Goal: Information Seeking & Learning: Learn about a topic

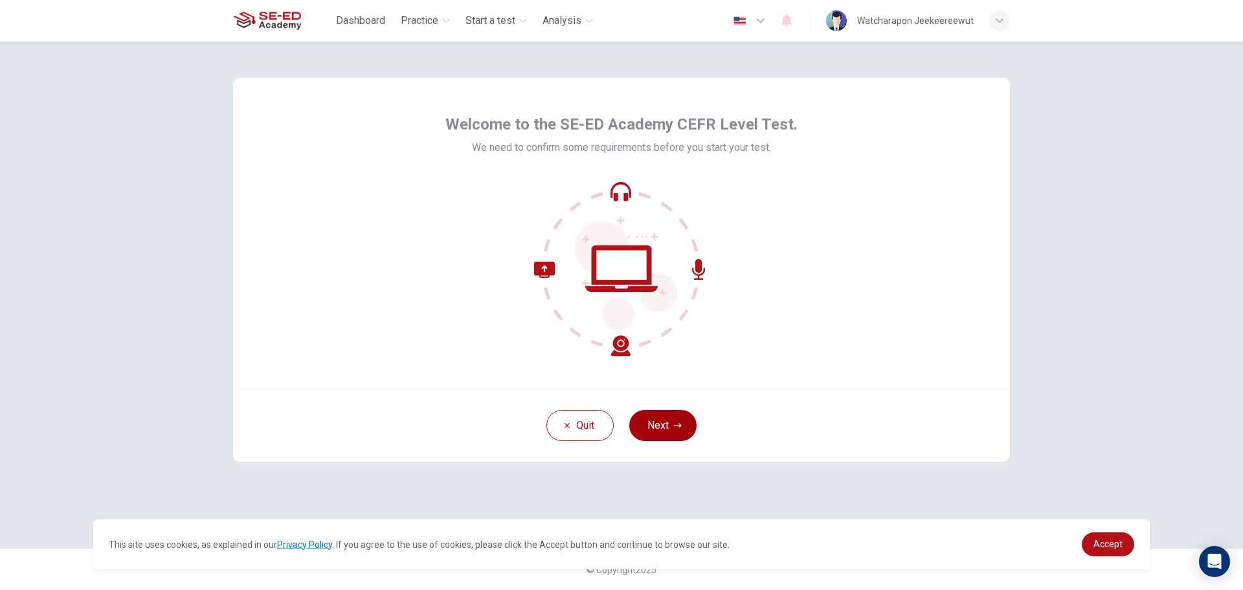
click at [688, 433] on button "Next" at bounding box center [662, 425] width 67 height 31
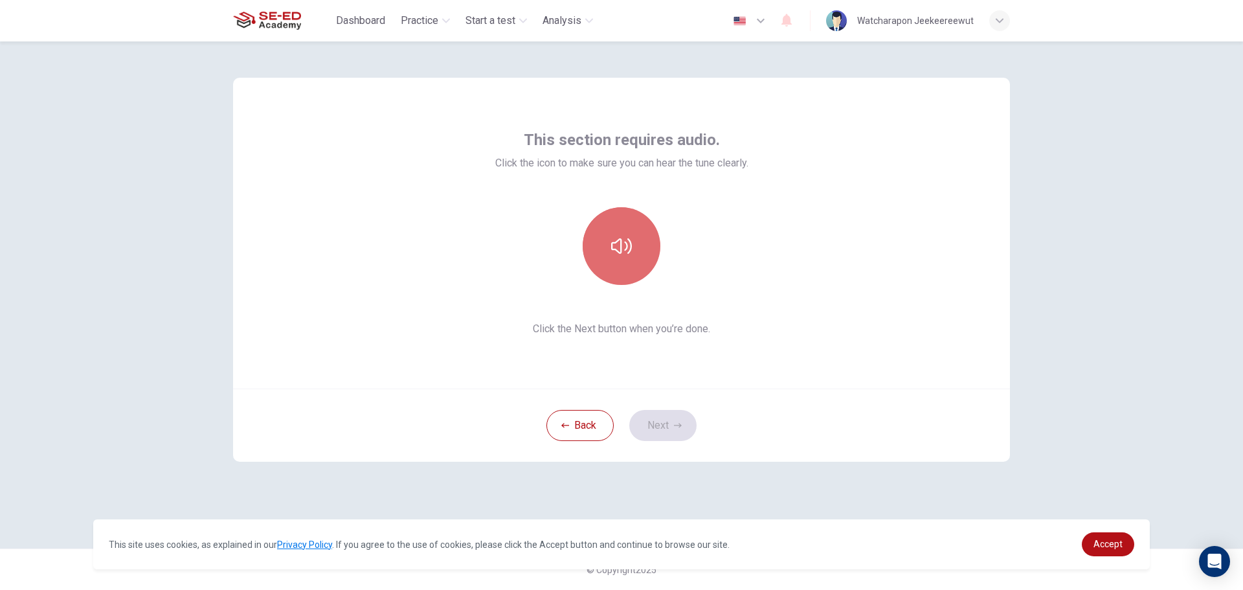
click at [611, 237] on icon "button" at bounding box center [621, 246] width 21 height 21
click at [644, 424] on button "Next" at bounding box center [662, 425] width 67 height 31
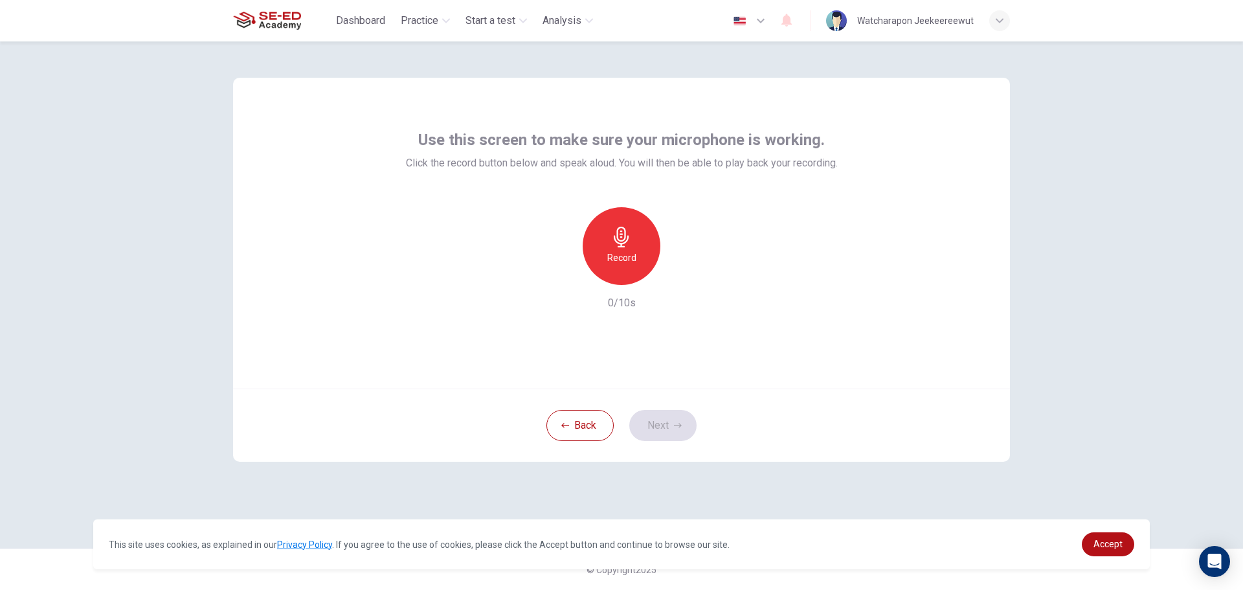
click at [623, 244] on icon "button" at bounding box center [621, 237] width 15 height 21
click at [657, 427] on button "Next" at bounding box center [662, 425] width 67 height 31
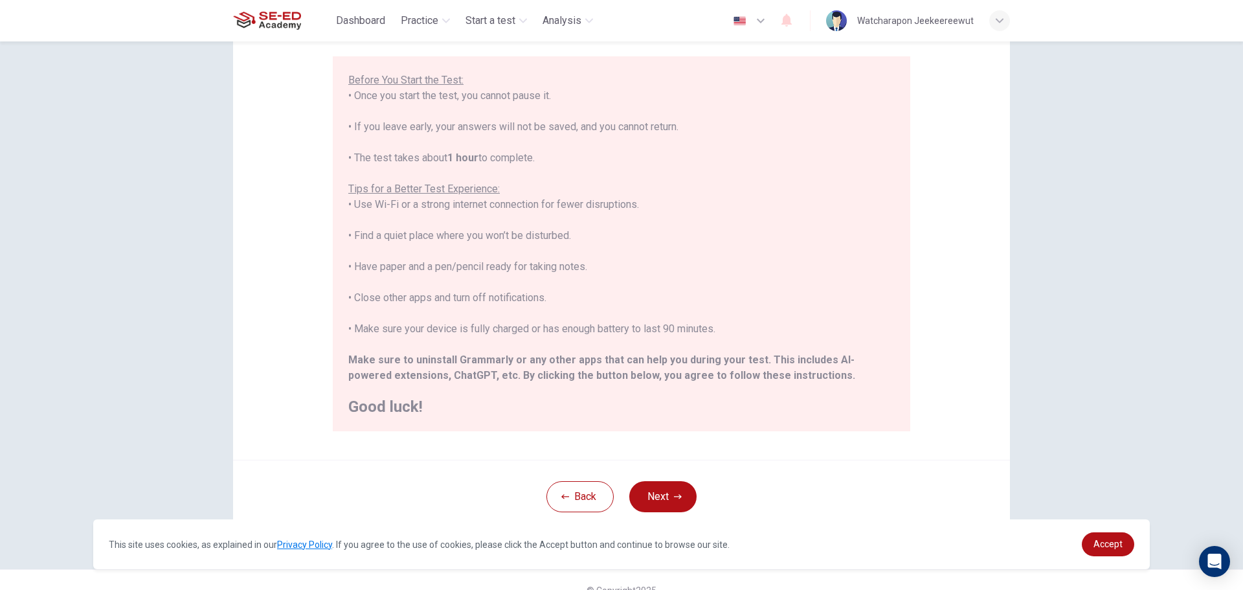
scroll to position [130, 0]
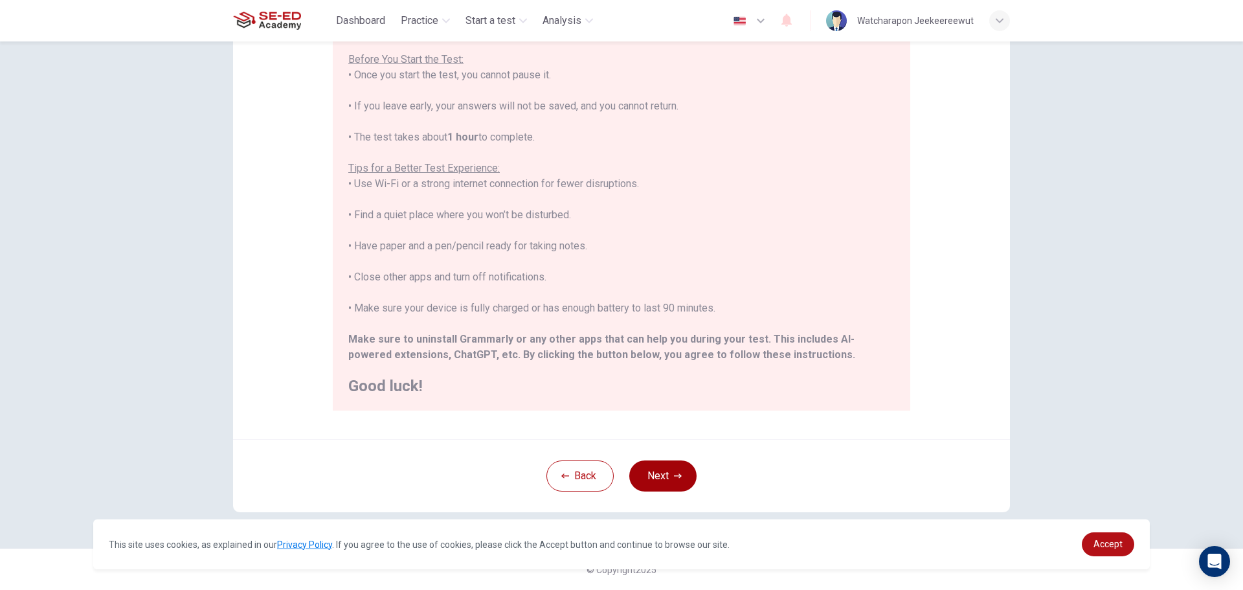
click at [667, 475] on button "Next" at bounding box center [662, 475] width 67 height 31
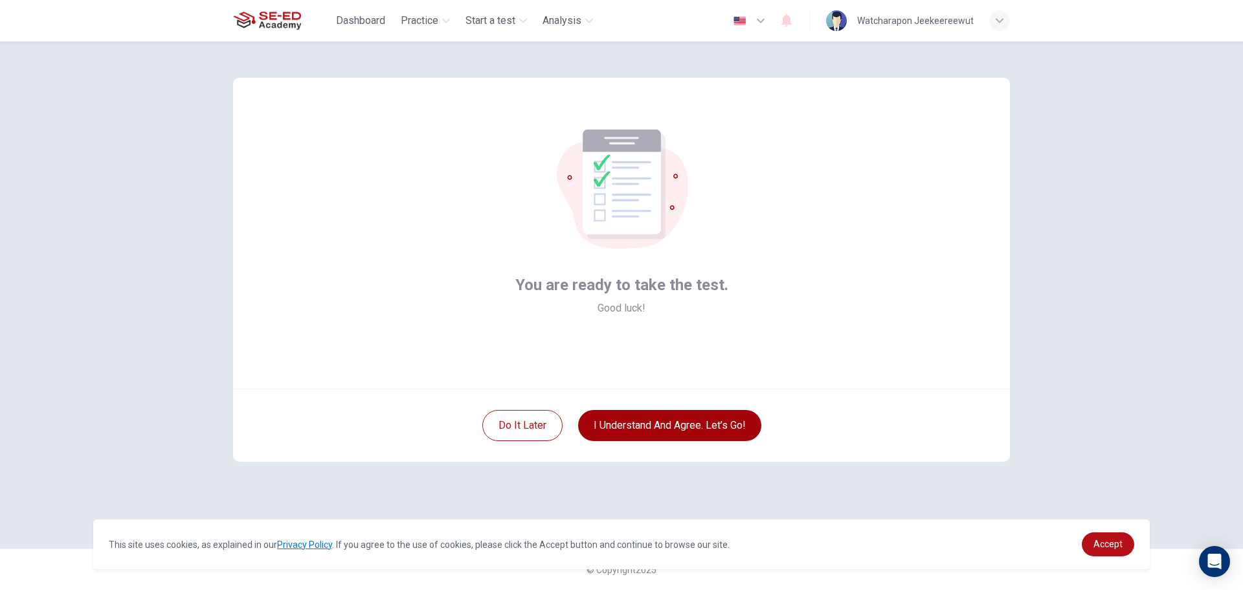
scroll to position [0, 0]
click at [699, 426] on button "I understand and agree. Let’s go!" at bounding box center [669, 425] width 183 height 31
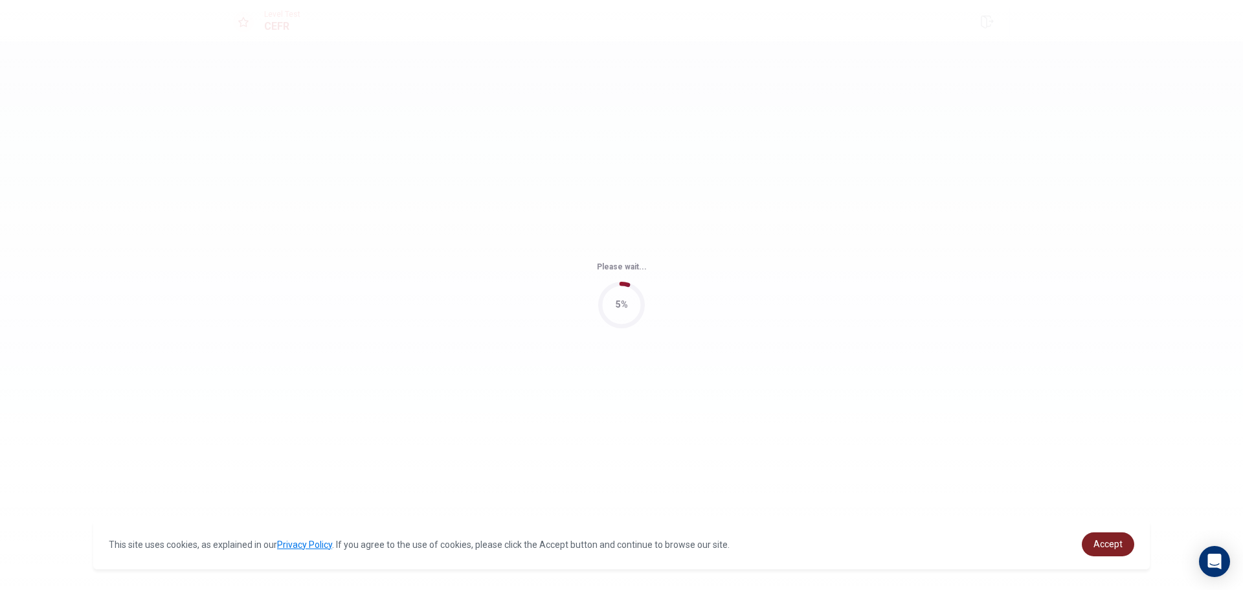
click at [1104, 541] on span "Accept" at bounding box center [1108, 544] width 29 height 10
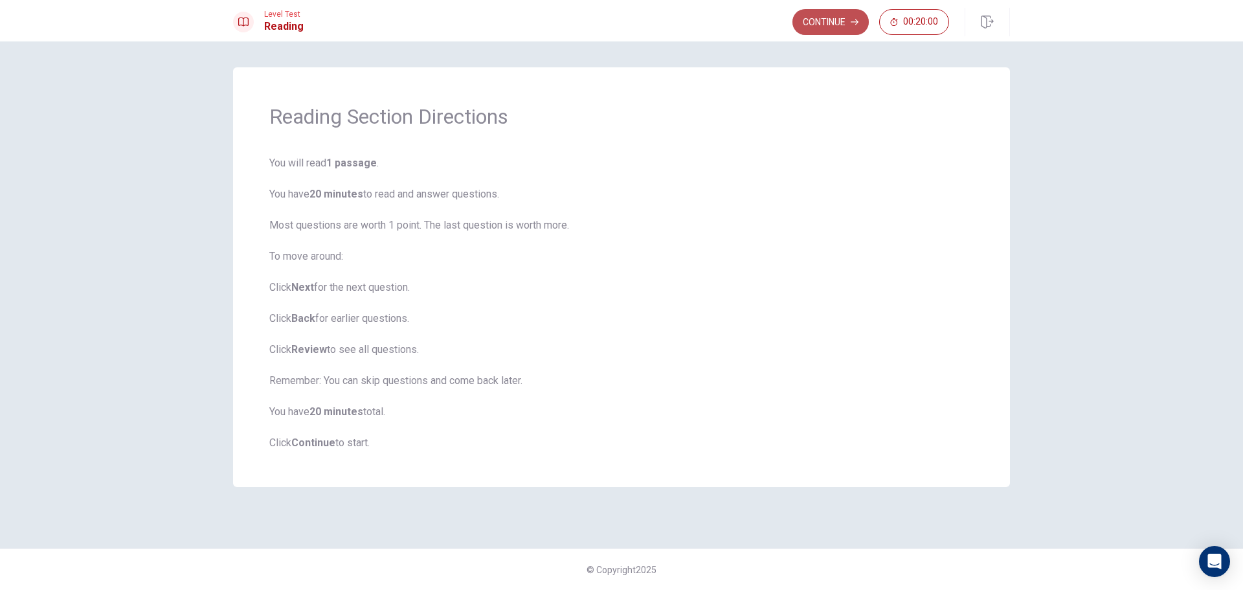
click at [808, 26] on button "Continue" at bounding box center [831, 22] width 76 height 26
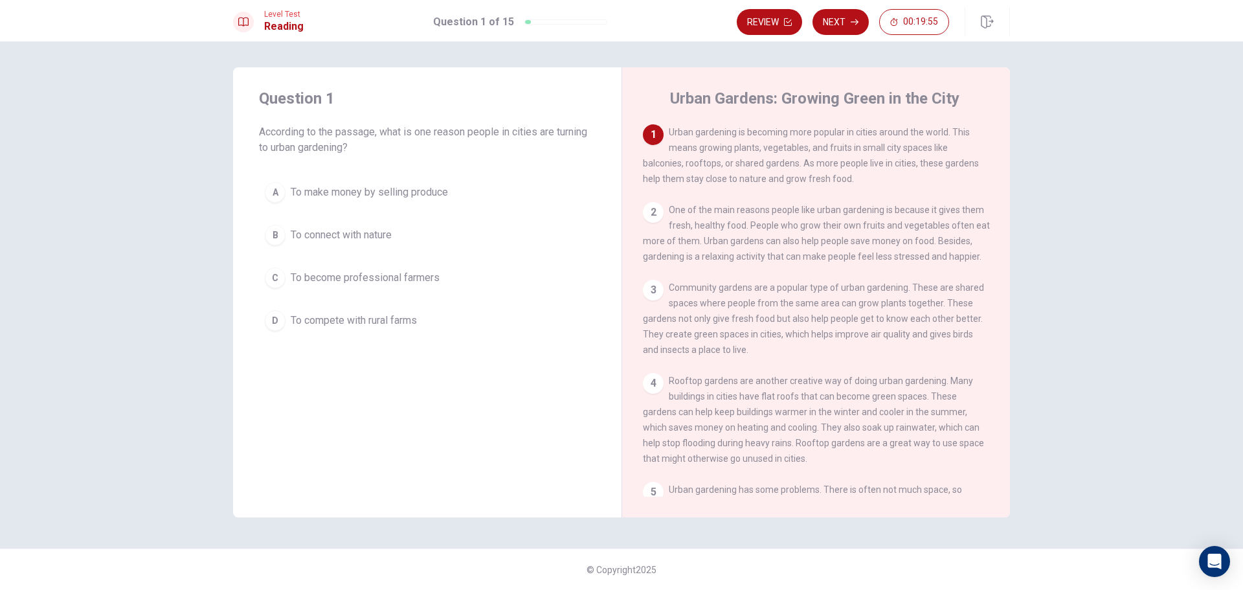
click at [654, 218] on div "2" at bounding box center [653, 212] width 21 height 21
click at [279, 243] on div "B" at bounding box center [275, 235] width 21 height 21
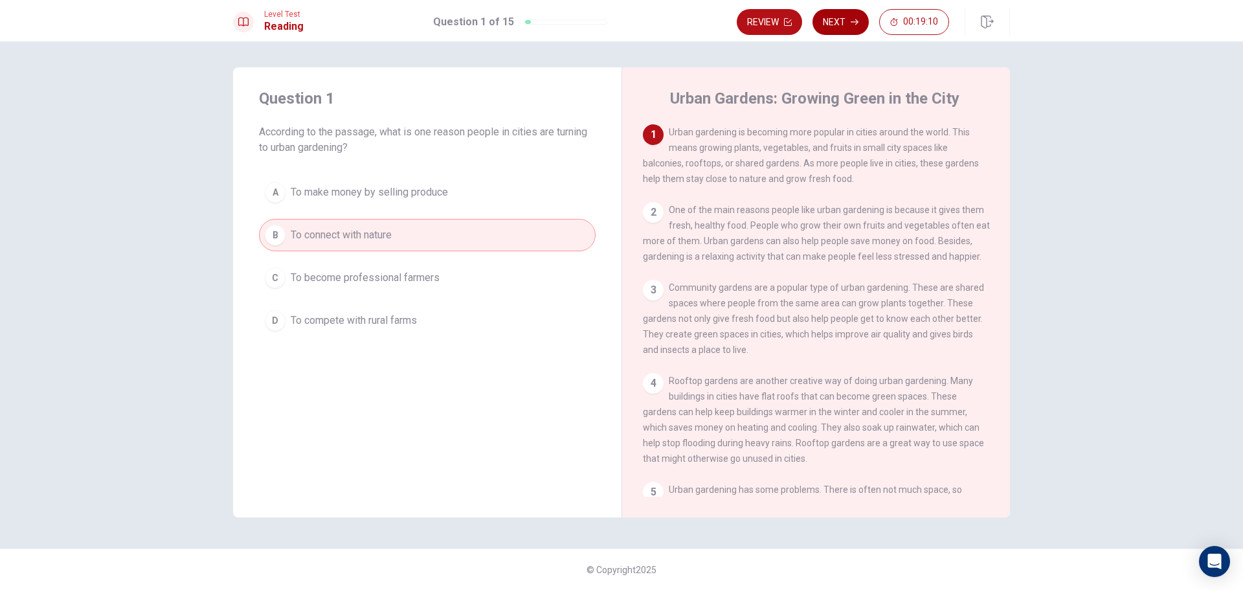
click at [846, 27] on button "Next" at bounding box center [841, 22] width 56 height 26
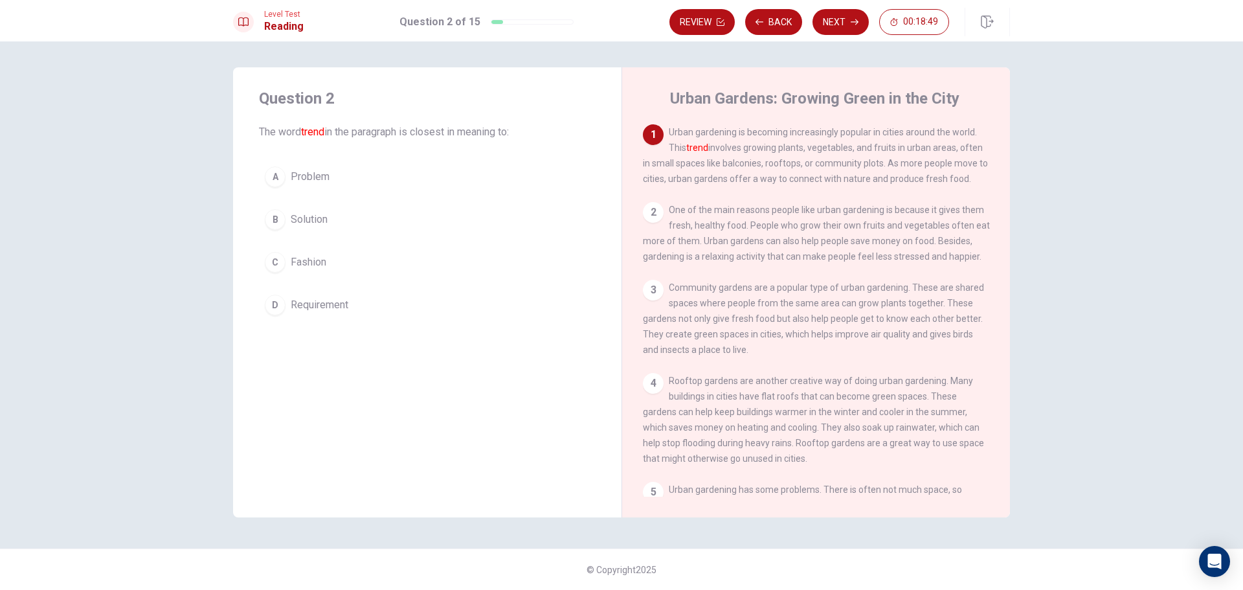
click at [663, 216] on div "2" at bounding box center [653, 212] width 21 height 21
click at [659, 214] on div "2" at bounding box center [653, 212] width 21 height 21
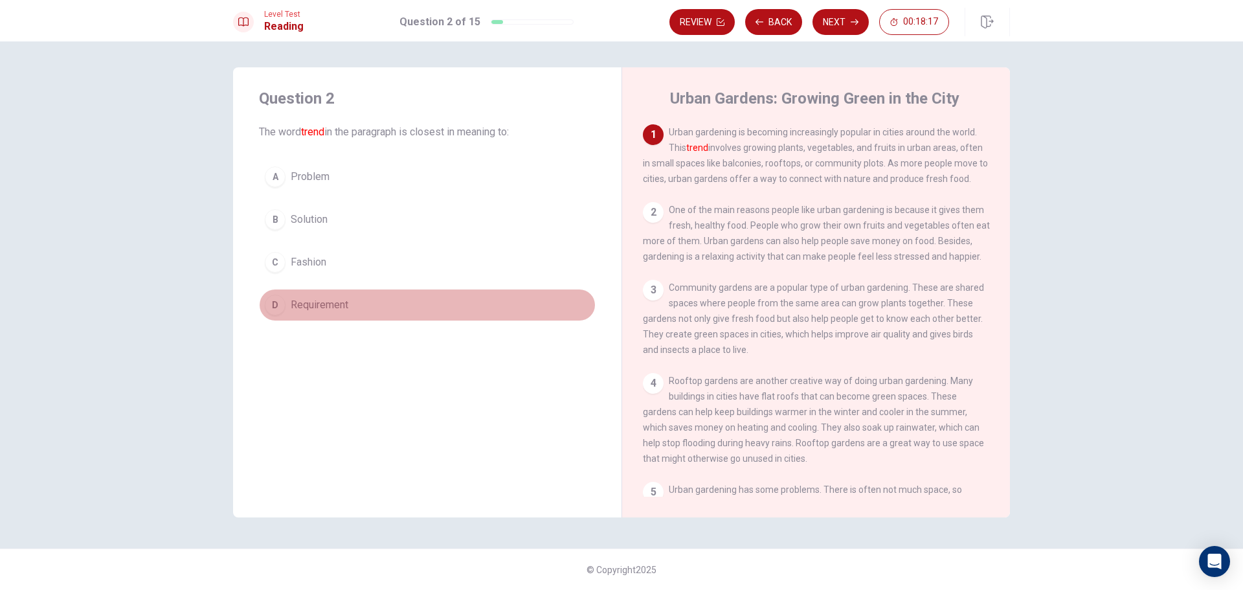
click at [327, 302] on span "Requirement" at bounding box center [320, 305] width 58 height 16
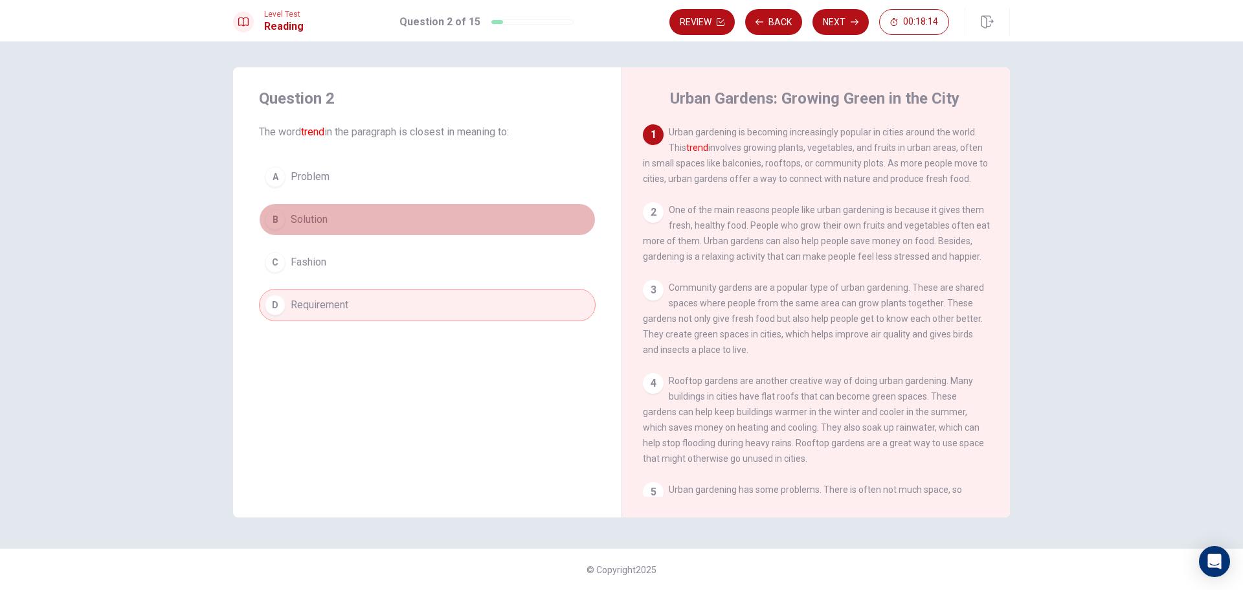
click at [503, 220] on button "B Solution" at bounding box center [427, 219] width 337 height 32
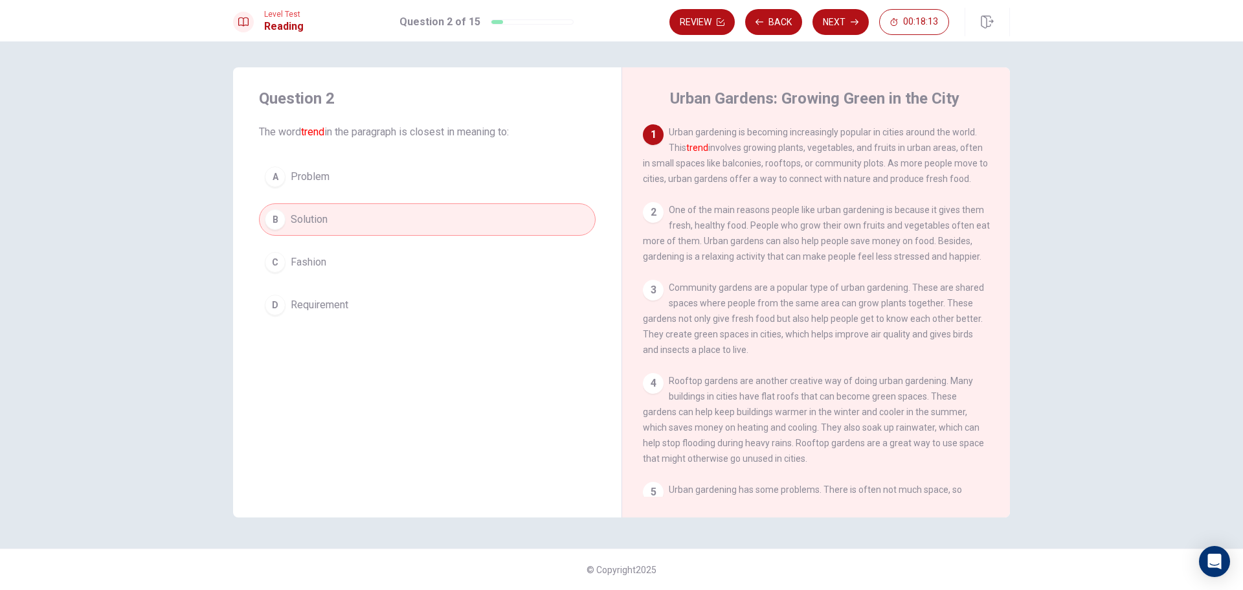
click at [419, 299] on button "D Requirement" at bounding box center [427, 305] width 337 height 32
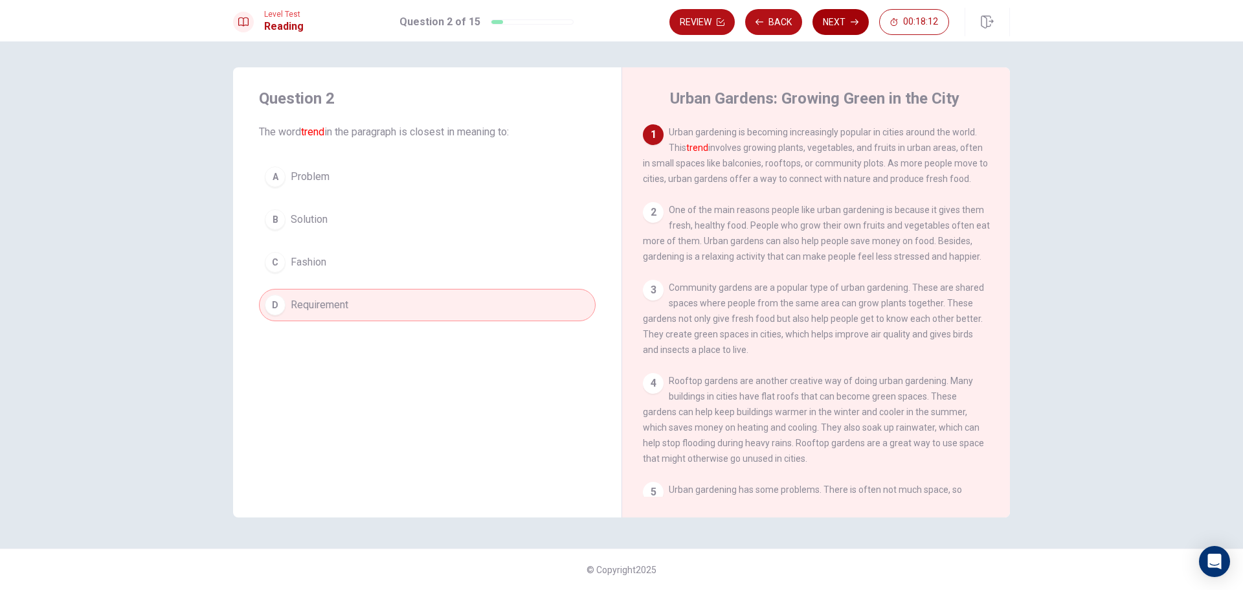
click at [840, 24] on button "Next" at bounding box center [841, 22] width 56 height 26
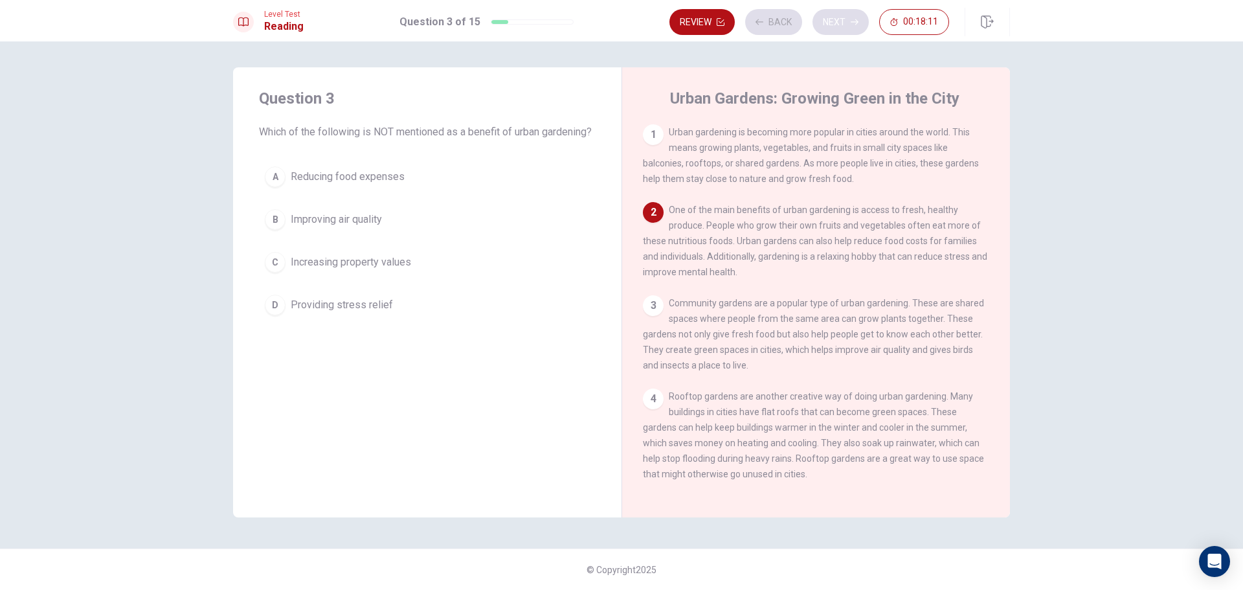
scroll to position [80, 0]
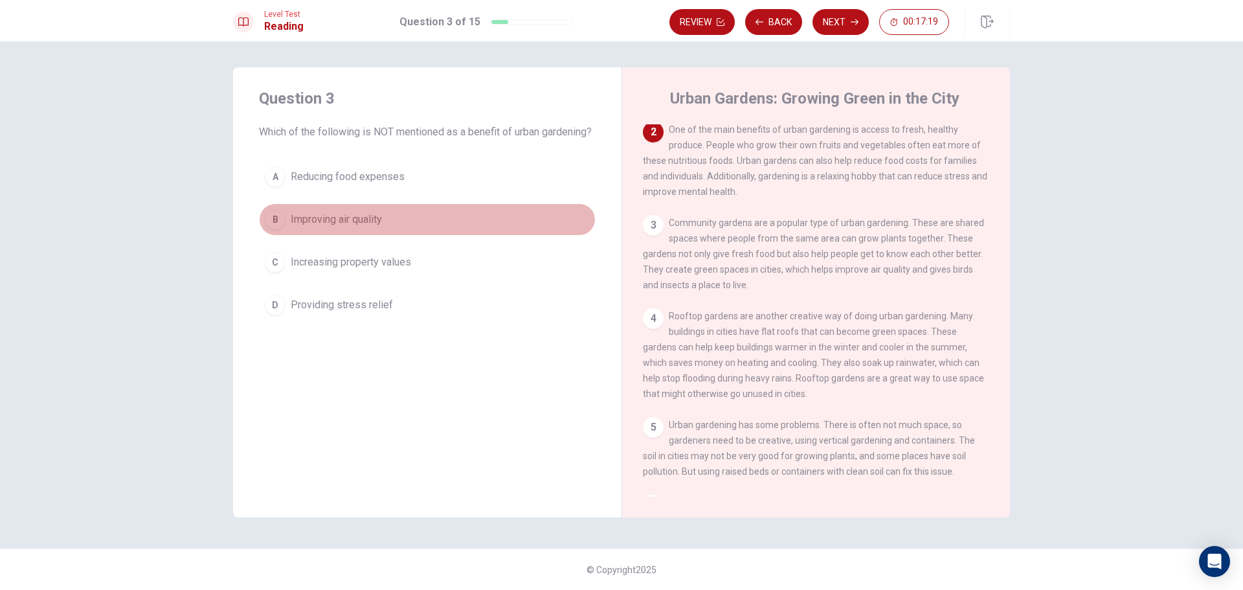
click at [273, 230] on div "B" at bounding box center [275, 219] width 21 height 21
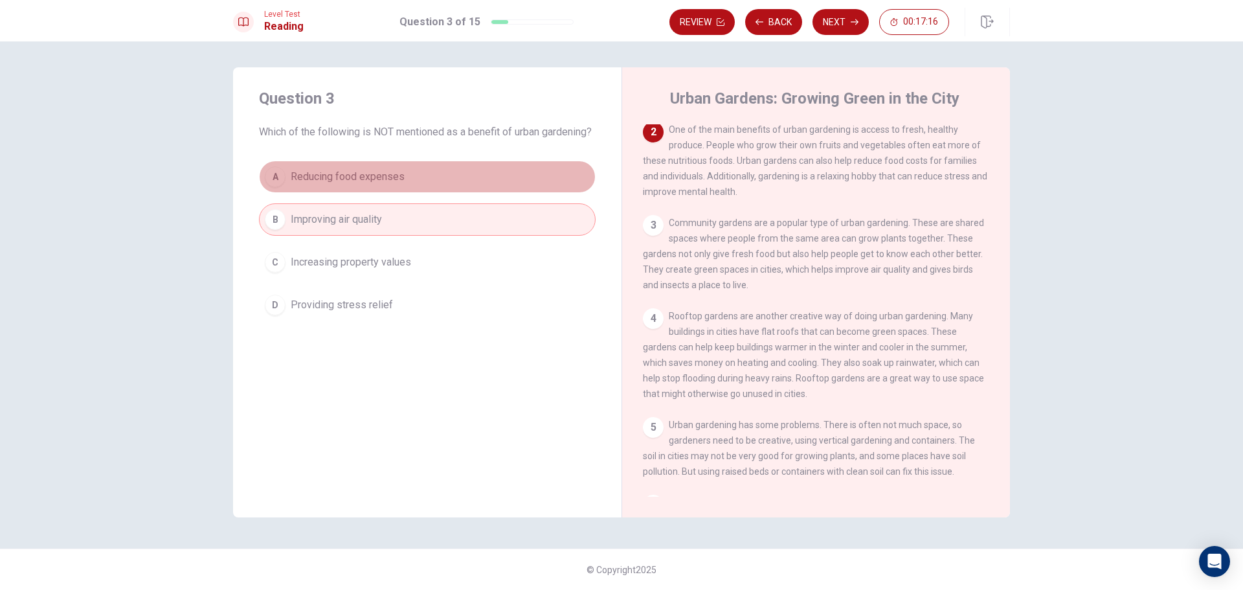
click at [273, 187] on div "A" at bounding box center [275, 176] width 21 height 21
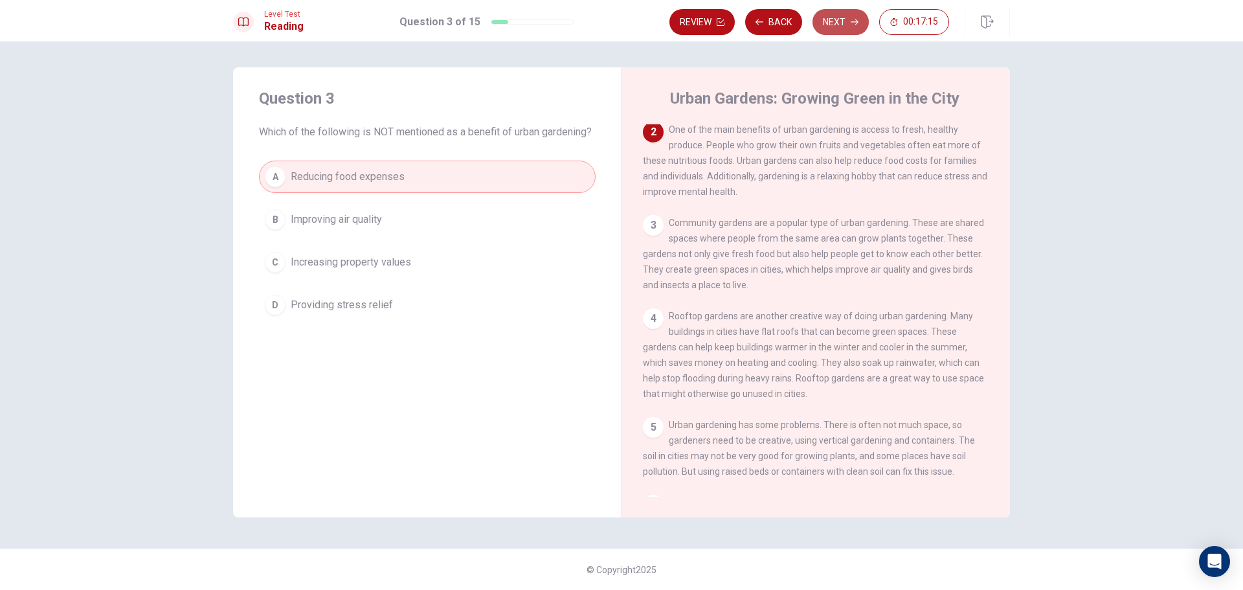
click at [832, 21] on button "Next" at bounding box center [841, 22] width 56 height 26
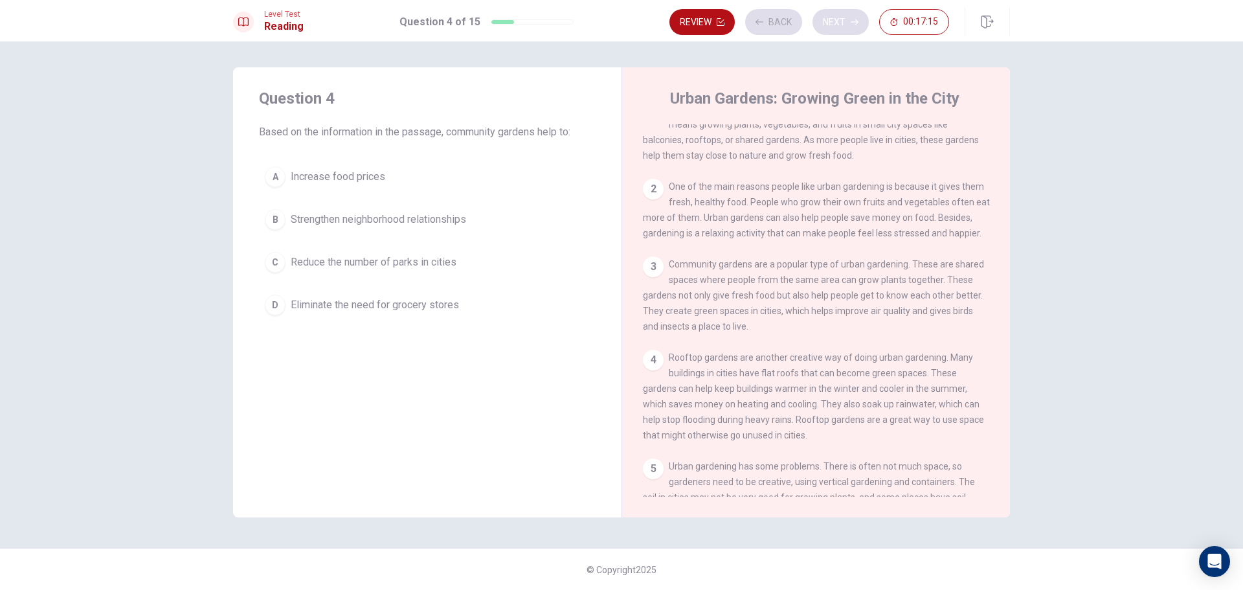
scroll to position [0, 0]
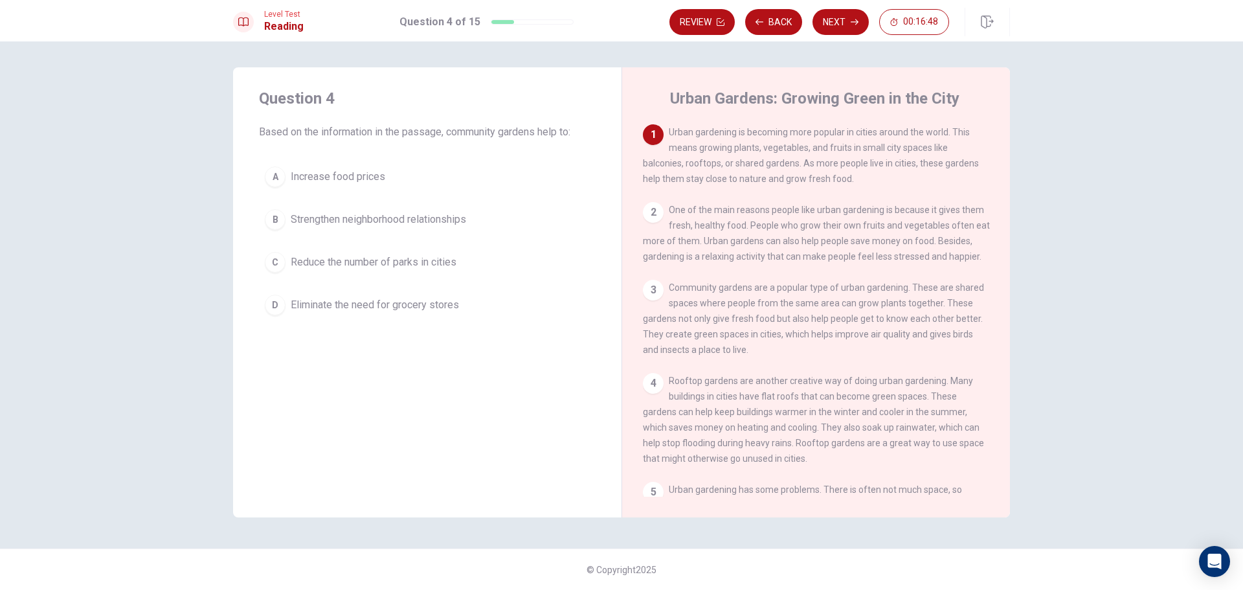
drag, startPoint x: 367, startPoint y: 134, endPoint x: 453, endPoint y: 128, distance: 86.4
click at [453, 128] on span "Based on the information in the passage, community gardens help to:" at bounding box center [427, 132] width 337 height 16
drag, startPoint x: 438, startPoint y: 130, endPoint x: 459, endPoint y: 126, distance: 21.1
click at [459, 126] on span "Based on the information in the passage, community gardens help to:" at bounding box center [427, 132] width 337 height 16
click at [281, 306] on div "D" at bounding box center [275, 305] width 21 height 21
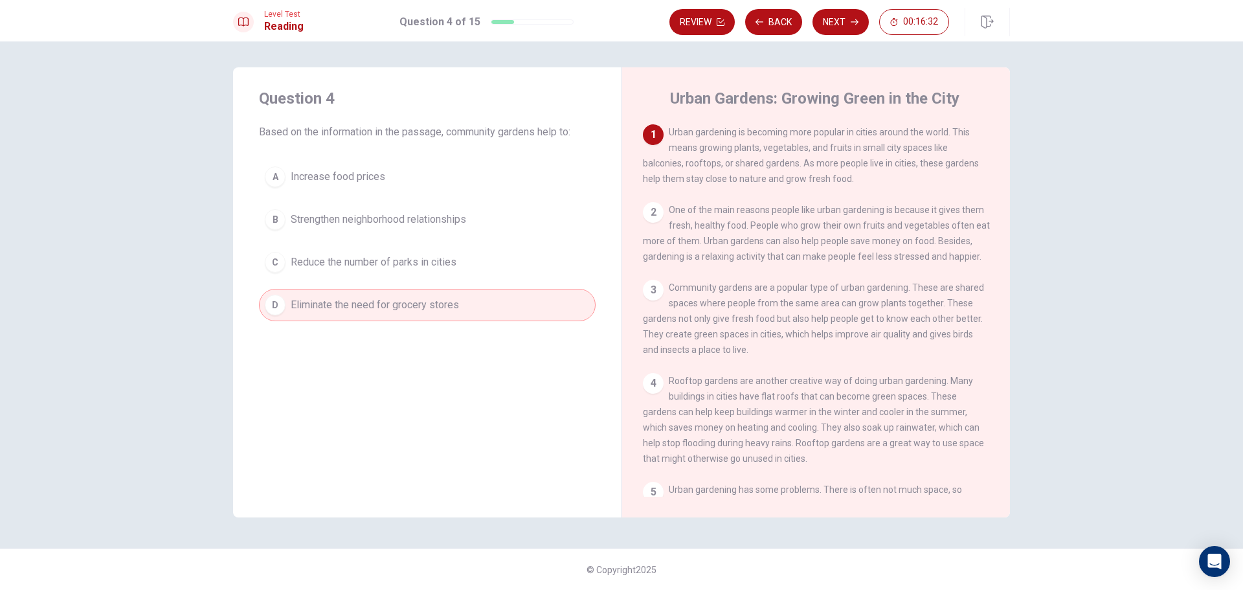
click at [328, 256] on span "Reduce the number of parks in cities" at bounding box center [374, 263] width 166 height 16
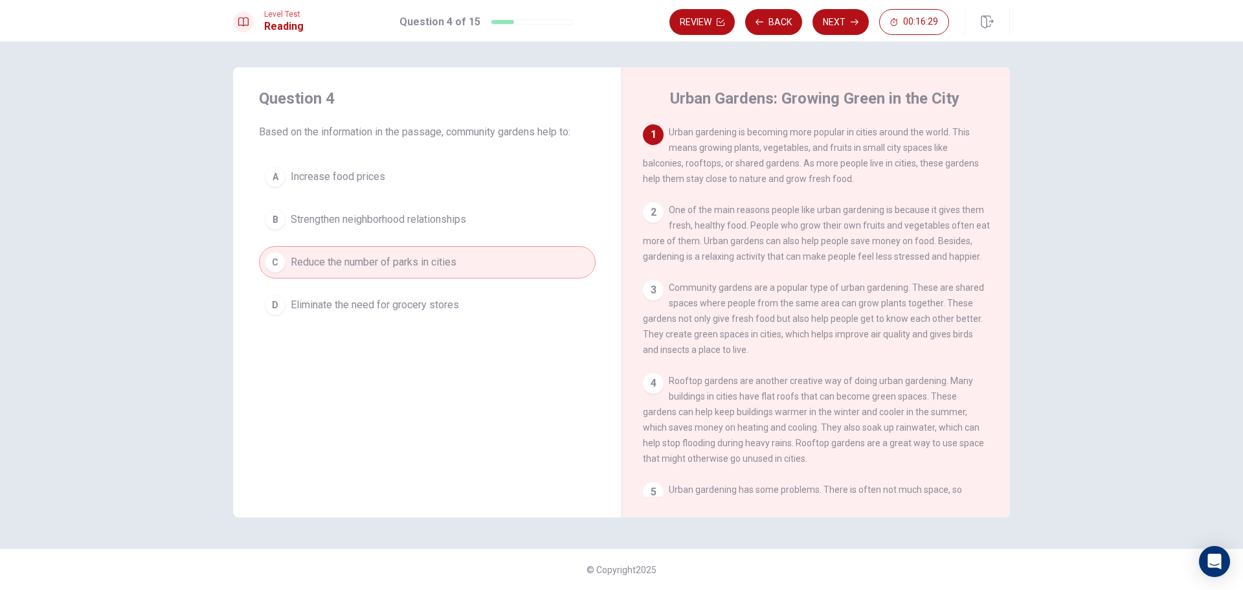
click at [309, 216] on span "Strengthen neighborhood relationships" at bounding box center [379, 220] width 176 height 16
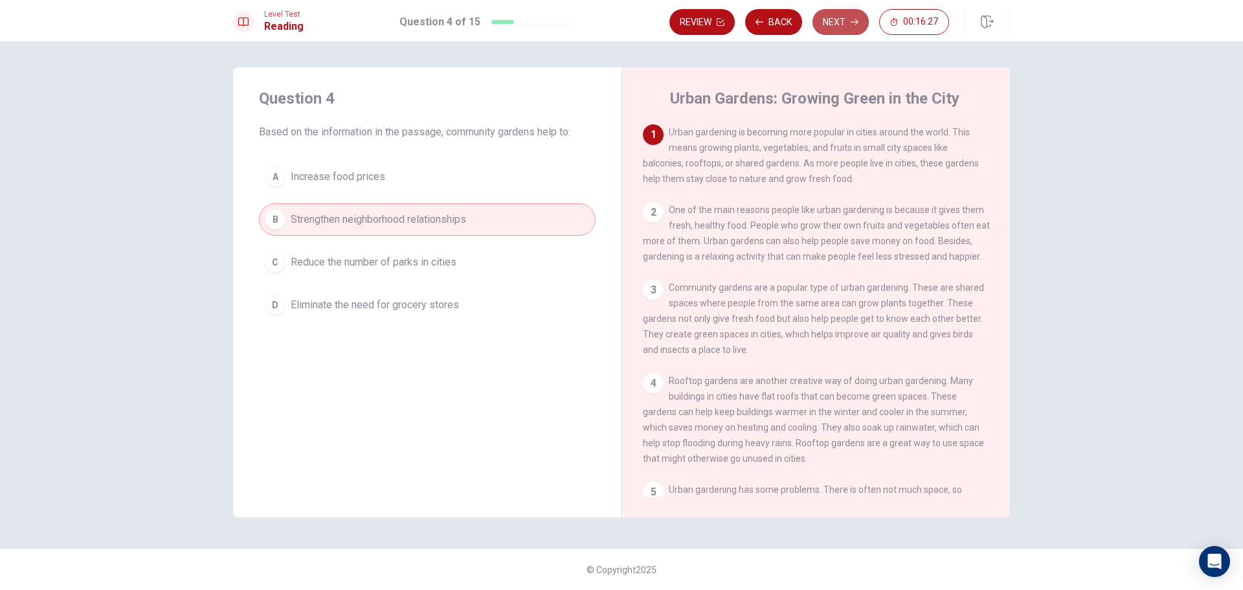
click at [838, 12] on button "Next" at bounding box center [841, 22] width 56 height 26
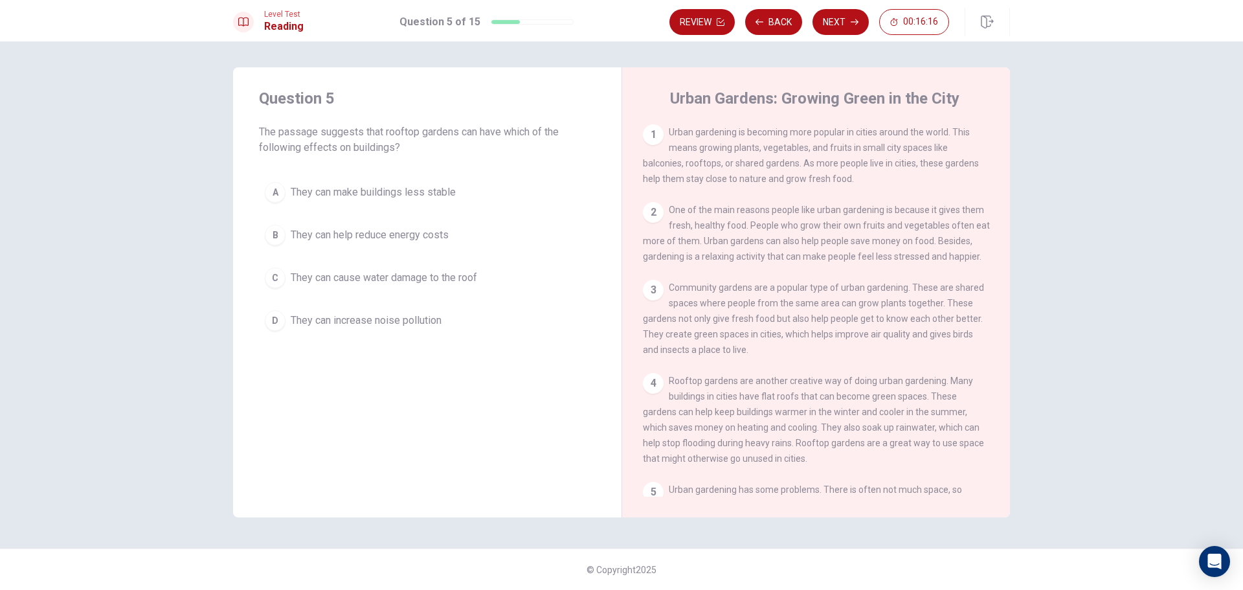
click at [523, 199] on button "A They can make buildings less stable" at bounding box center [427, 192] width 337 height 32
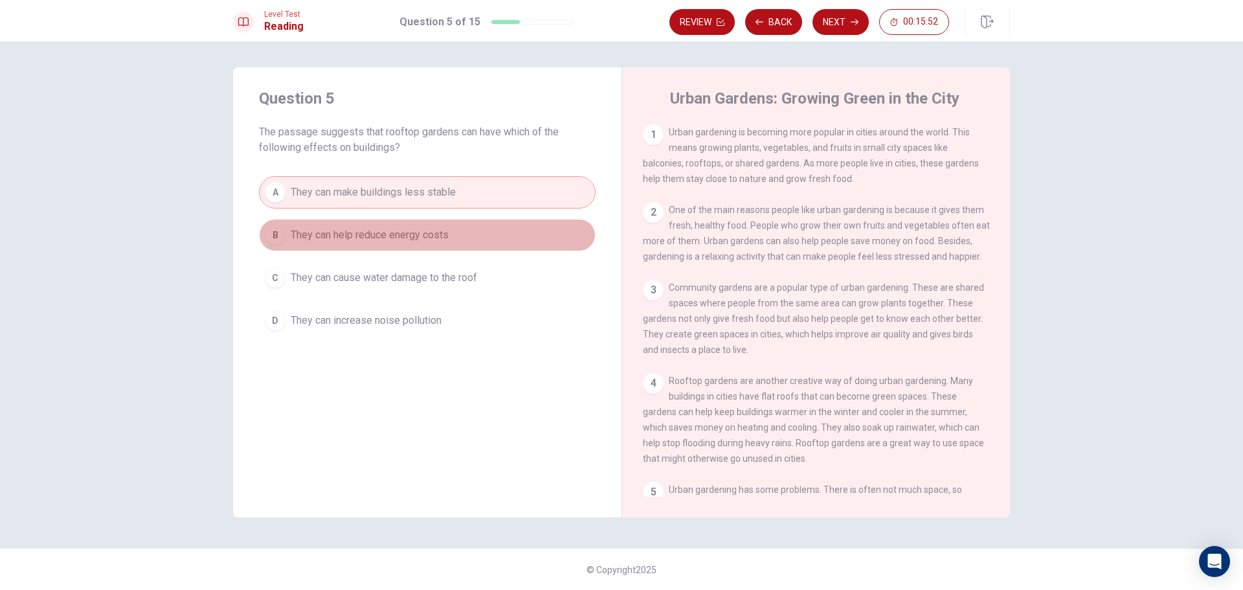
click at [442, 236] on span "They can help reduce energy costs" at bounding box center [370, 235] width 158 height 16
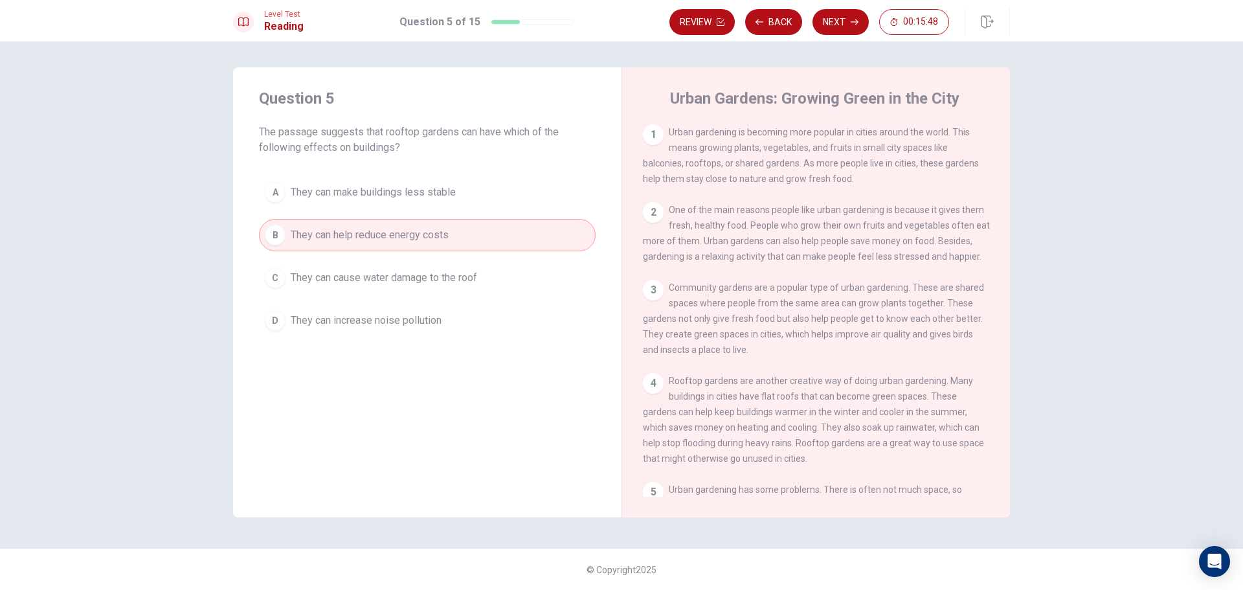
click at [302, 279] on span "They can cause water damage to the roof" at bounding box center [384, 278] width 187 height 16
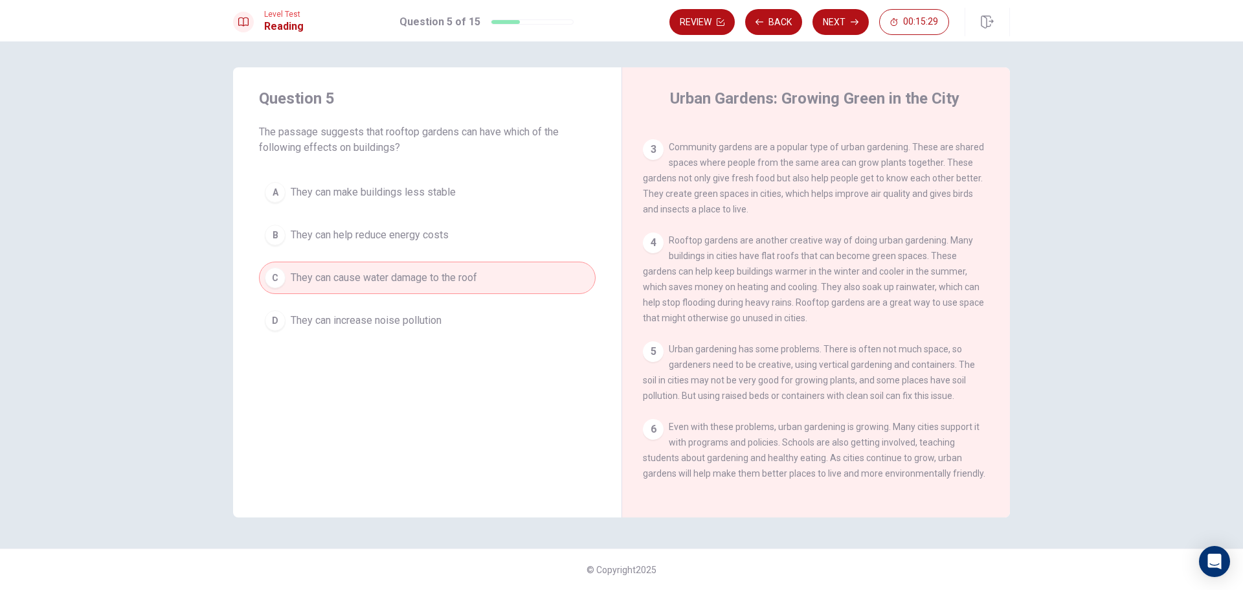
scroll to position [158, 0]
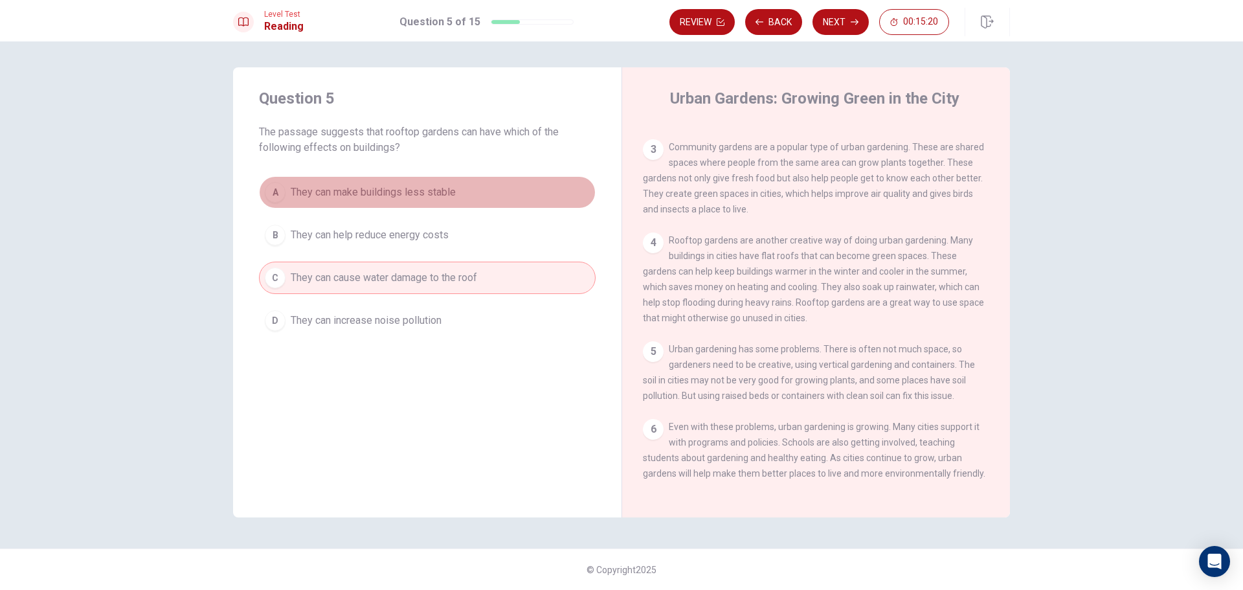
click at [336, 187] on span "They can make buildings less stable" at bounding box center [373, 193] width 165 height 16
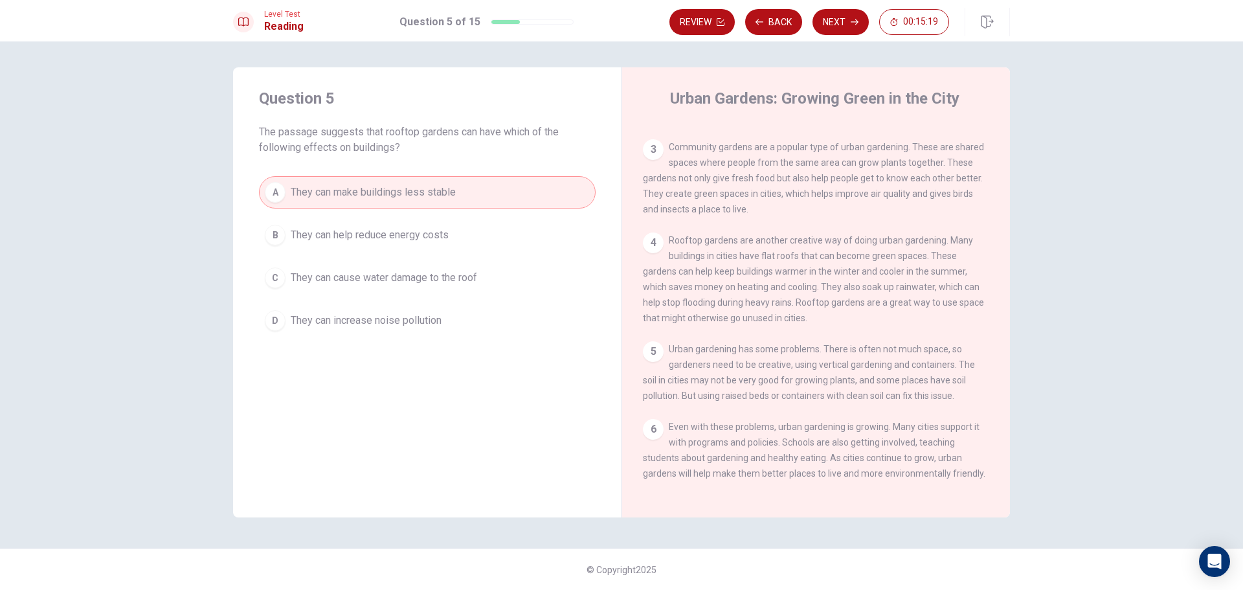
click at [342, 231] on span "They can help reduce energy costs" at bounding box center [370, 235] width 158 height 16
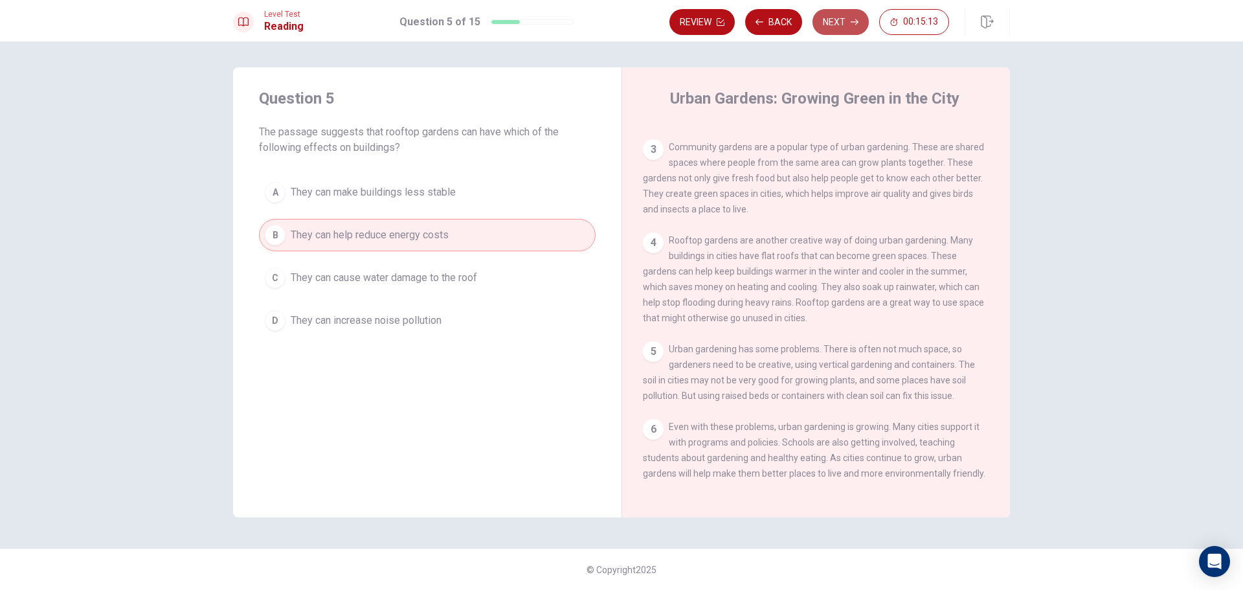
click at [853, 21] on icon "button" at bounding box center [855, 22] width 8 height 8
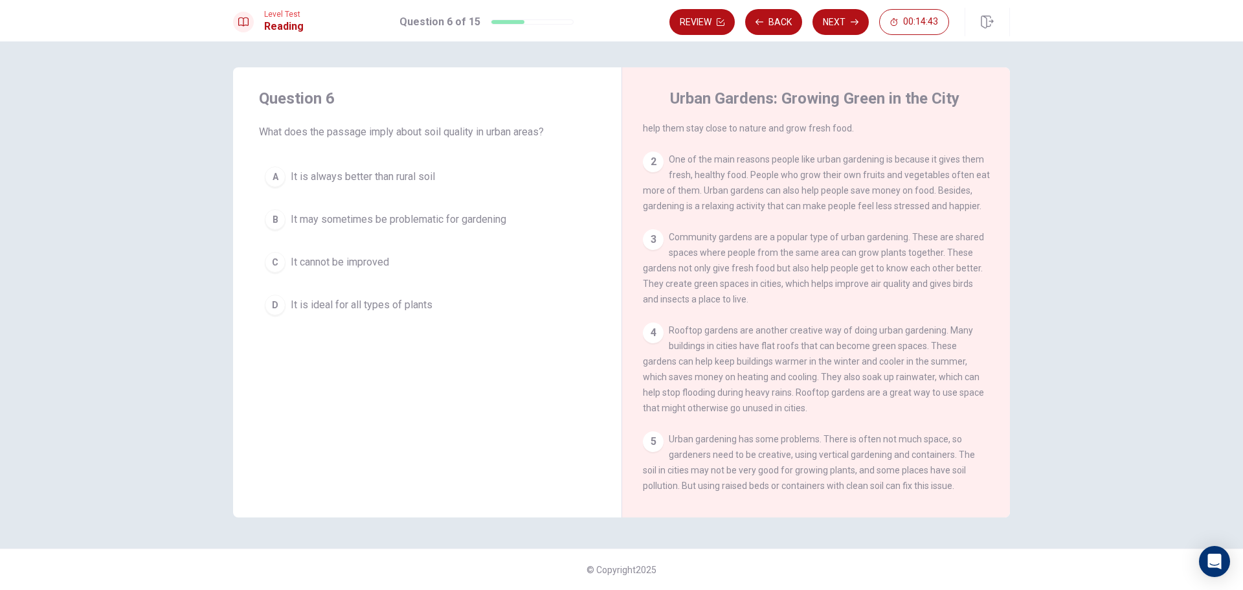
scroll to position [130, 0]
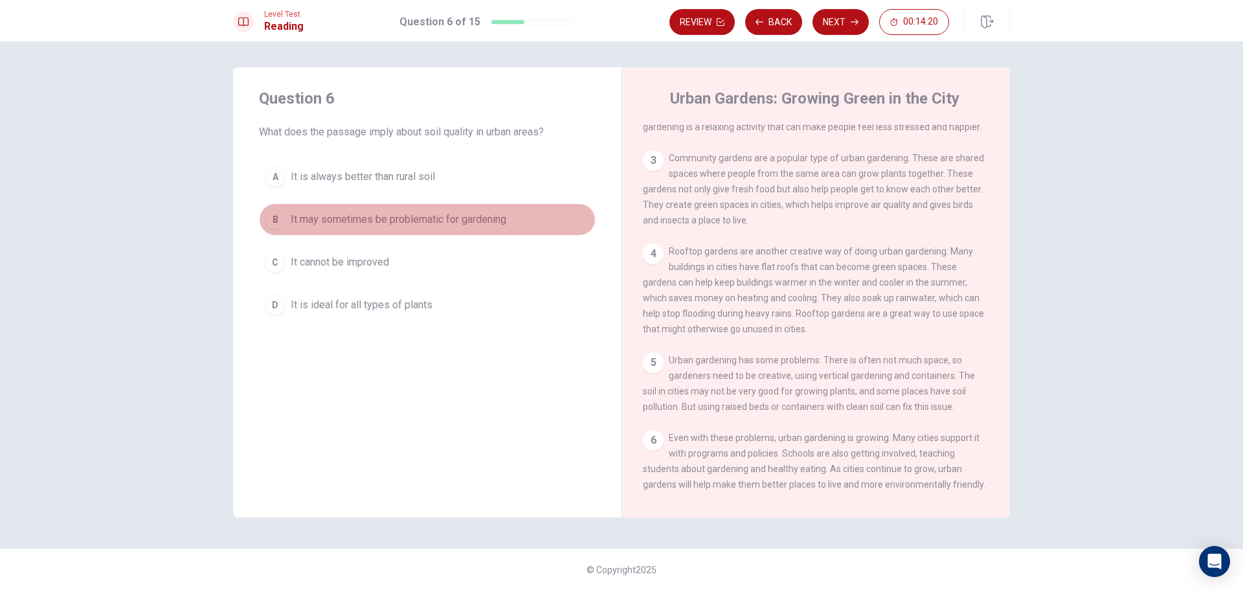
click at [429, 225] on span "It may sometimes be problematic for gardening" at bounding box center [399, 220] width 216 height 16
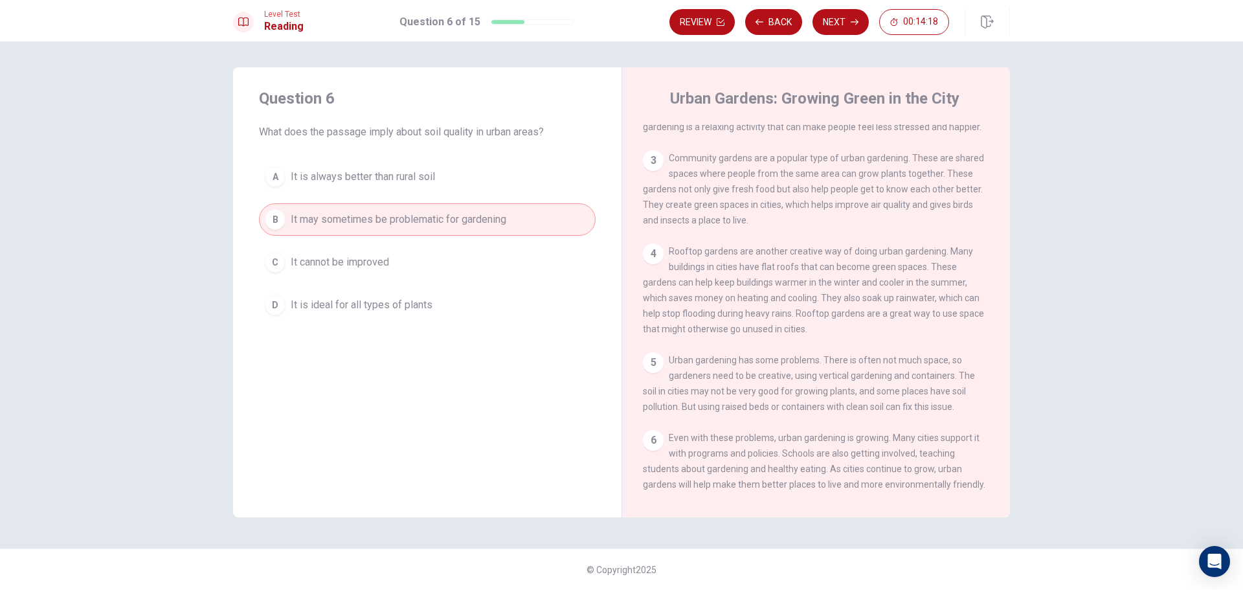
click at [372, 183] on span "It is always better than rural soil" at bounding box center [363, 177] width 144 height 16
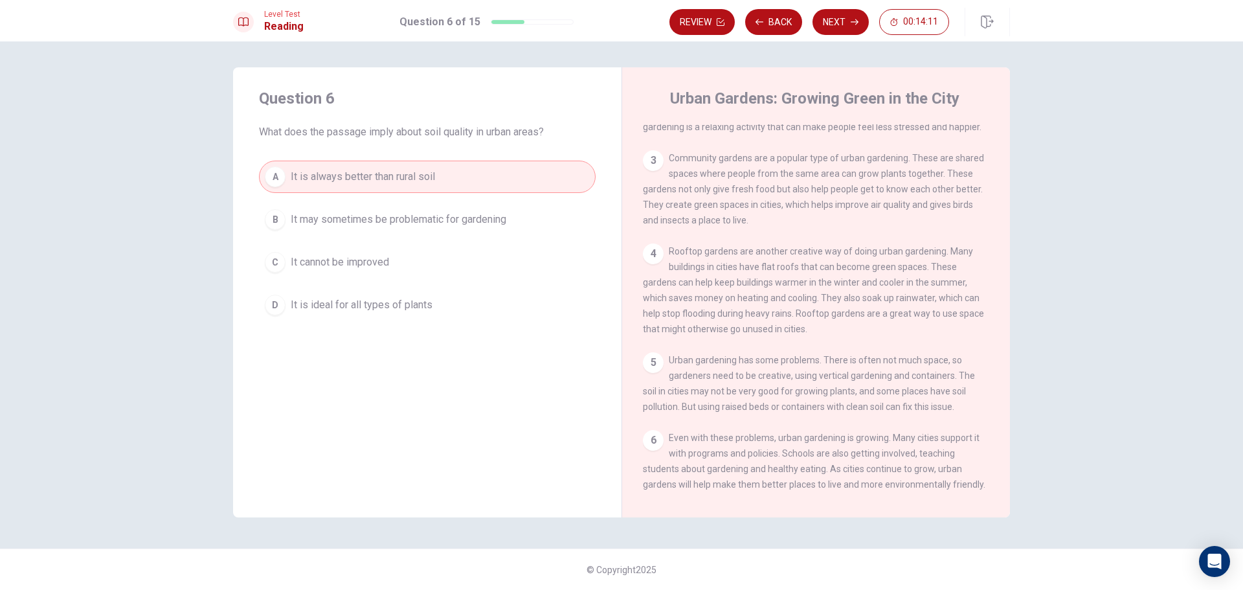
scroll to position [158, 0]
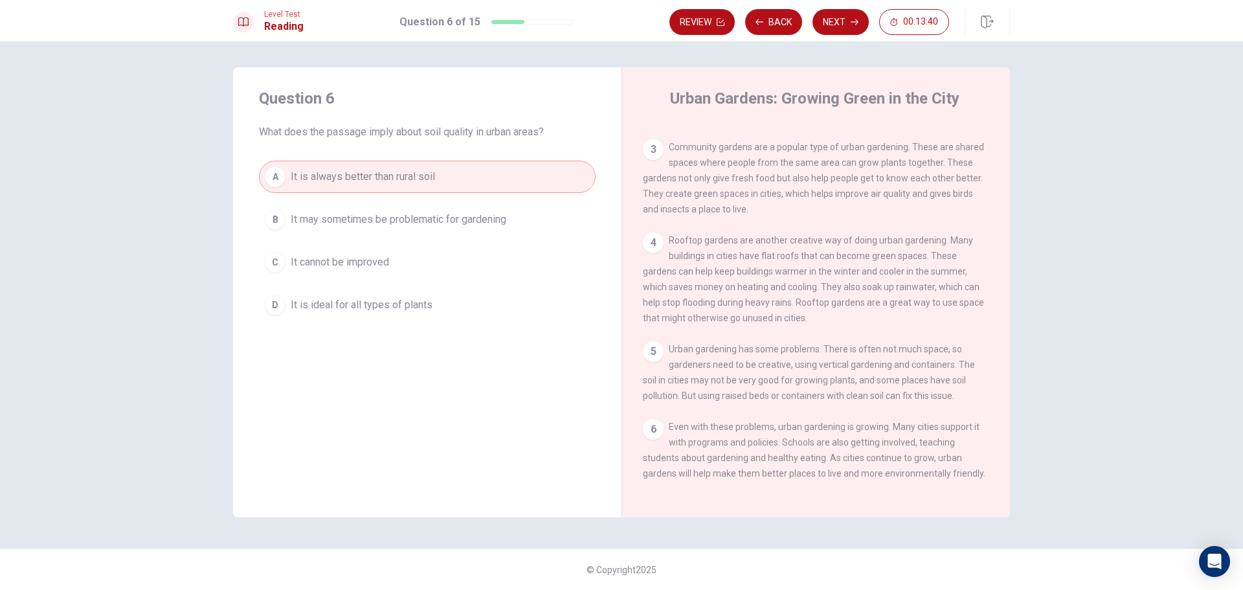
click at [411, 225] on button "B It may sometimes be problematic for gardening" at bounding box center [427, 219] width 337 height 32
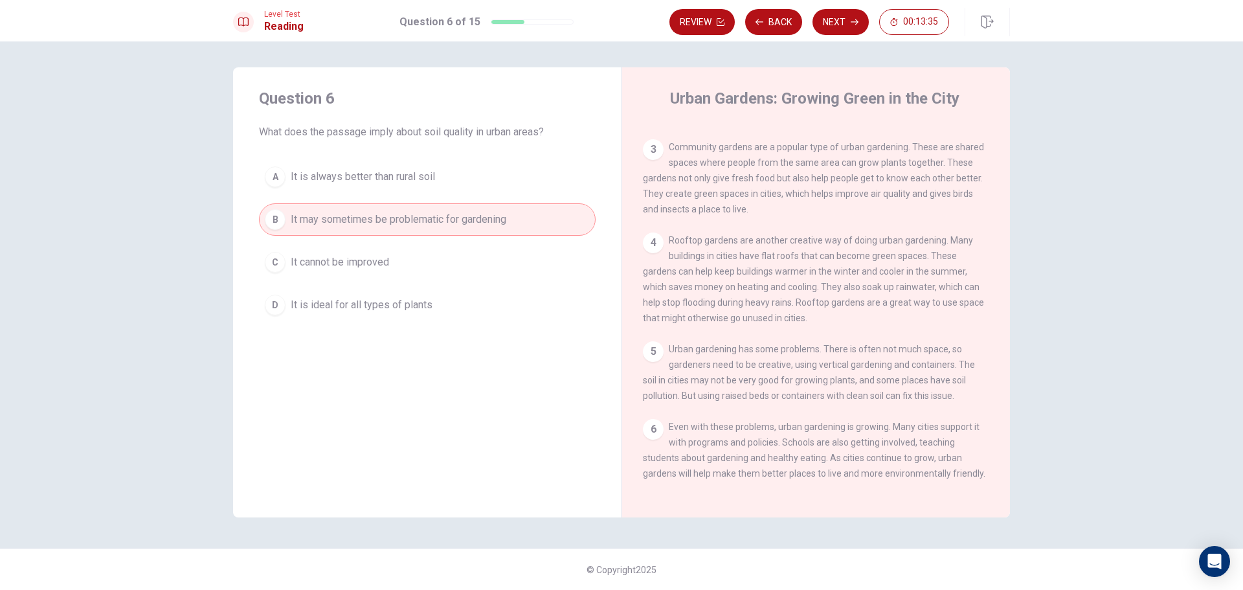
click at [306, 262] on span "It cannot be improved" at bounding box center [340, 263] width 98 height 16
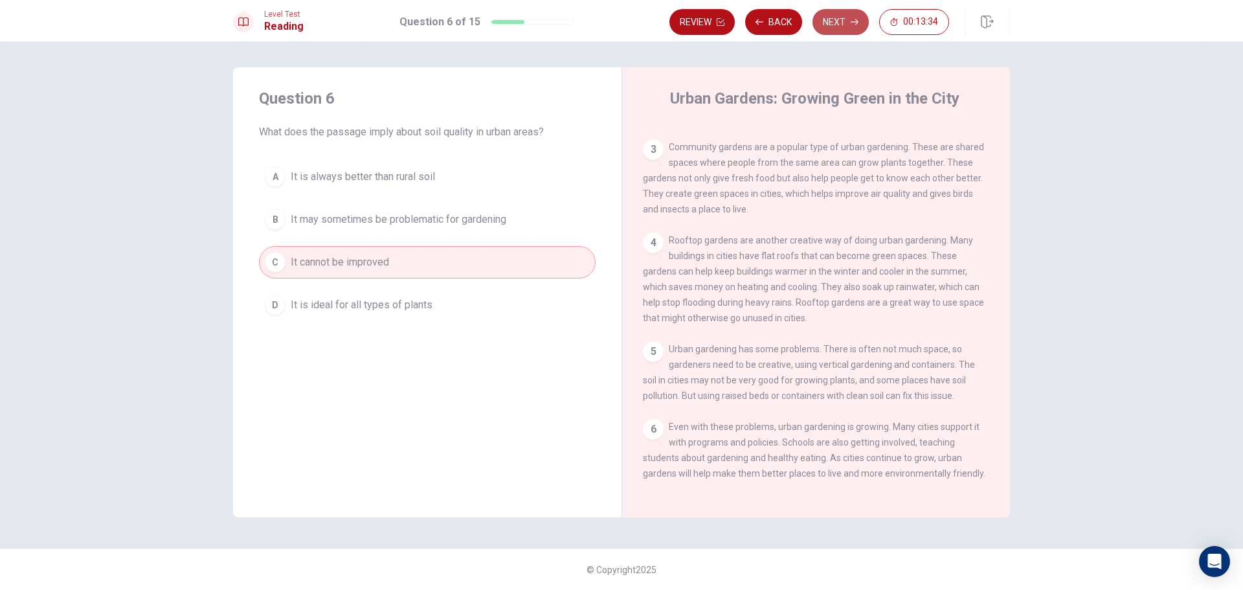
click at [822, 17] on button "Next" at bounding box center [841, 22] width 56 height 26
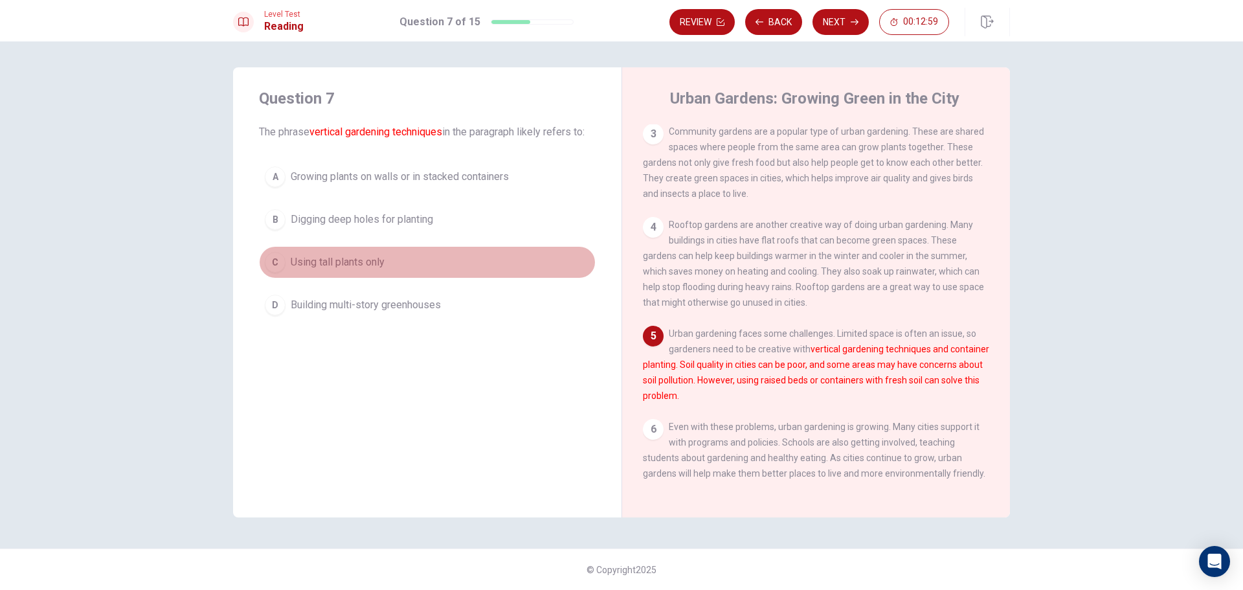
click at [287, 263] on button "C Using tall plants only" at bounding box center [427, 262] width 337 height 32
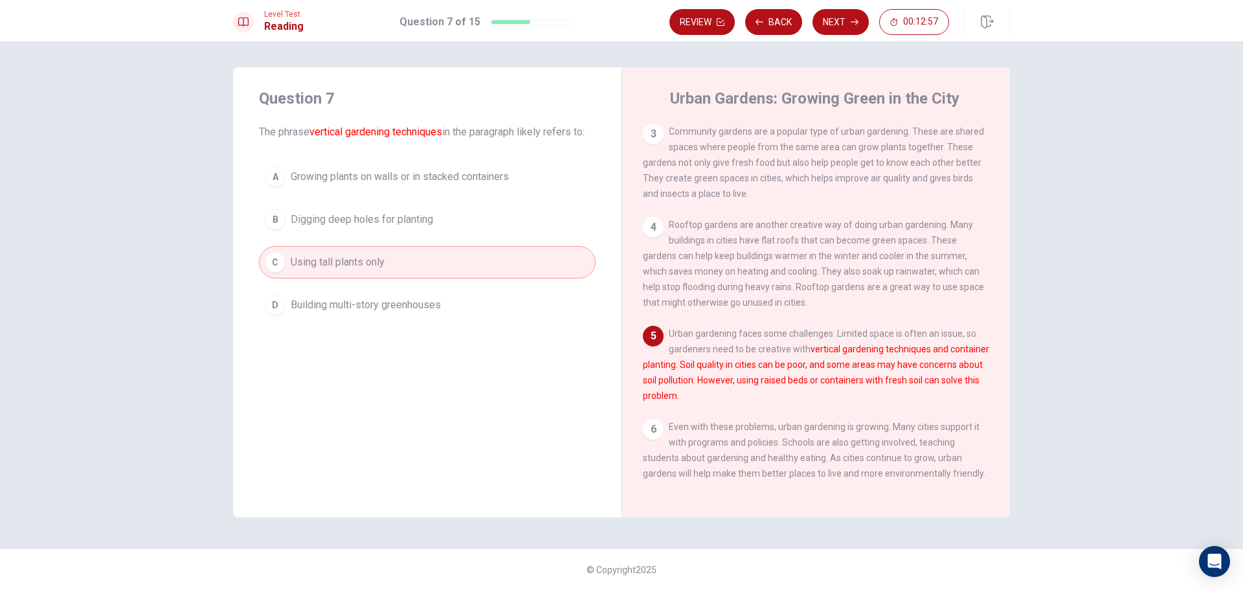
click at [328, 182] on span "Growing plants on walls or in stacked containers" at bounding box center [400, 177] width 218 height 16
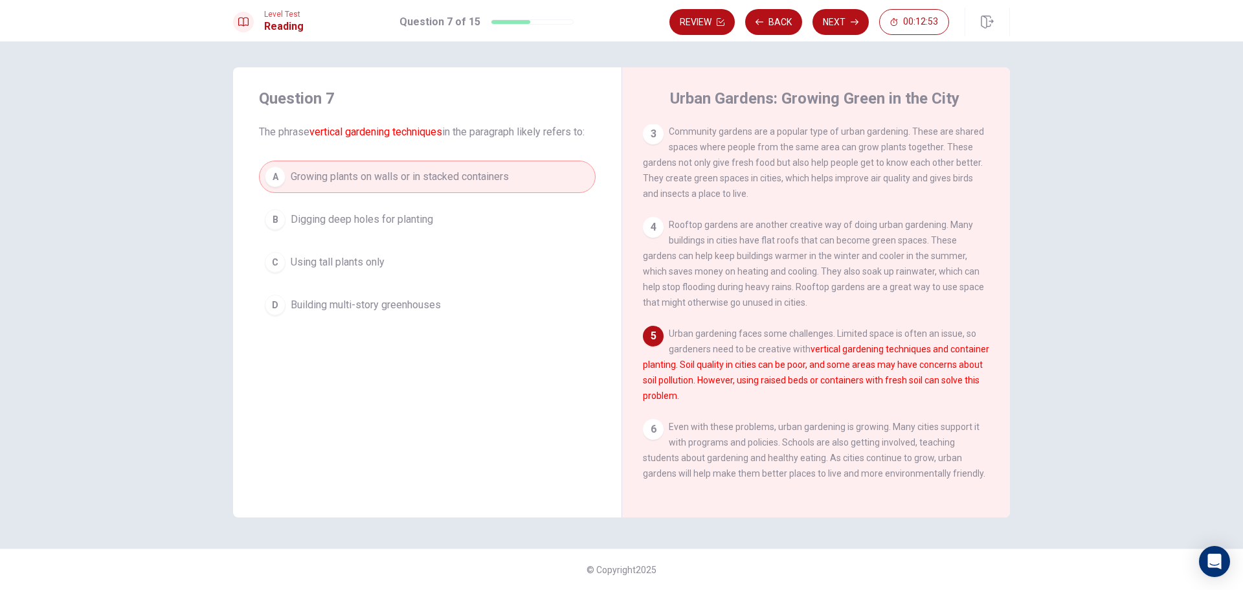
click at [368, 302] on span "Building multi-story greenhouses" at bounding box center [366, 305] width 150 height 16
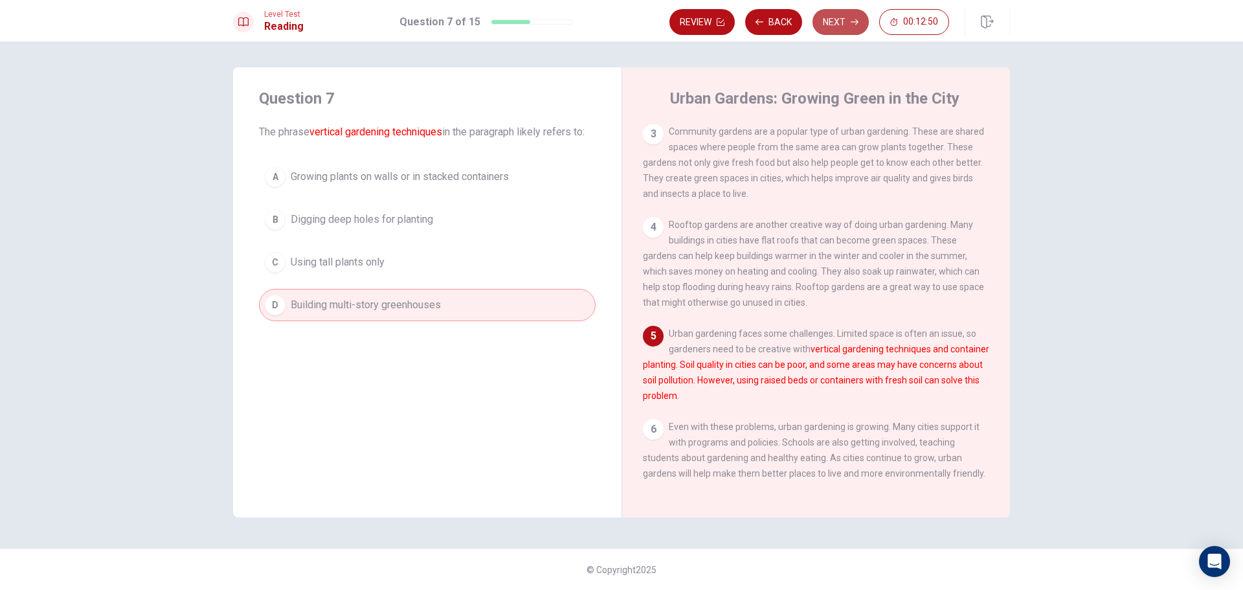
click at [823, 21] on button "Next" at bounding box center [841, 22] width 56 height 26
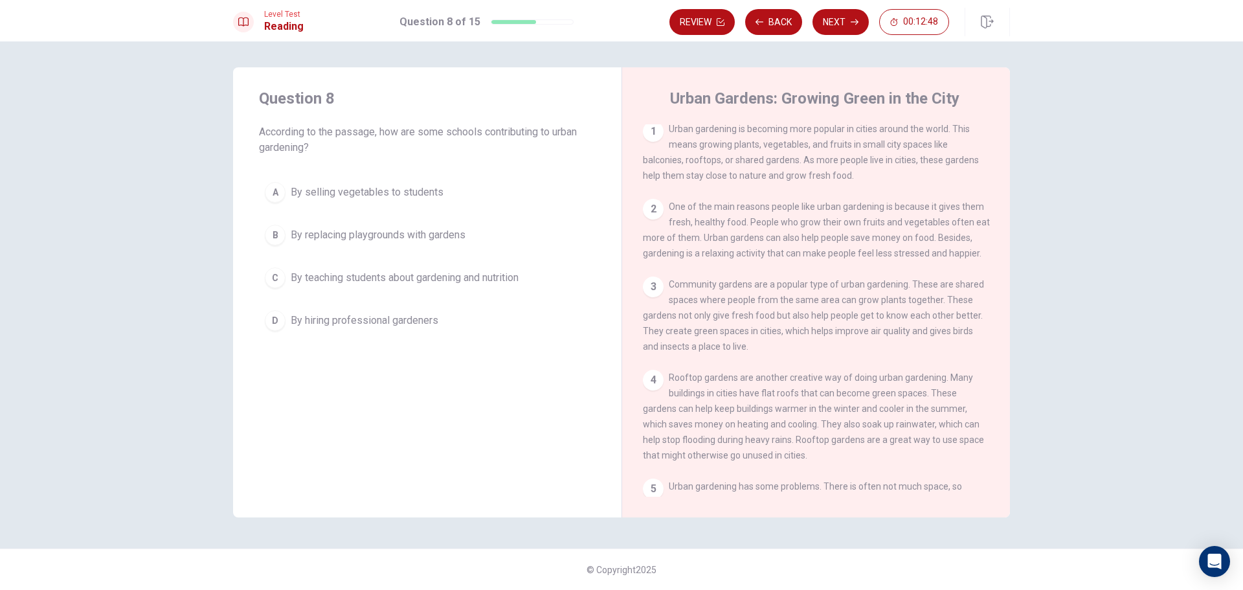
scroll to position [0, 0]
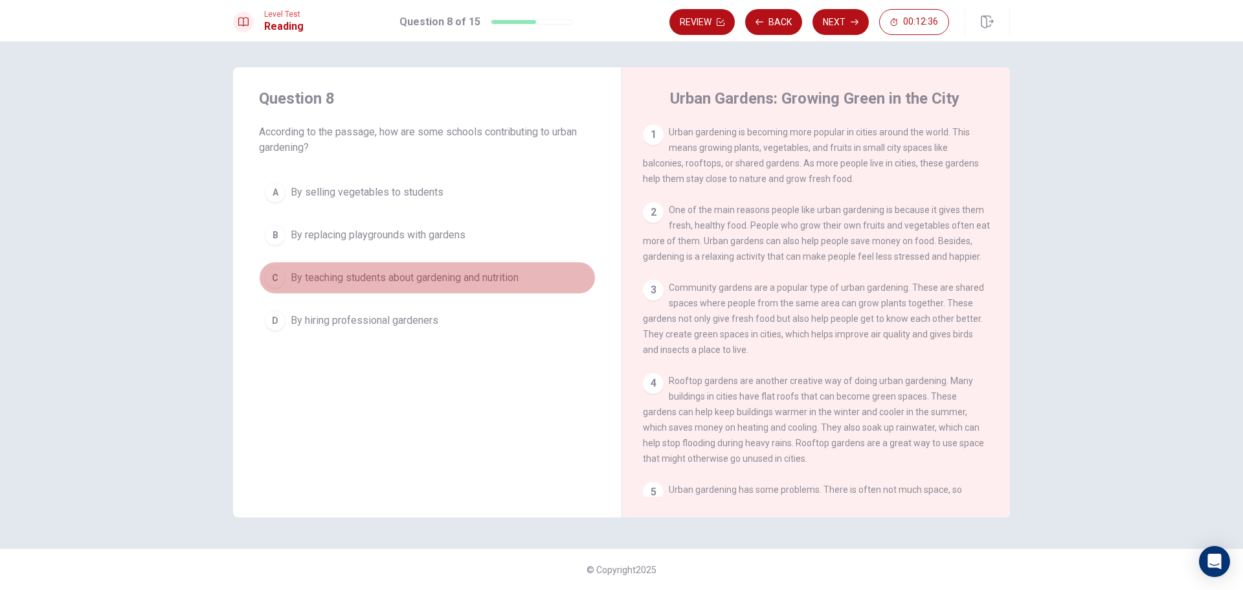
click at [351, 269] on button "C By teaching students about gardening and nutrition" at bounding box center [427, 278] width 337 height 32
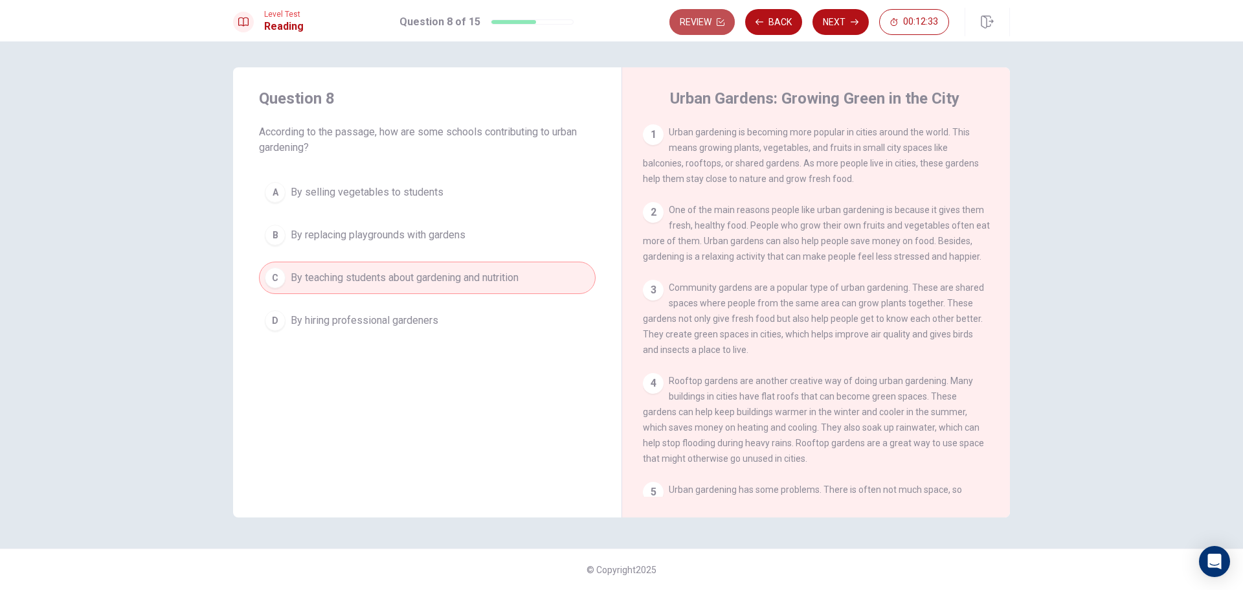
click at [710, 23] on button "Review" at bounding box center [702, 22] width 65 height 26
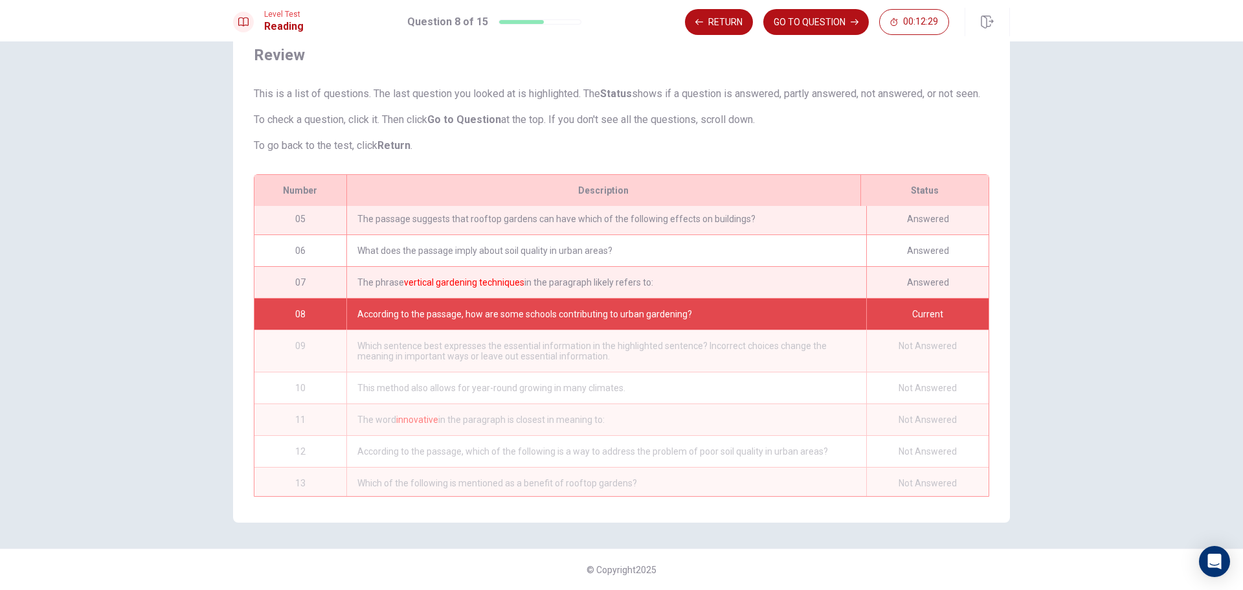
scroll to position [202, 0]
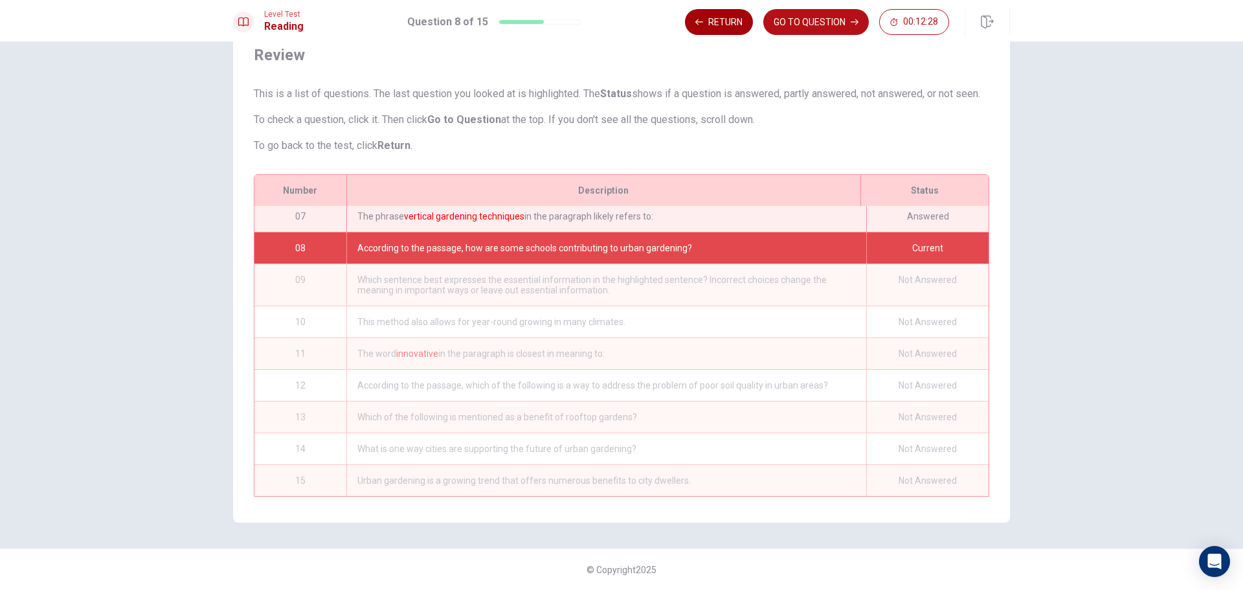
click at [733, 25] on button "Return" at bounding box center [719, 22] width 68 height 26
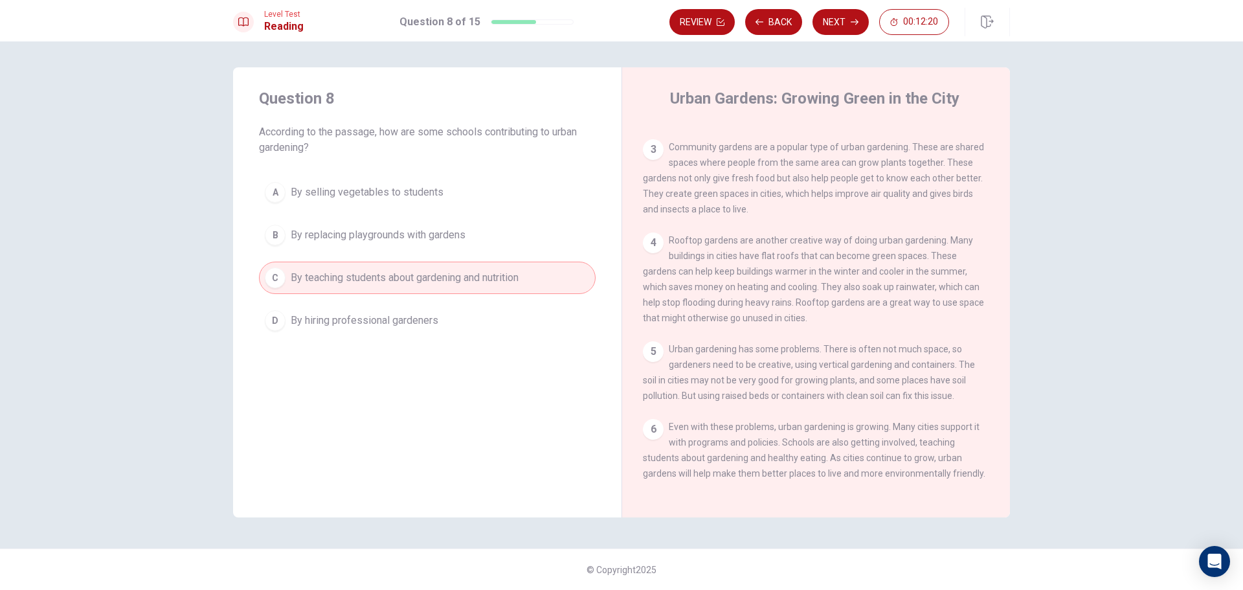
scroll to position [158, 0]
click at [846, 30] on button "Next" at bounding box center [841, 22] width 56 height 26
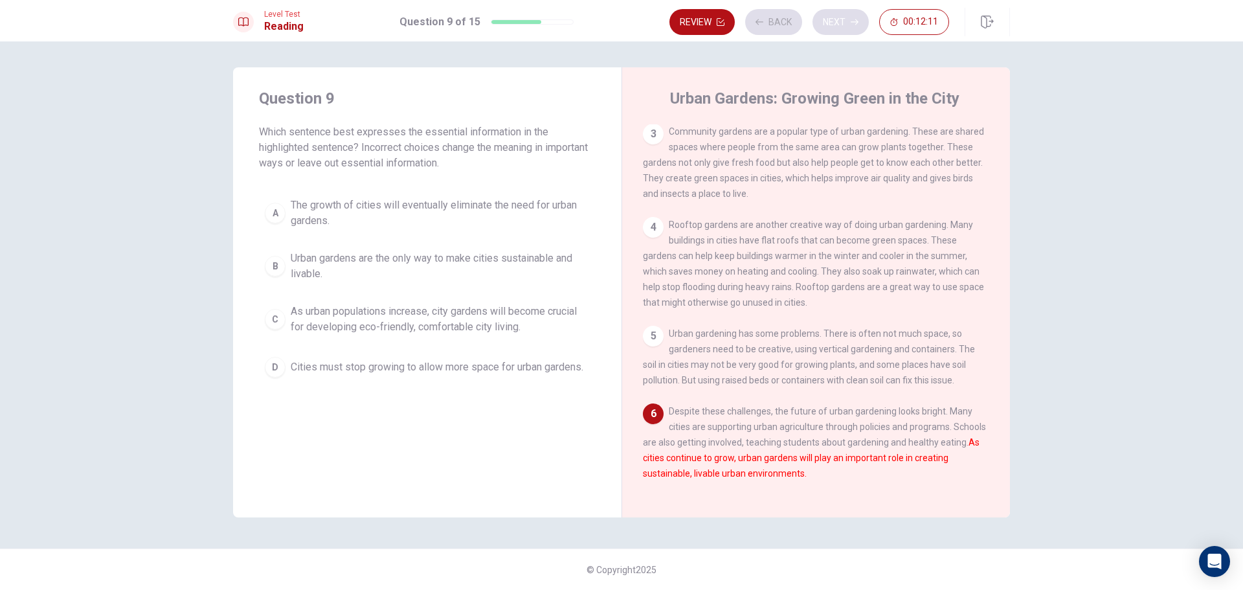
scroll to position [174, 0]
click at [534, 212] on span "The growth of cities will eventually eliminate the need for urban gardens." at bounding box center [440, 213] width 299 height 31
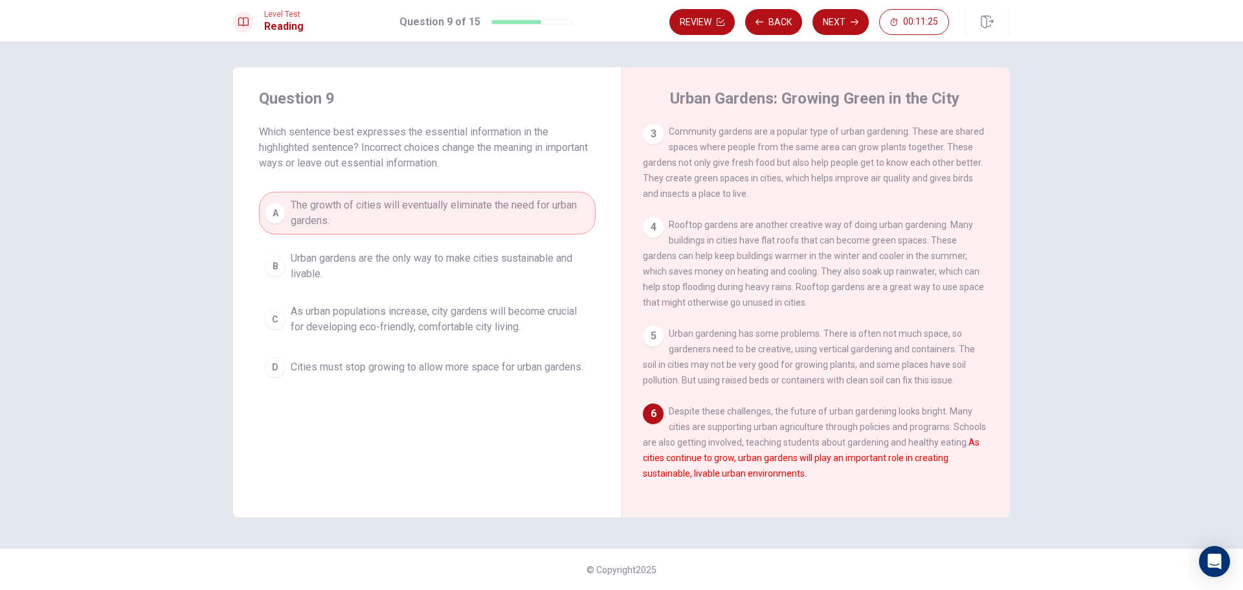
click at [528, 357] on button "D Cities must stop growing to allow more space for urban gardens." at bounding box center [427, 367] width 337 height 32
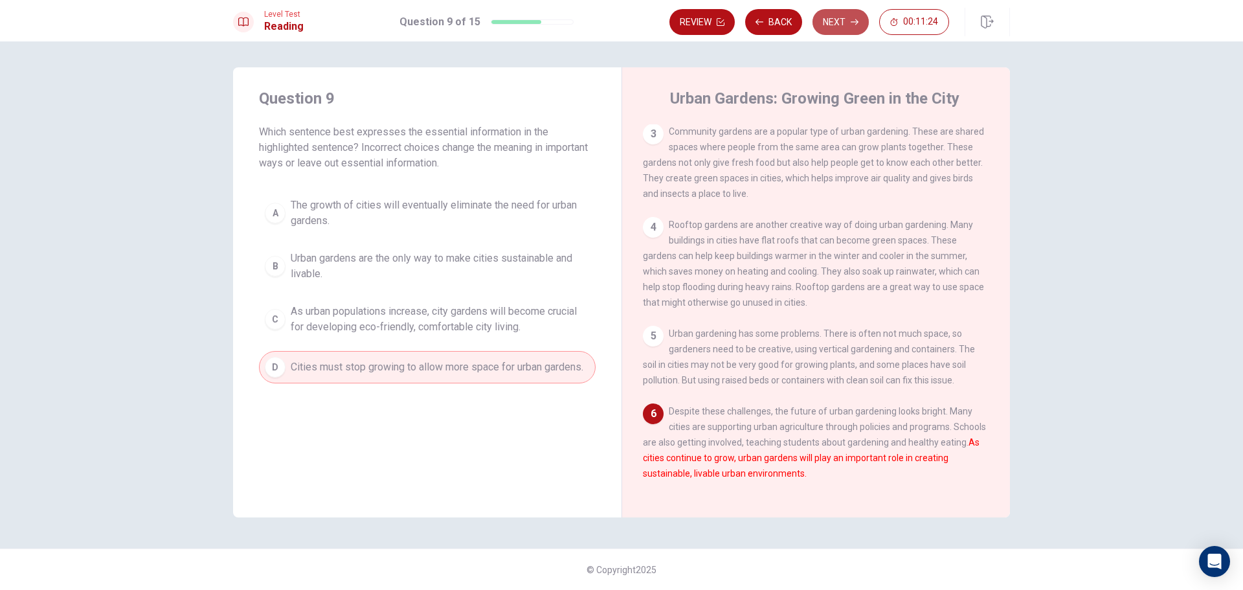
click at [855, 19] on icon "button" at bounding box center [855, 22] width 8 height 8
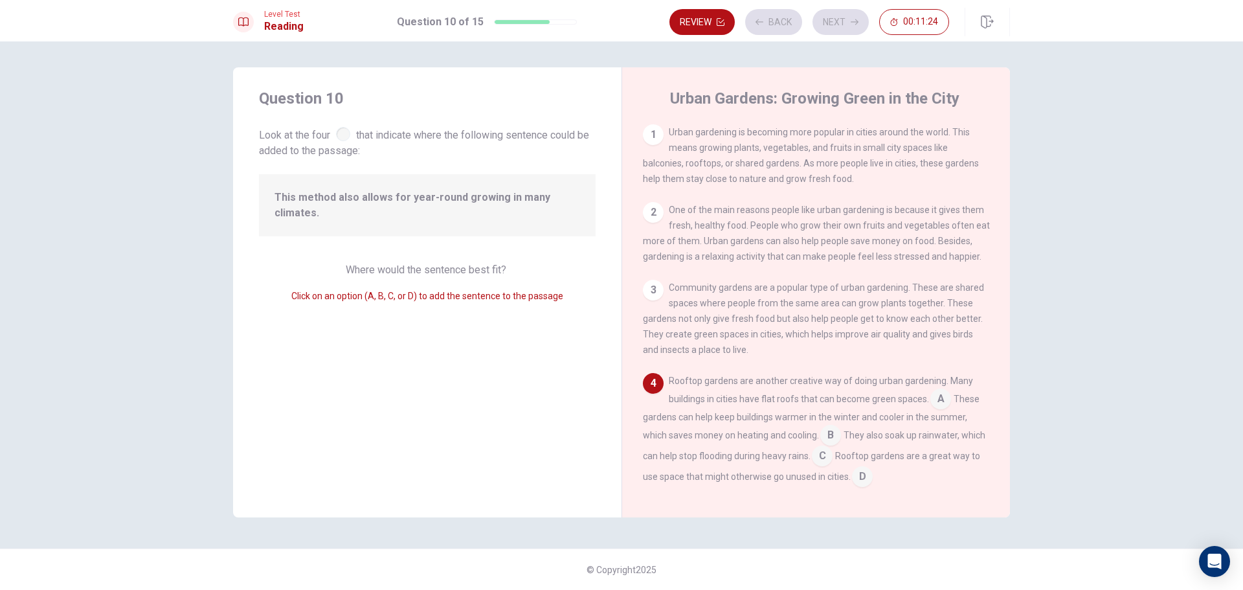
scroll to position [128, 0]
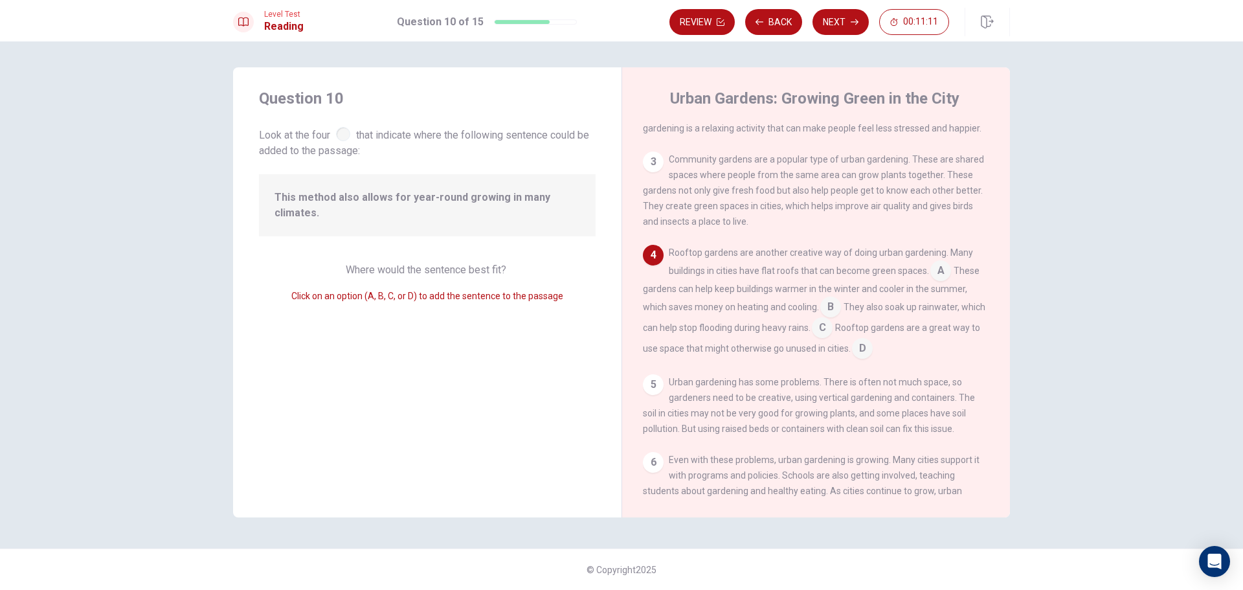
click at [655, 168] on div "3" at bounding box center [653, 162] width 21 height 21
drag, startPoint x: 935, startPoint y: 280, endPoint x: 776, endPoint y: 266, distance: 159.3
click at [776, 266] on div "Rooftop gardens are another creative way of doing urban gardening. Many buildin…" at bounding box center [816, 302] width 347 height 114
click at [936, 278] on input at bounding box center [941, 272] width 21 height 21
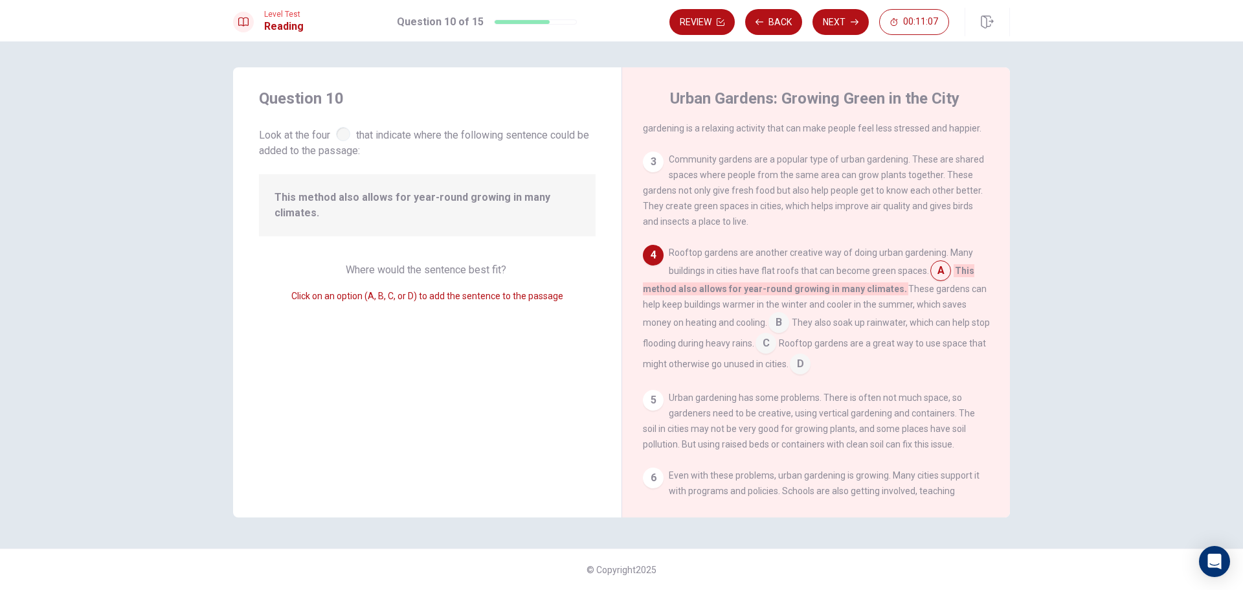
click at [783, 330] on input at bounding box center [779, 323] width 21 height 21
click at [829, 310] on input at bounding box center [831, 308] width 21 height 21
click at [769, 355] on input at bounding box center [766, 344] width 21 height 21
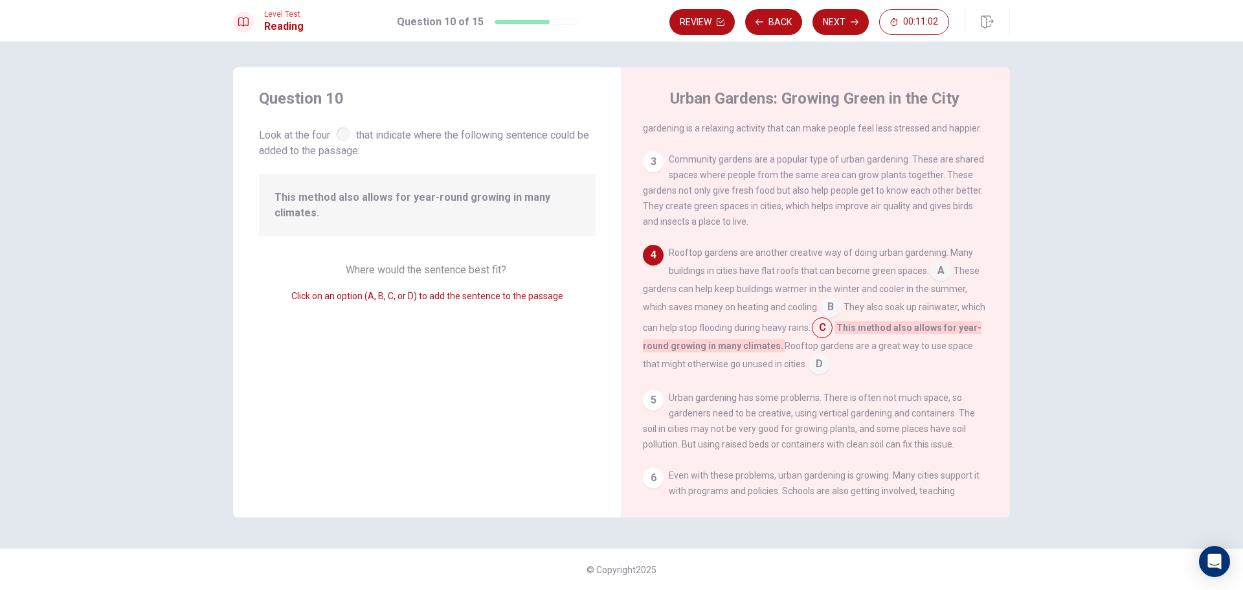
click at [833, 329] on input at bounding box center [822, 329] width 21 height 21
click at [653, 166] on div "3" at bounding box center [653, 162] width 21 height 21
click at [830, 370] on input at bounding box center [819, 365] width 21 height 21
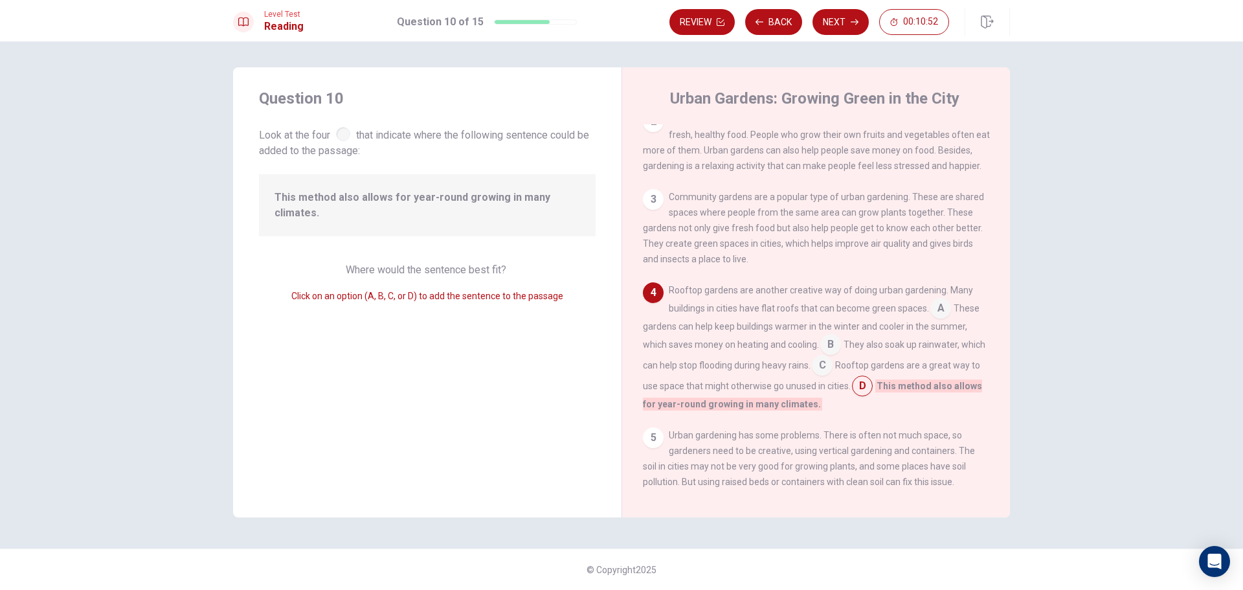
scroll to position [61, 0]
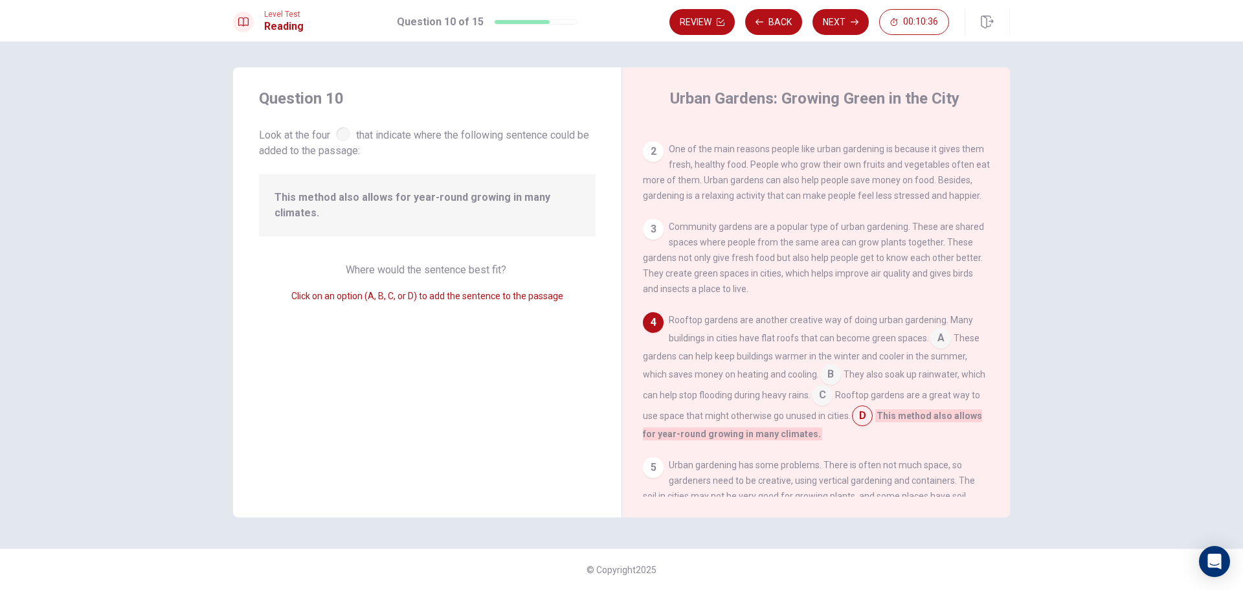
click at [939, 350] on input at bounding box center [941, 339] width 21 height 21
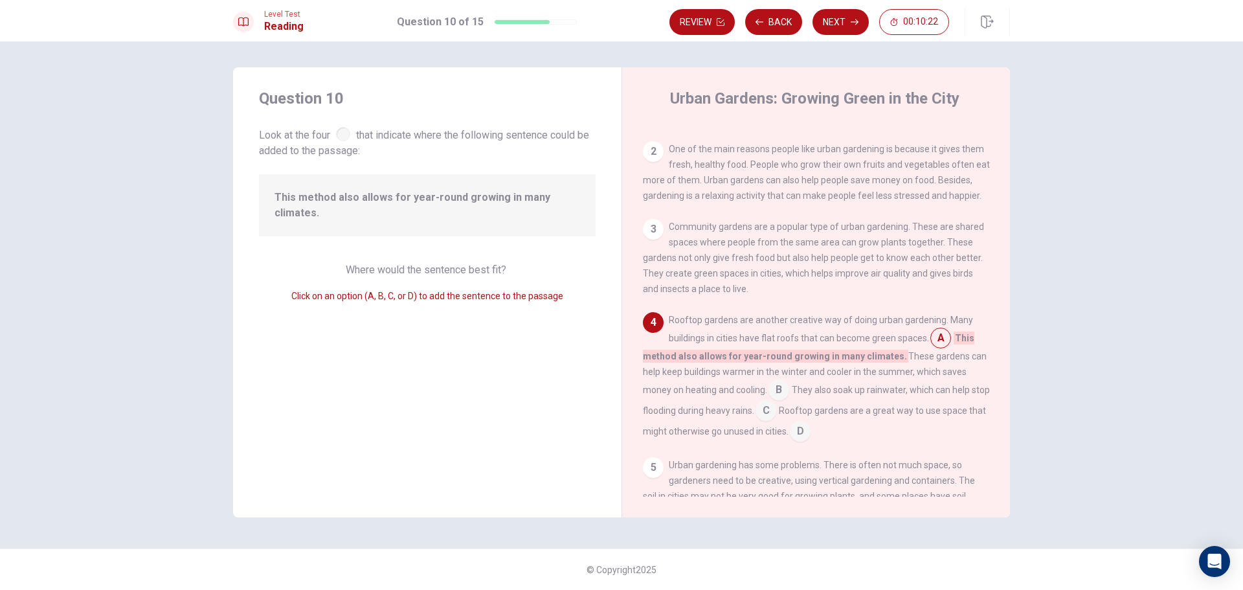
click at [775, 395] on input at bounding box center [779, 391] width 21 height 21
click at [769, 421] on input at bounding box center [766, 412] width 21 height 21
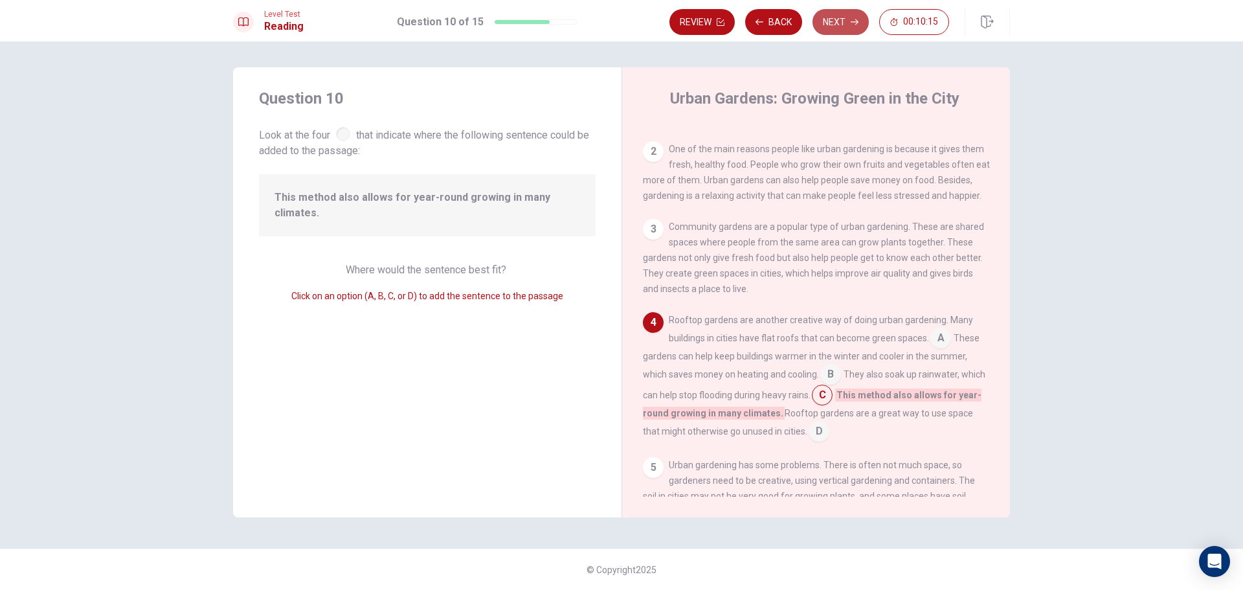
click at [850, 29] on button "Next" at bounding box center [841, 22] width 56 height 26
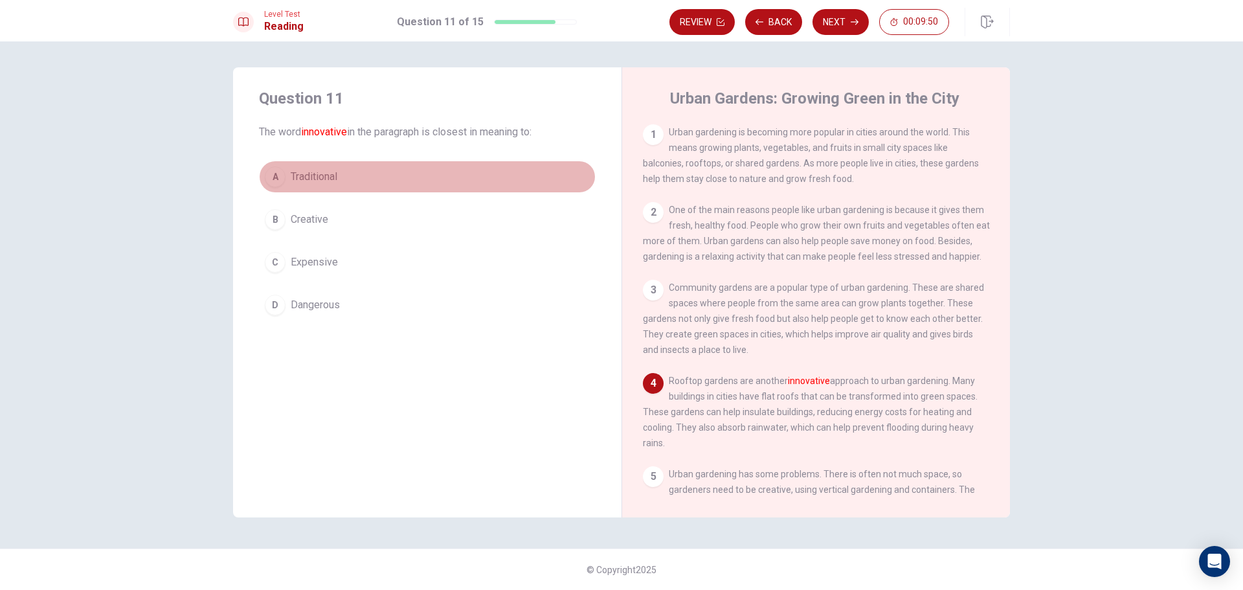
click at [461, 174] on button "A Traditional" at bounding box center [427, 177] width 337 height 32
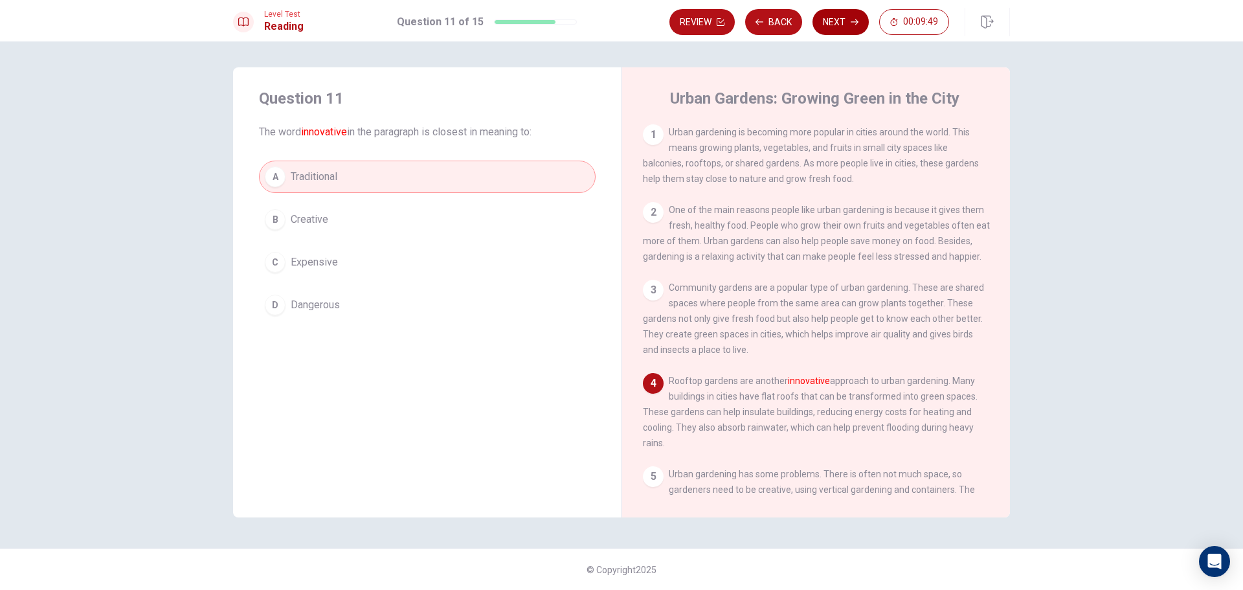
click at [850, 27] on button "Next" at bounding box center [841, 22] width 56 height 26
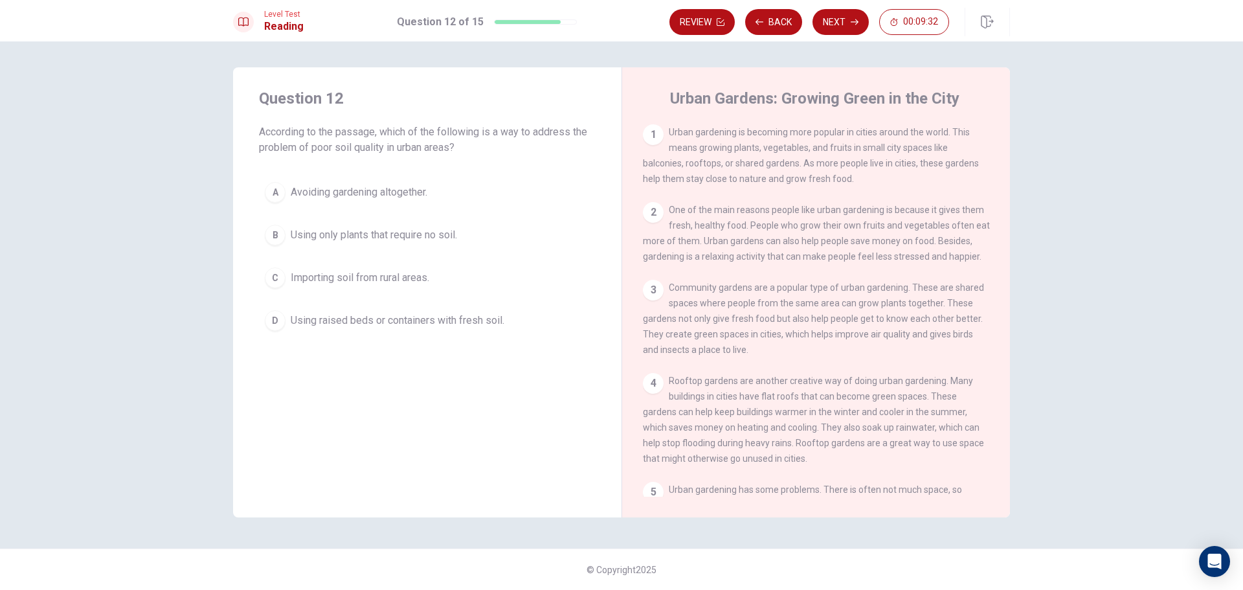
drag, startPoint x: 266, startPoint y: 128, endPoint x: 282, endPoint y: 126, distance: 16.3
click at [270, 126] on span "According to the passage, which of the following is a way to address the proble…" at bounding box center [427, 139] width 337 height 31
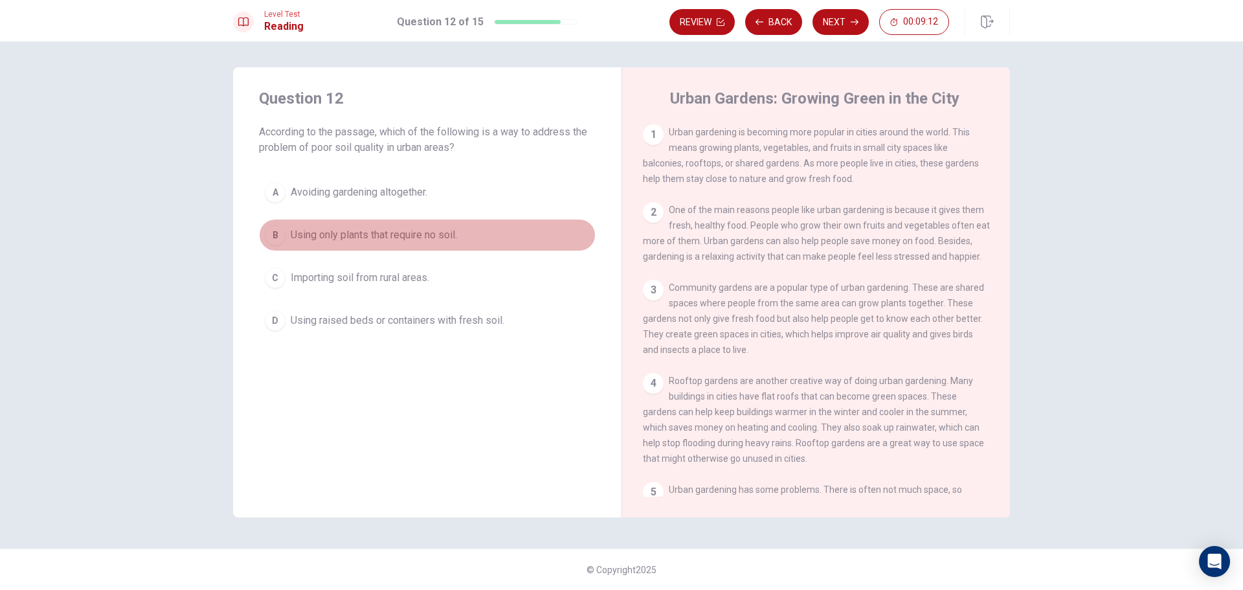
click at [528, 242] on button "B Using only plants that require no soil." at bounding box center [427, 235] width 337 height 32
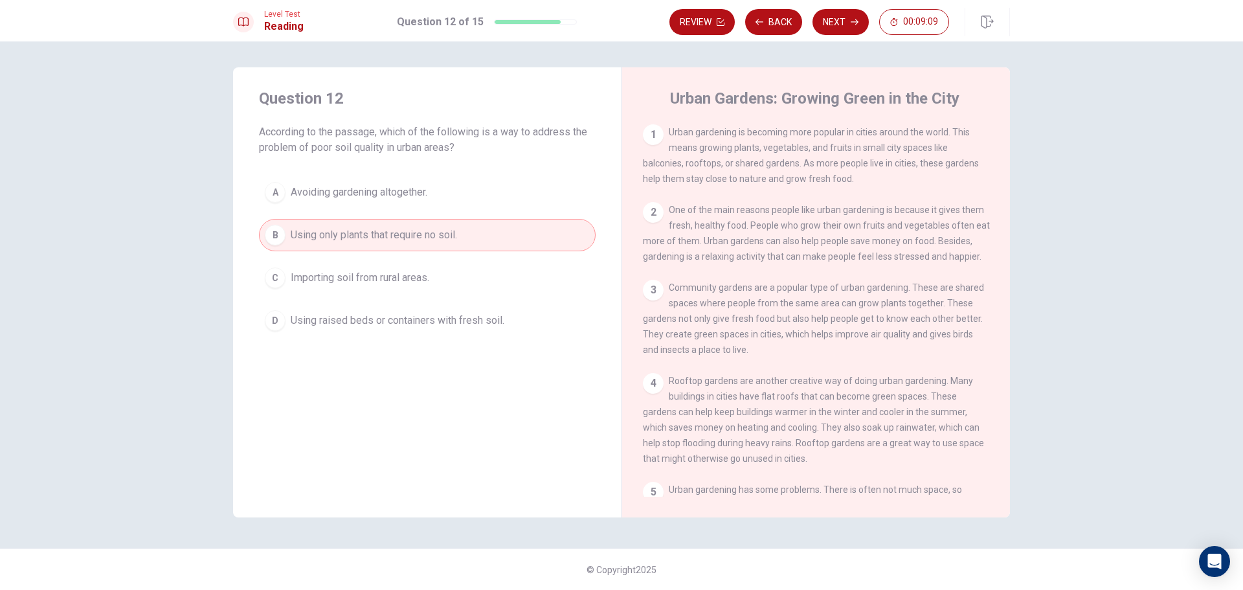
click at [471, 290] on button "C Importing soil from rural areas." at bounding box center [427, 278] width 337 height 32
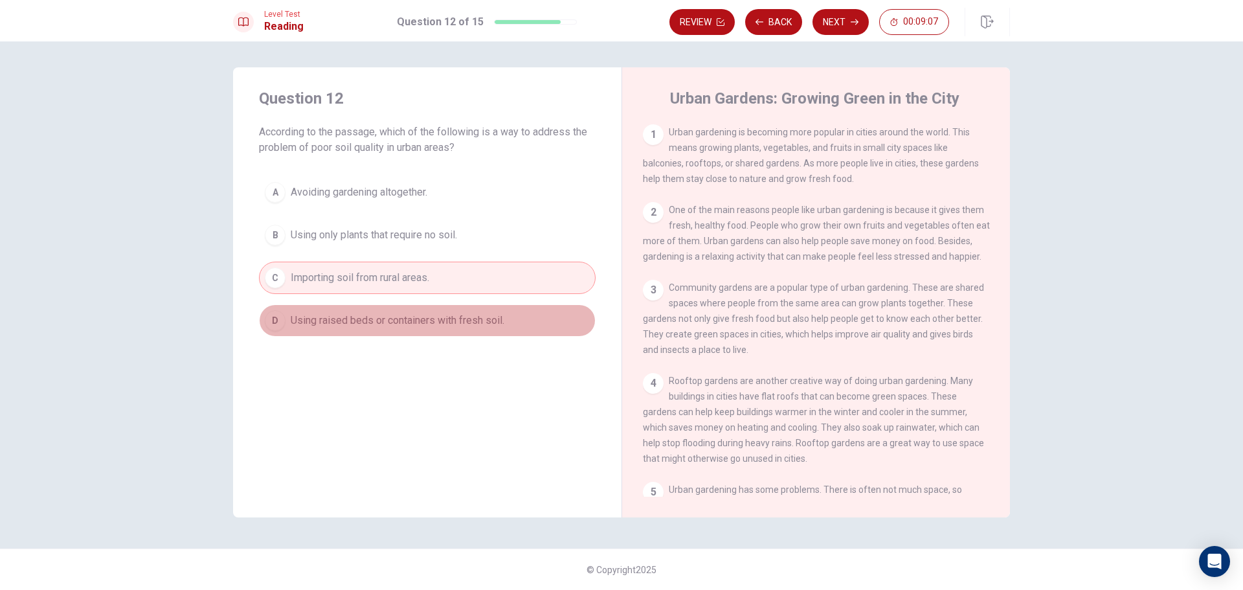
click at [363, 318] on span "Using raised beds or containers with fresh soil." at bounding box center [398, 321] width 214 height 16
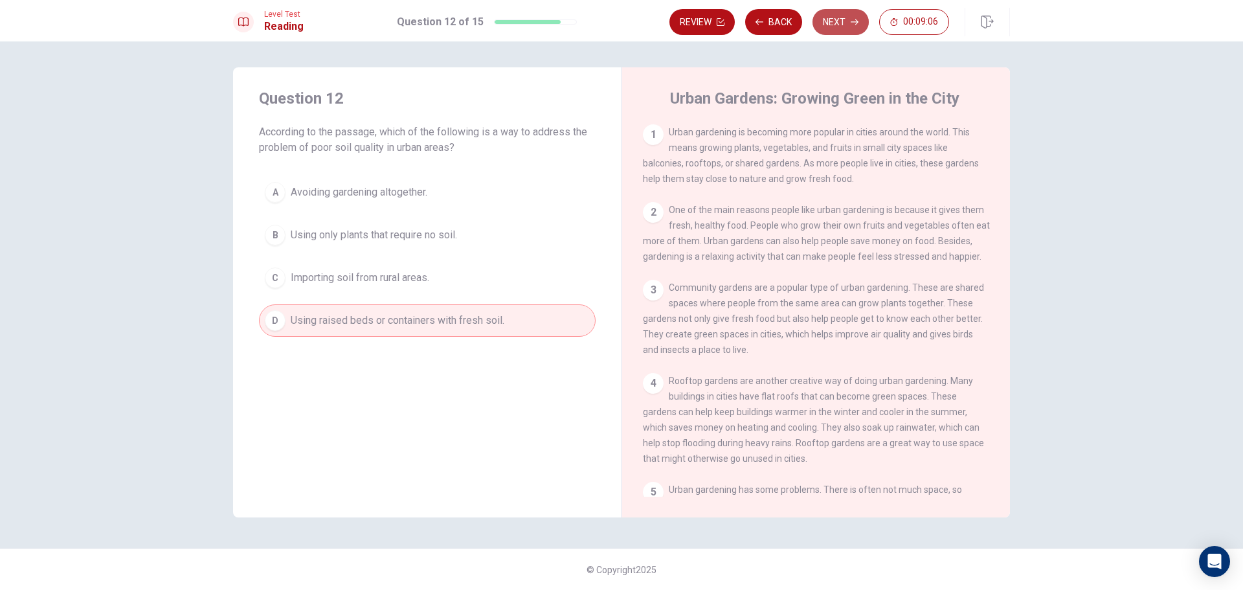
click at [841, 22] on button "Next" at bounding box center [841, 22] width 56 height 26
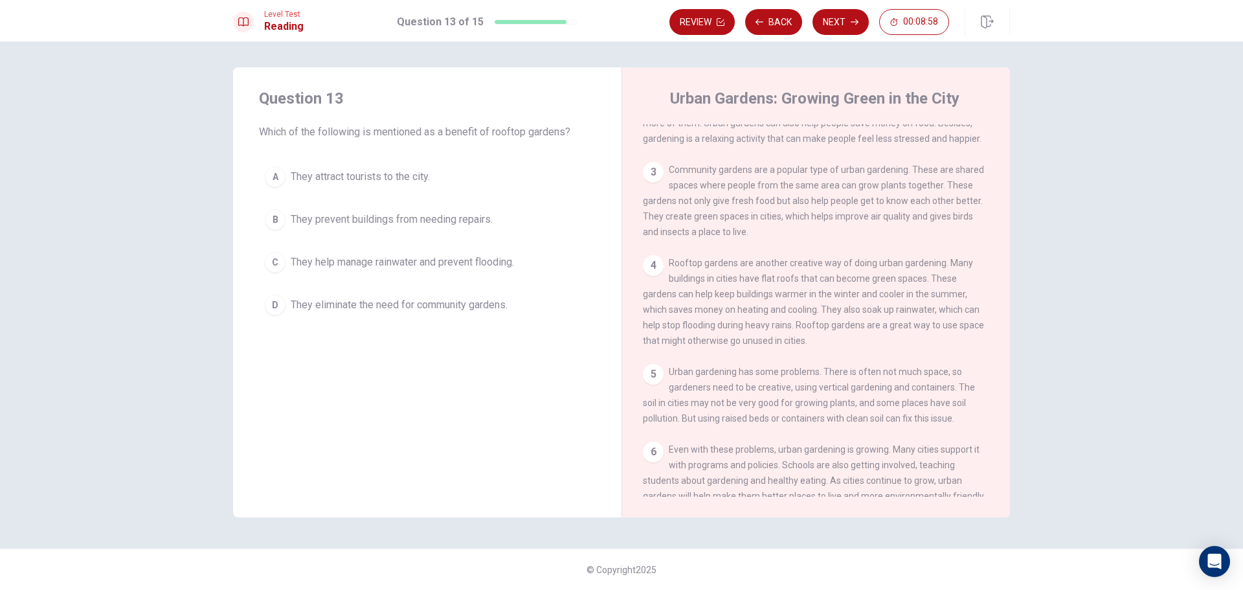
scroll to position [93, 0]
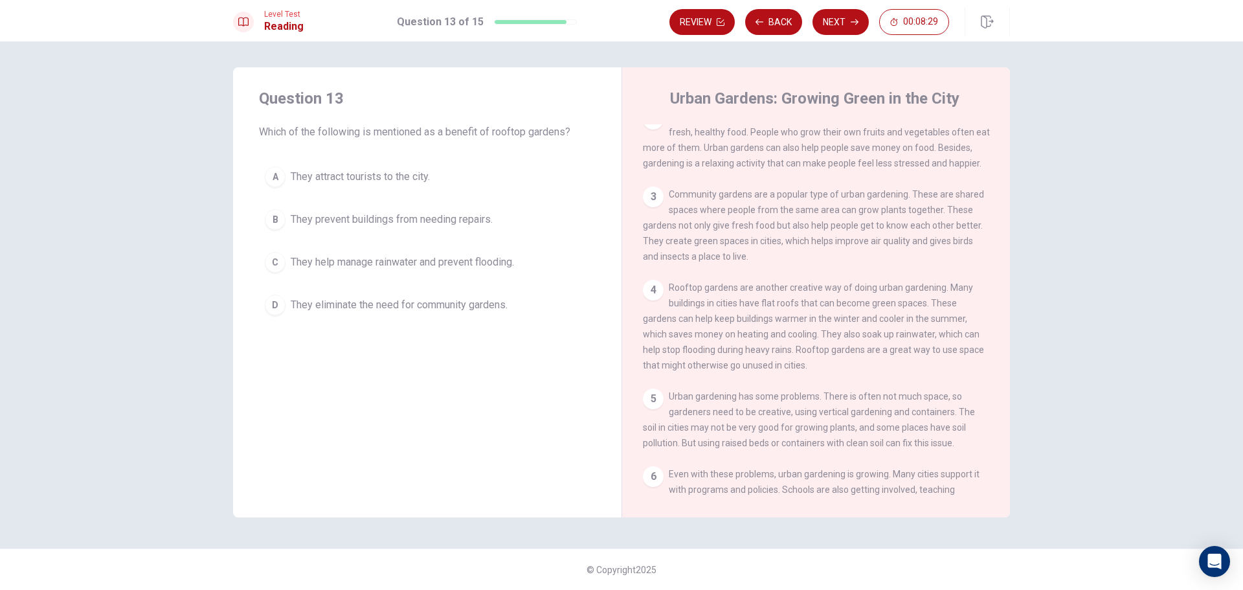
click at [396, 220] on span "They prevent buildings from needing repairs." at bounding box center [392, 220] width 202 height 16
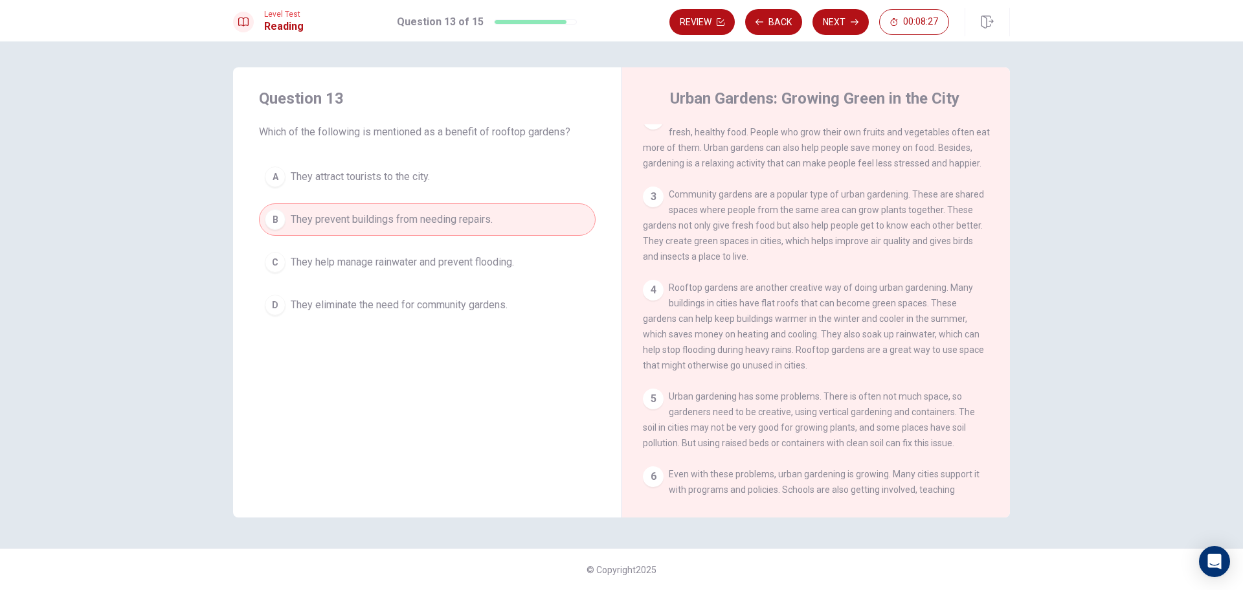
click at [332, 263] on span "They help manage rainwater and prevent flooding." at bounding box center [402, 263] width 223 height 16
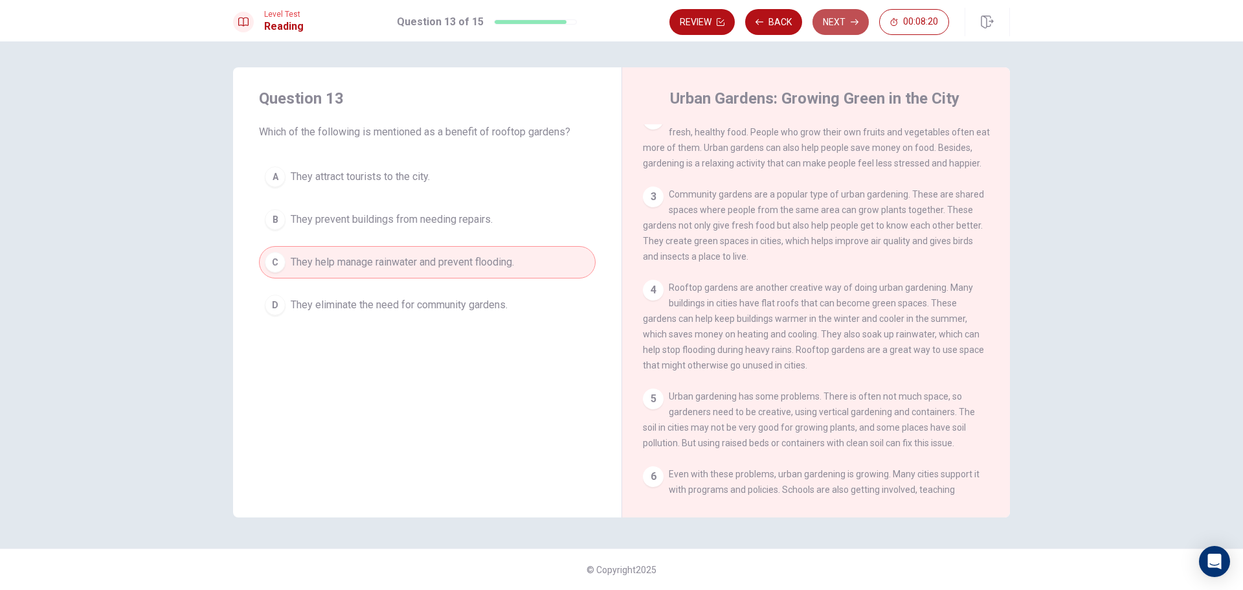
click at [828, 21] on button "Next" at bounding box center [841, 22] width 56 height 26
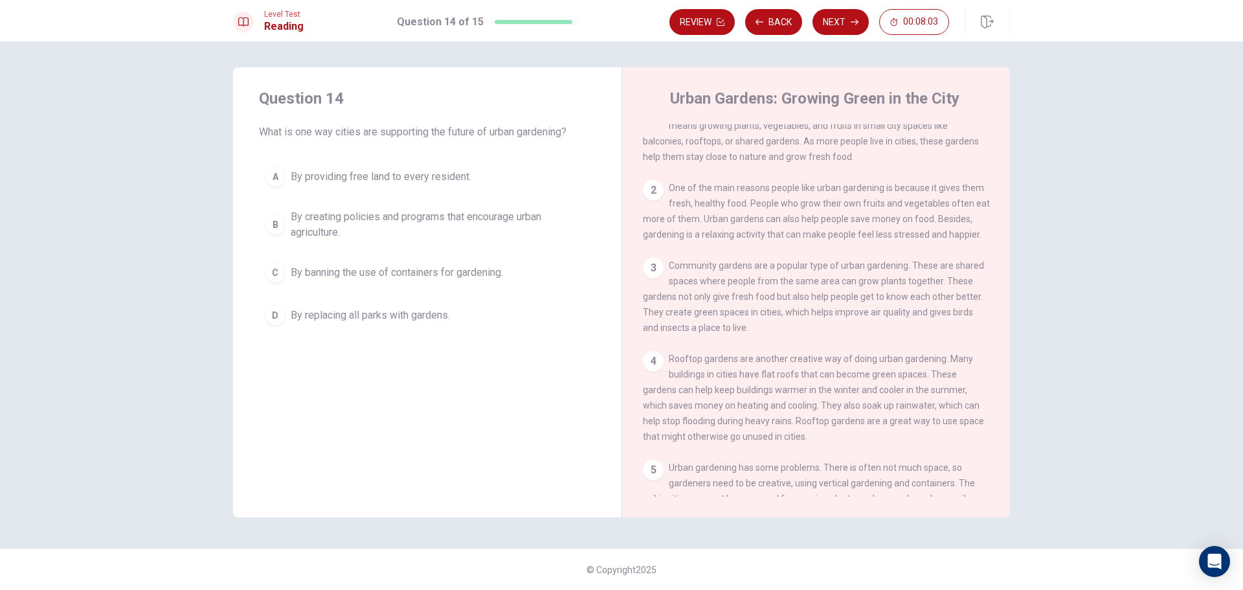
scroll to position [0, 0]
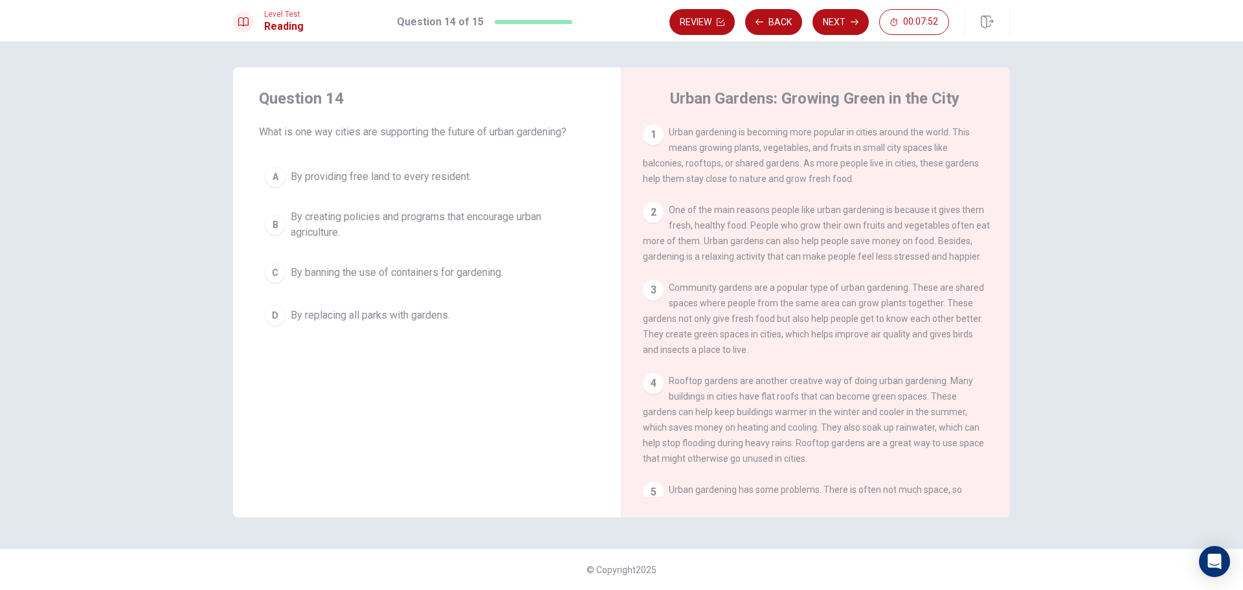
click at [472, 326] on button "D By replacing all parks with gardens." at bounding box center [427, 315] width 337 height 32
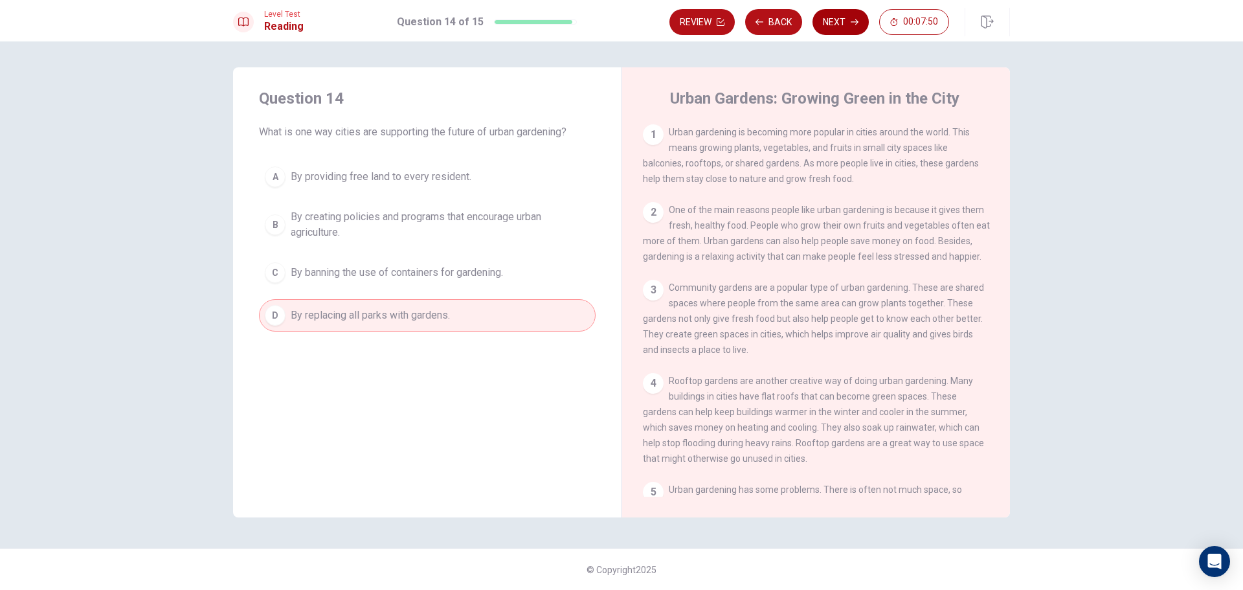
click at [848, 32] on button "Next" at bounding box center [841, 22] width 56 height 26
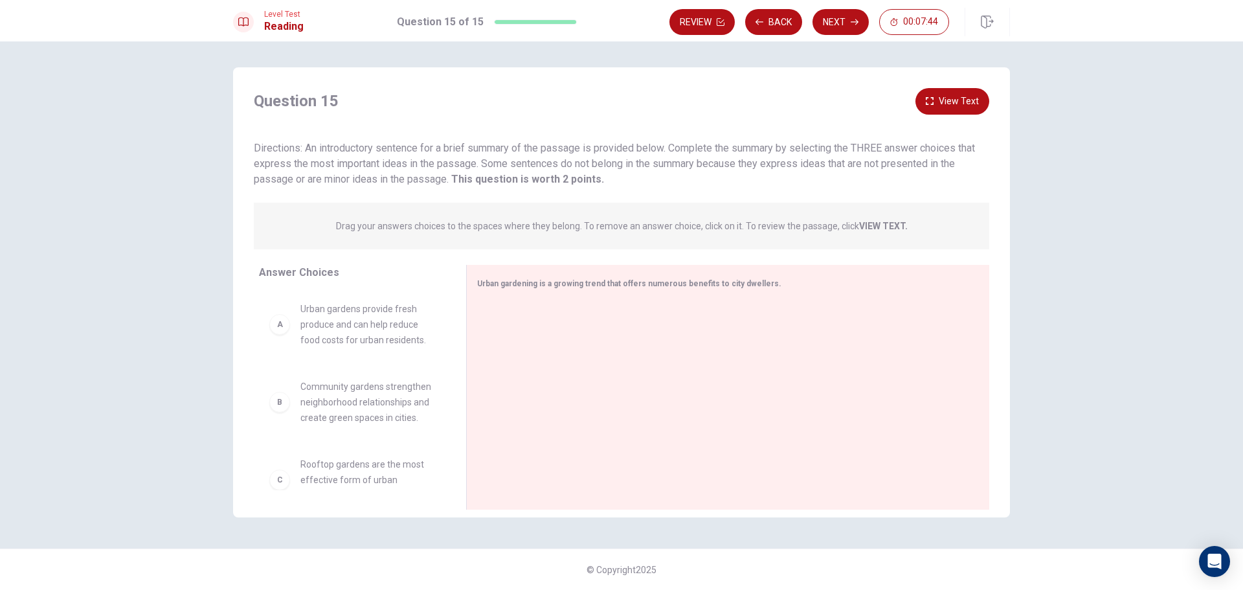
click at [278, 325] on div "A" at bounding box center [279, 324] width 21 height 21
click at [281, 414] on div "B Community gardens strengthen neighborhood relationships and create green spac…" at bounding box center [352, 402] width 166 height 47
click at [282, 398] on div "B" at bounding box center [279, 402] width 21 height 21
click at [331, 387] on span "Community gardens strengthen neighborhood relationships and create green spaces…" at bounding box center [367, 402] width 135 height 47
click at [349, 406] on span "Community gardens strengthen neighborhood relationships and create green spaces…" at bounding box center [367, 402] width 135 height 47
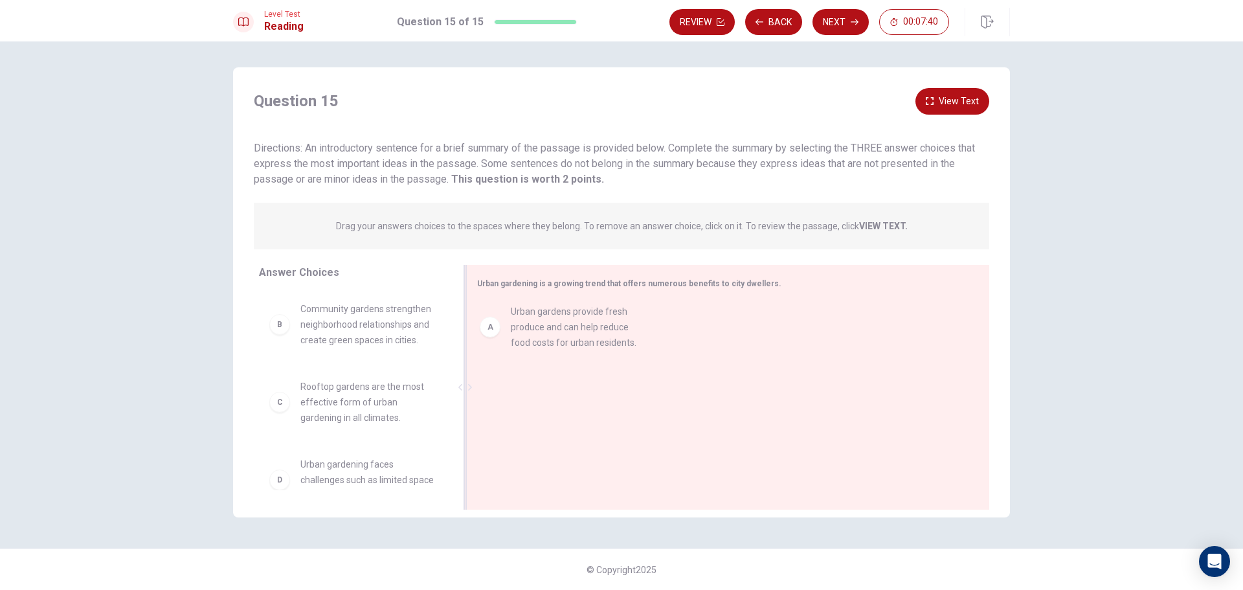
drag, startPoint x: 278, startPoint y: 324, endPoint x: 493, endPoint y: 326, distance: 214.4
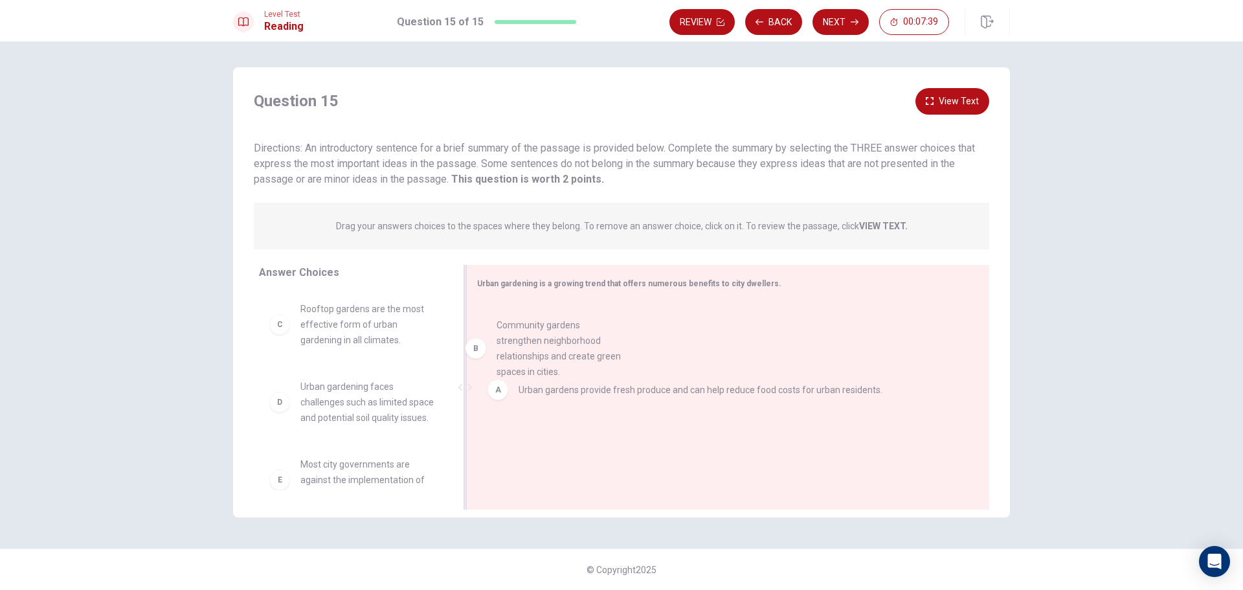
drag, startPoint x: 372, startPoint y: 337, endPoint x: 585, endPoint y: 353, distance: 213.7
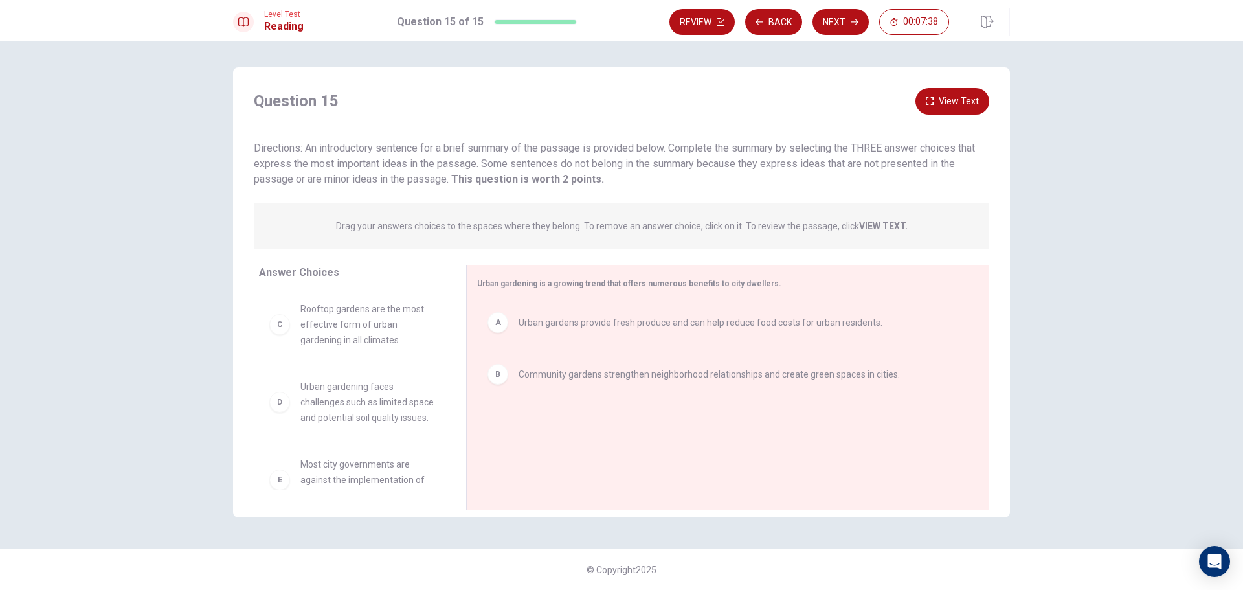
drag, startPoint x: 587, startPoint y: 345, endPoint x: 319, endPoint y: 324, distance: 269.0
click at [319, 324] on div "Answer Choices C Rooftop gardens are the most effective form of urban gardening…" at bounding box center [621, 390] width 777 height 251
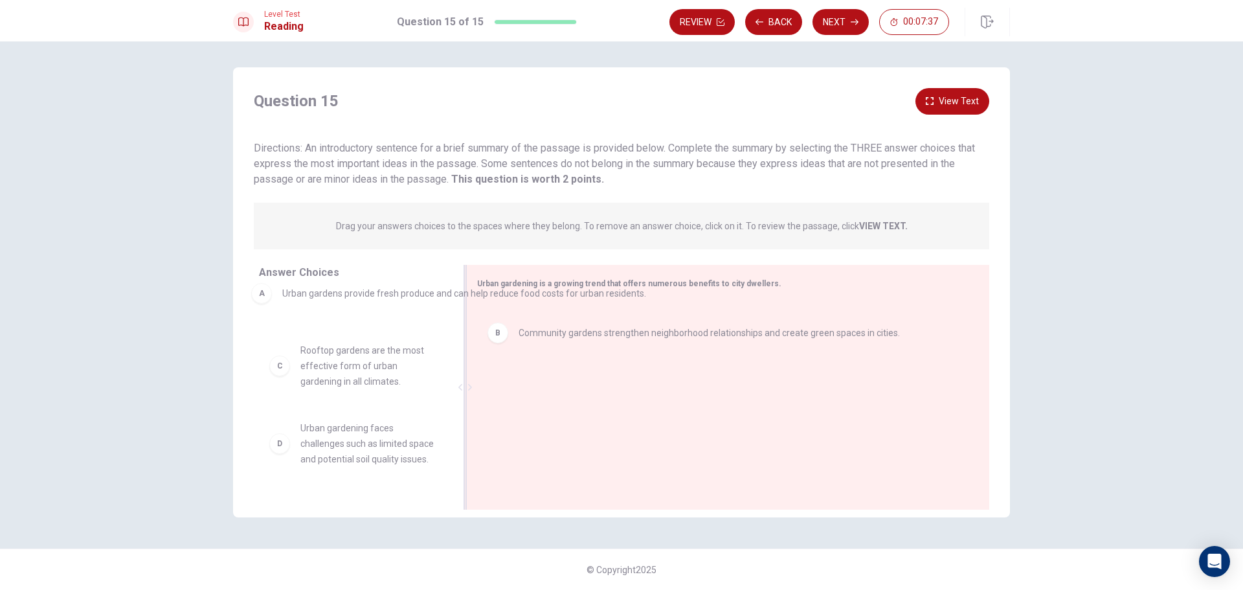
drag, startPoint x: 573, startPoint y: 325, endPoint x: 333, endPoint y: 299, distance: 241.1
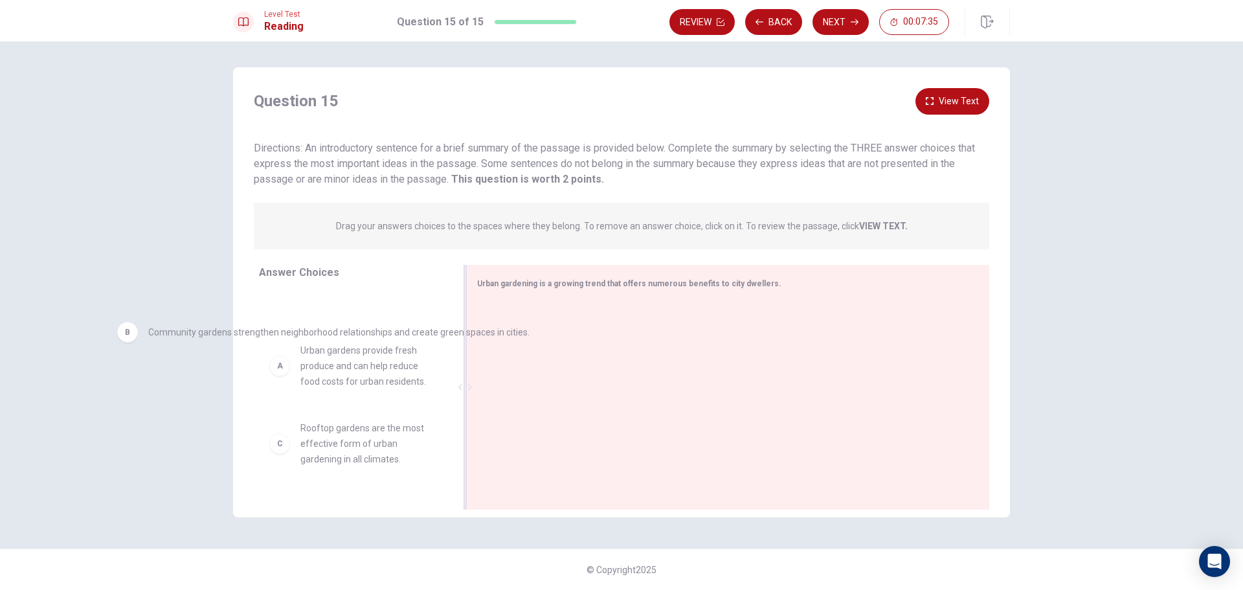
drag, startPoint x: 615, startPoint y: 331, endPoint x: 239, endPoint y: 343, distance: 376.5
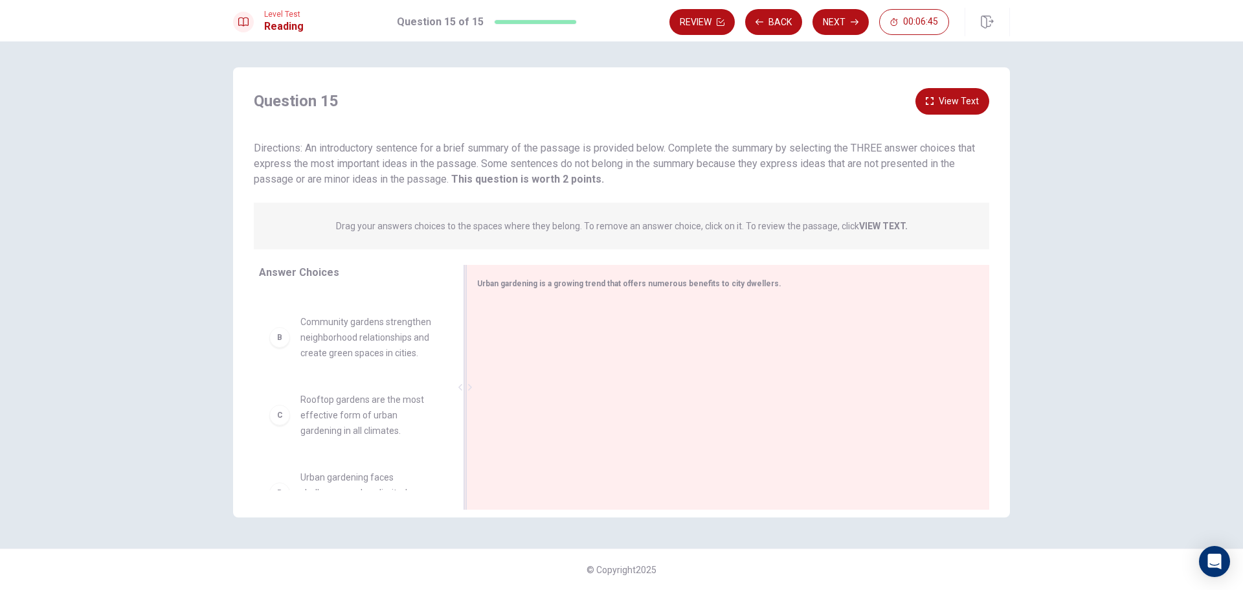
scroll to position [62, 0]
drag, startPoint x: 363, startPoint y: 334, endPoint x: 573, endPoint y: 333, distance: 210.5
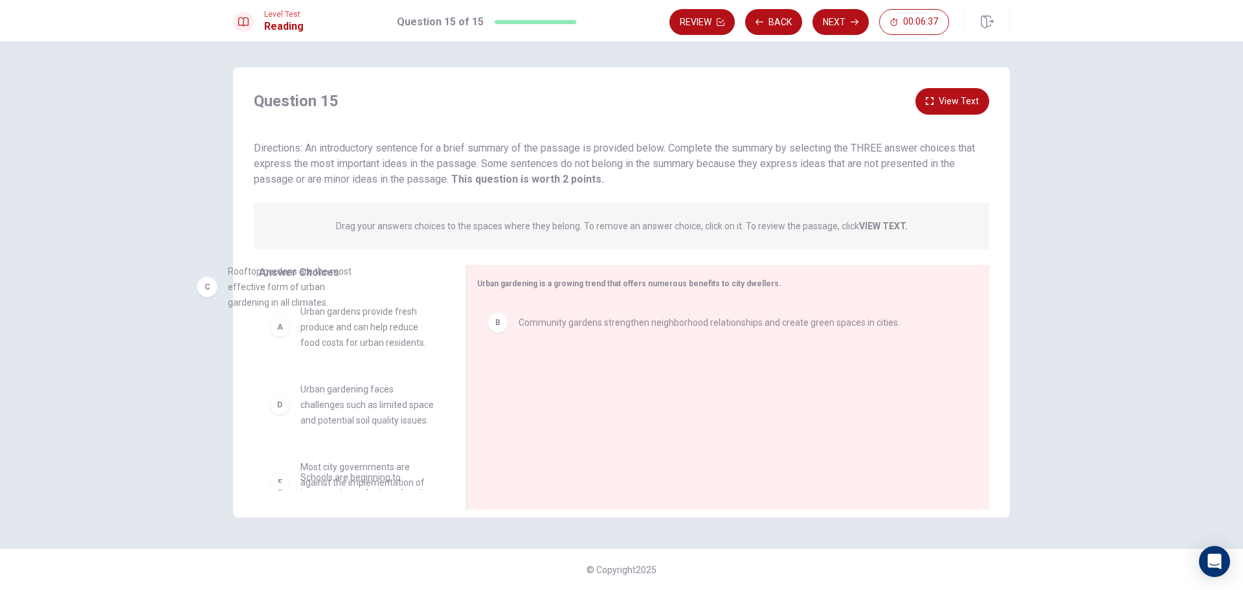
scroll to position [0, 0]
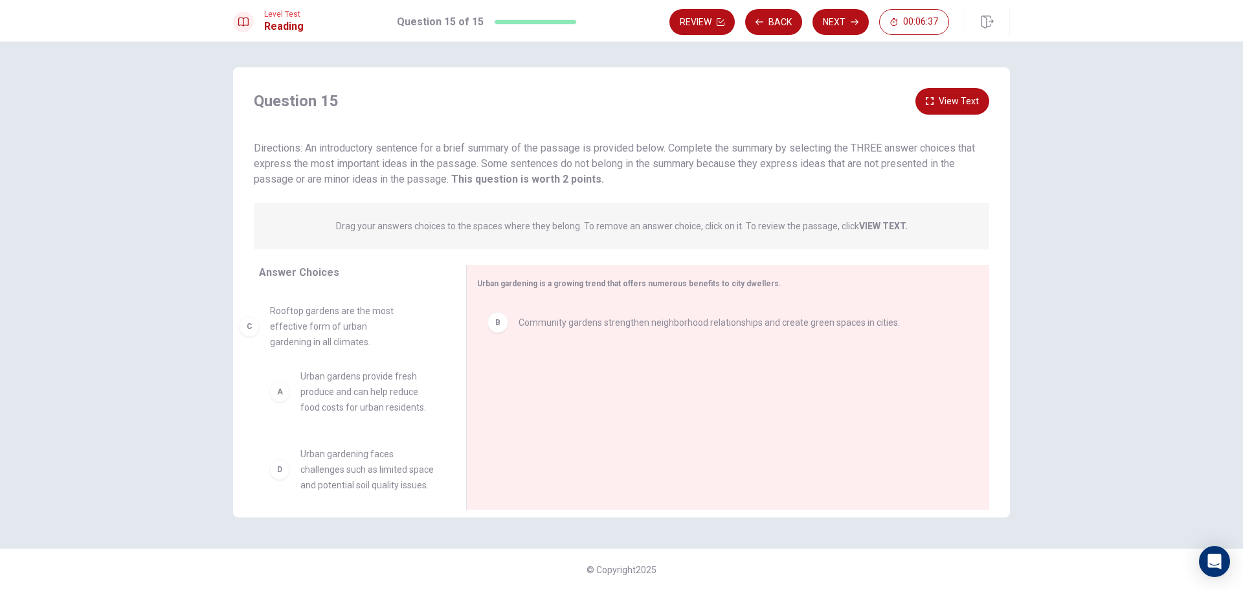
drag, startPoint x: 350, startPoint y: 345, endPoint x: 330, endPoint y: 350, distance: 20.7
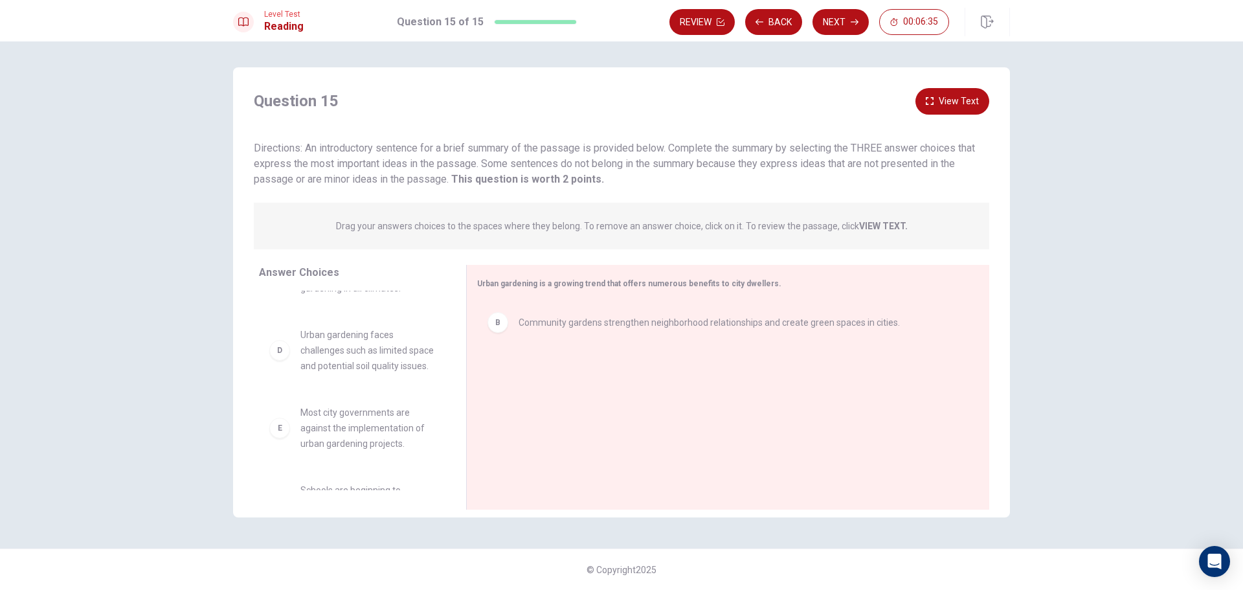
scroll to position [194, 0]
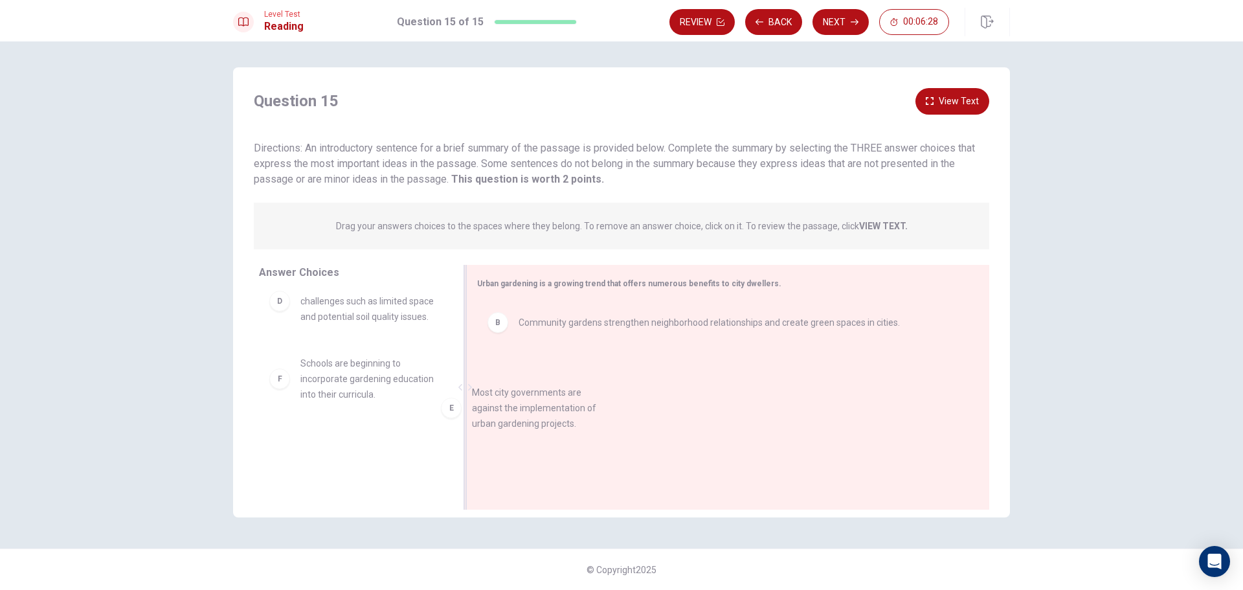
drag, startPoint x: 358, startPoint y: 381, endPoint x: 576, endPoint y: 389, distance: 218.4
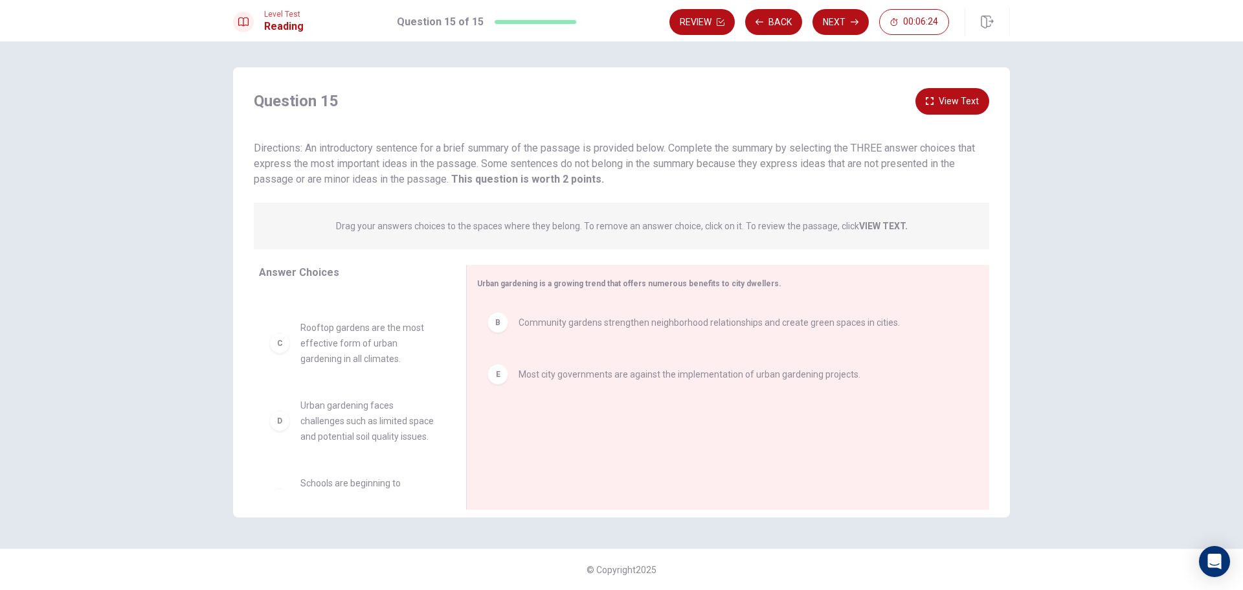
scroll to position [0, 0]
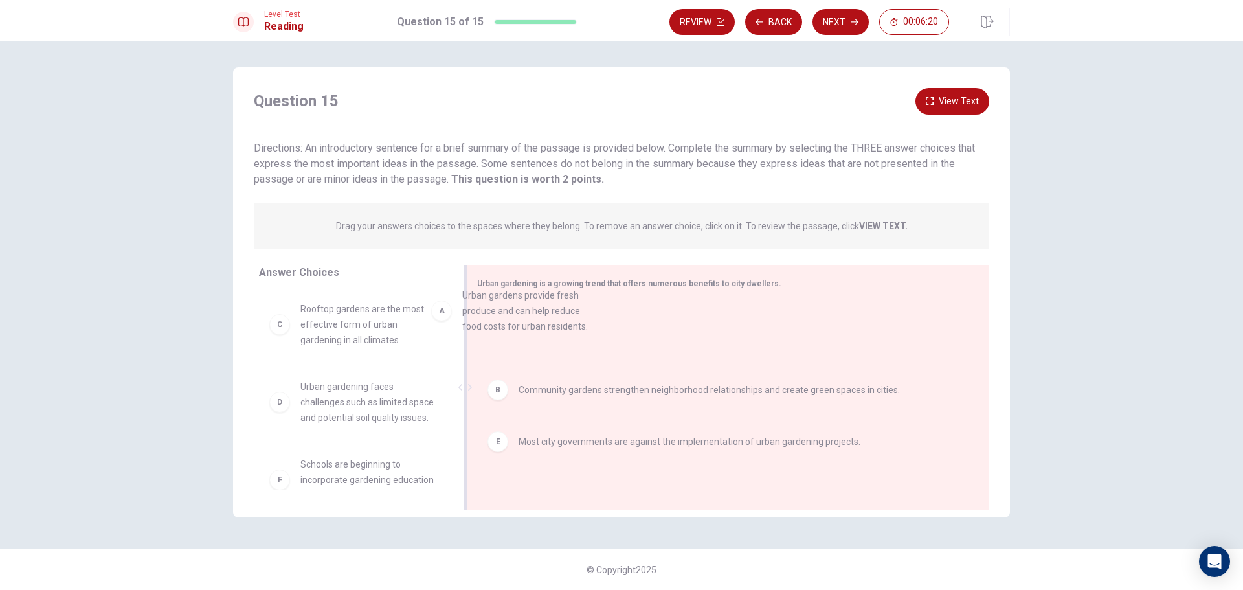
drag, startPoint x: 328, startPoint y: 345, endPoint x: 497, endPoint y: 327, distance: 169.9
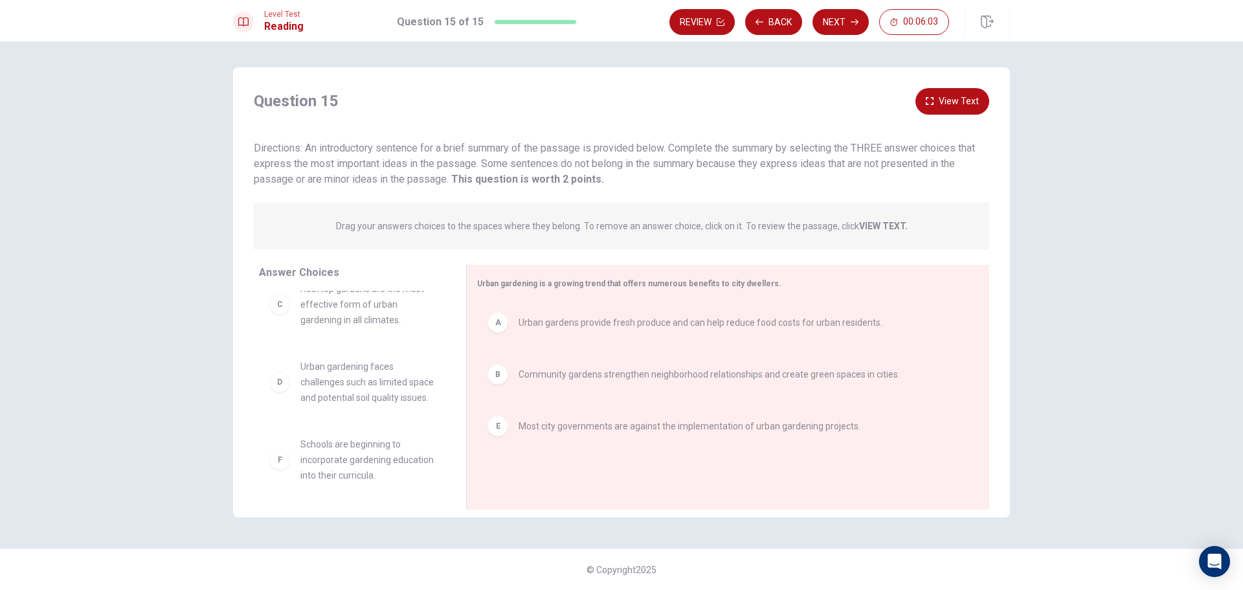
scroll to position [39, 0]
click at [848, 18] on button "Next" at bounding box center [841, 22] width 56 height 26
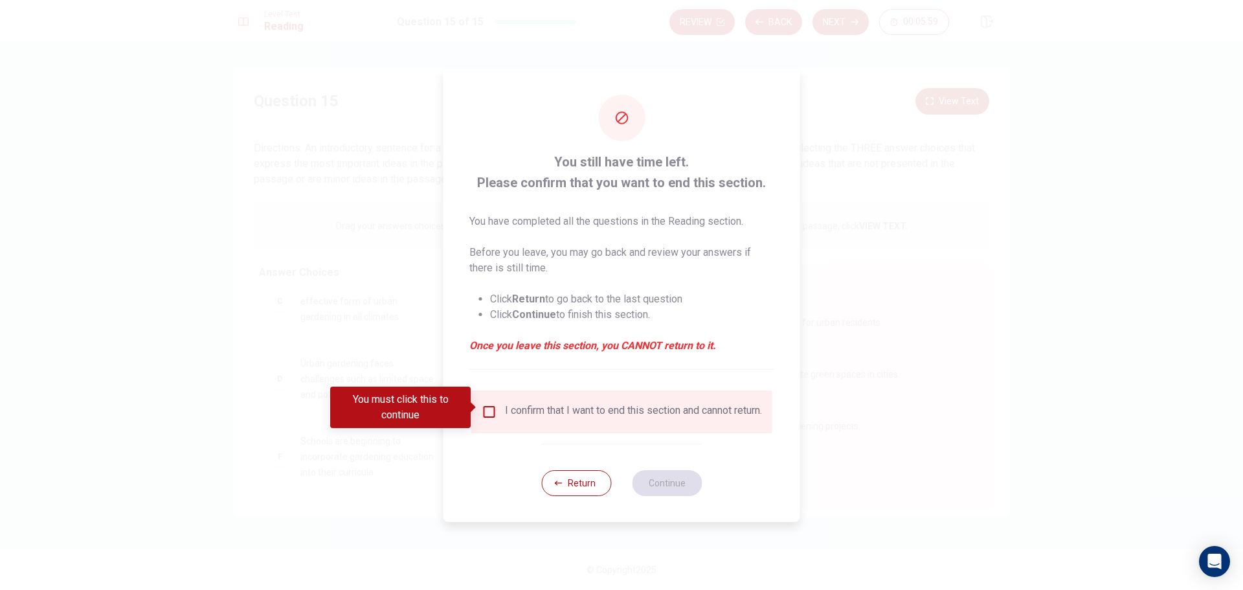
click at [492, 404] on input "You must click this to continue" at bounding box center [490, 412] width 16 height 16
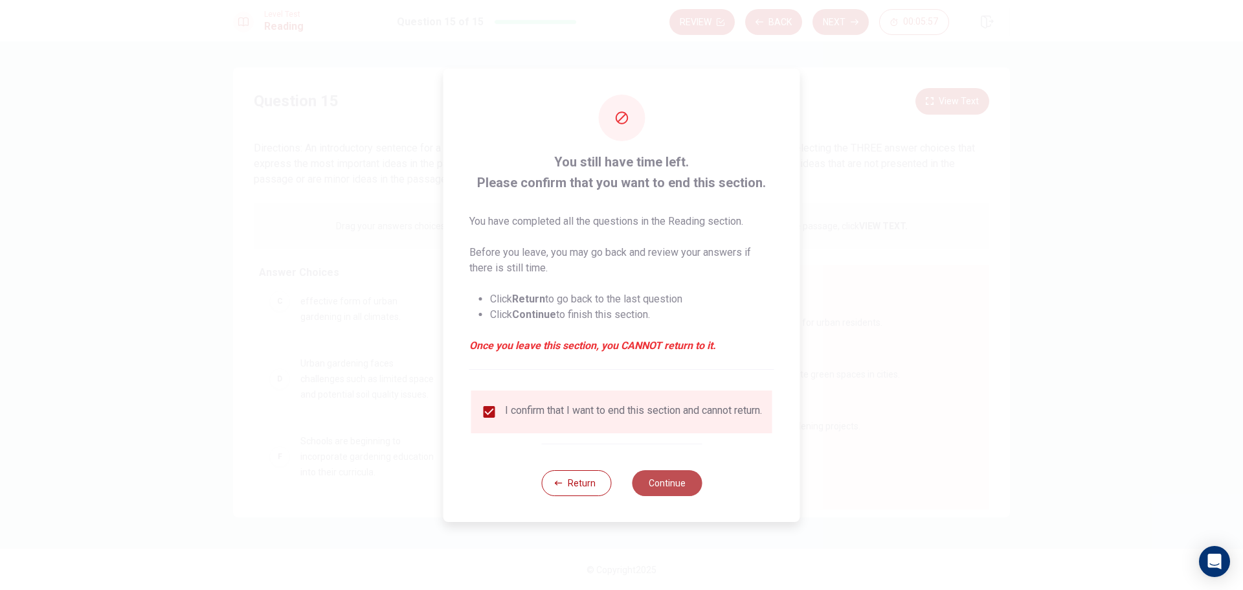
click at [682, 488] on button "Continue" at bounding box center [667, 483] width 70 height 26
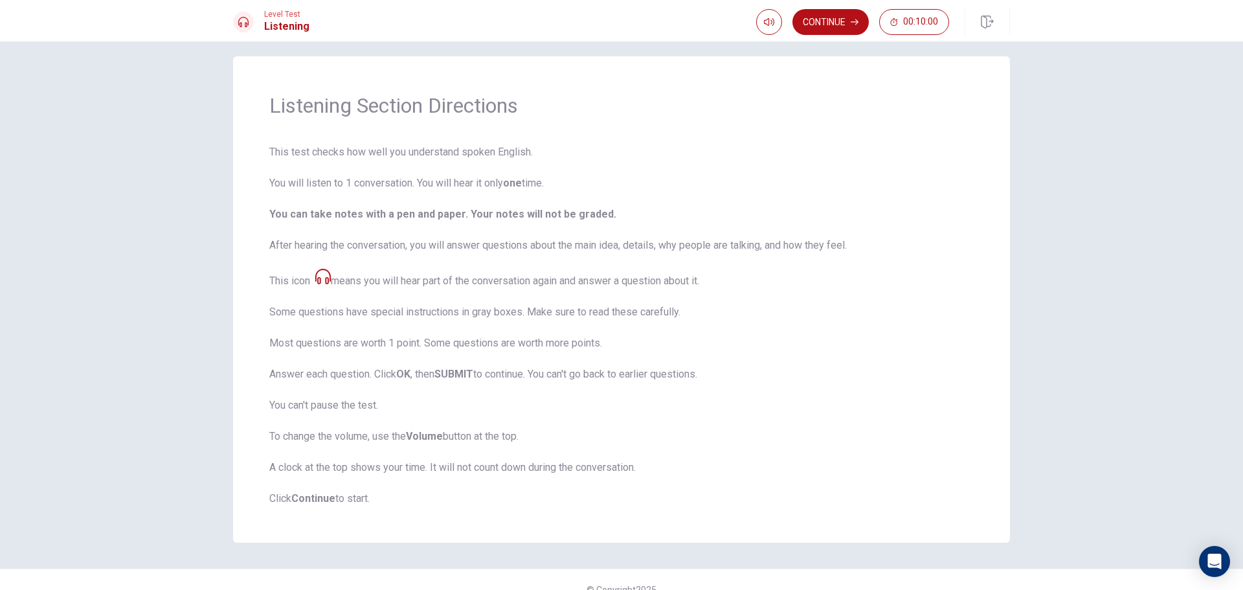
scroll to position [0, 0]
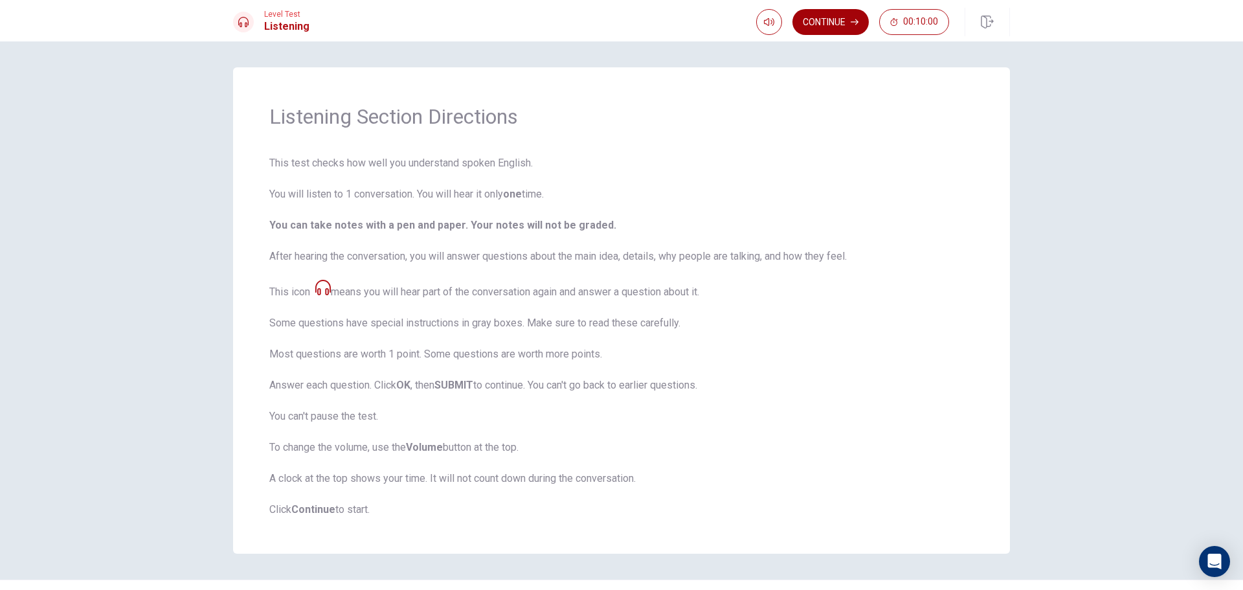
click at [811, 20] on button "Continue" at bounding box center [831, 22] width 76 height 26
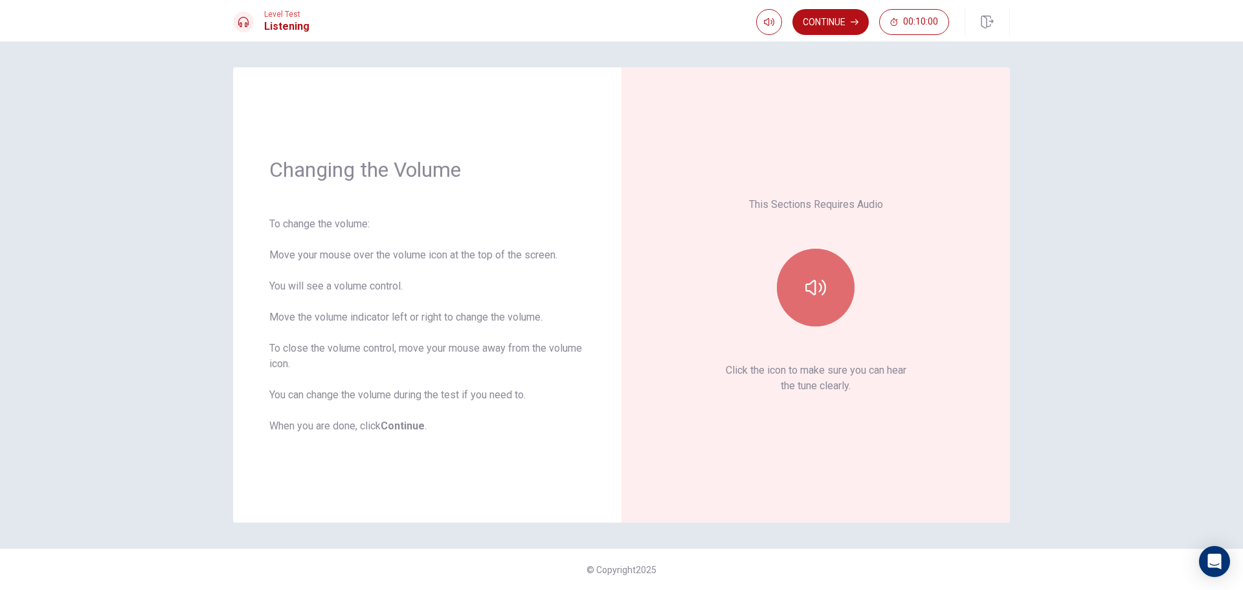
click at [815, 260] on button "button" at bounding box center [816, 288] width 78 height 78
click at [843, 25] on button "Continue" at bounding box center [831, 22] width 76 height 26
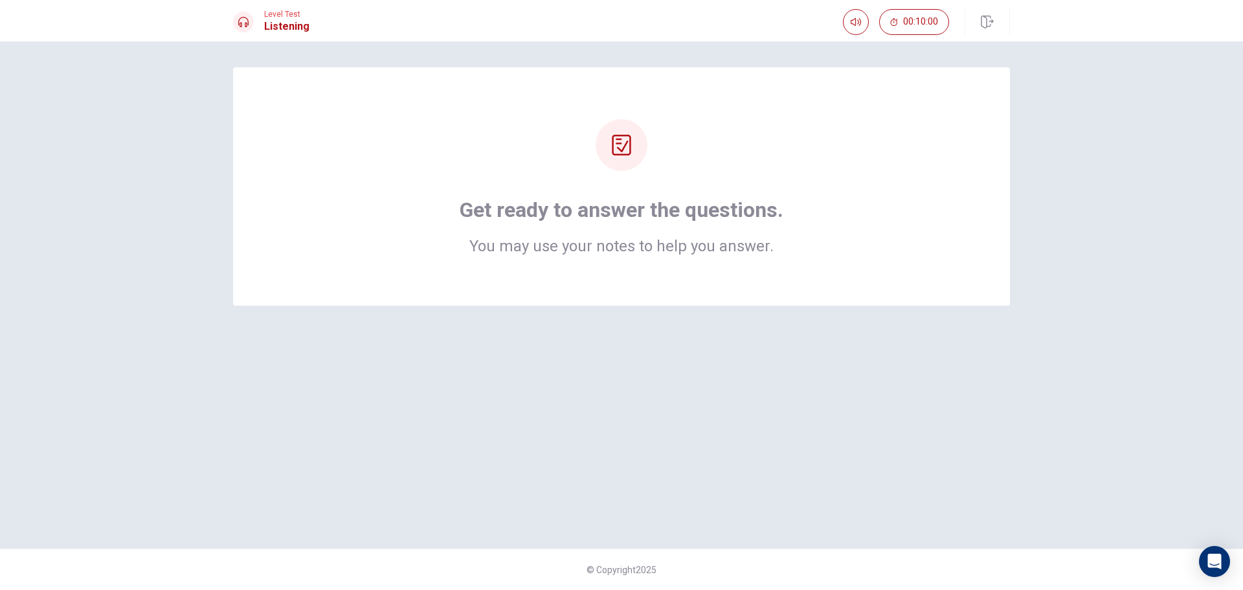
click at [926, 255] on div "Get ready to answer the questions. You may use your notes to help you answer." at bounding box center [621, 186] width 777 height 238
click at [795, 339] on div "Get ready to answer the questions. You may use your notes to help you answer." at bounding box center [621, 294] width 819 height 455
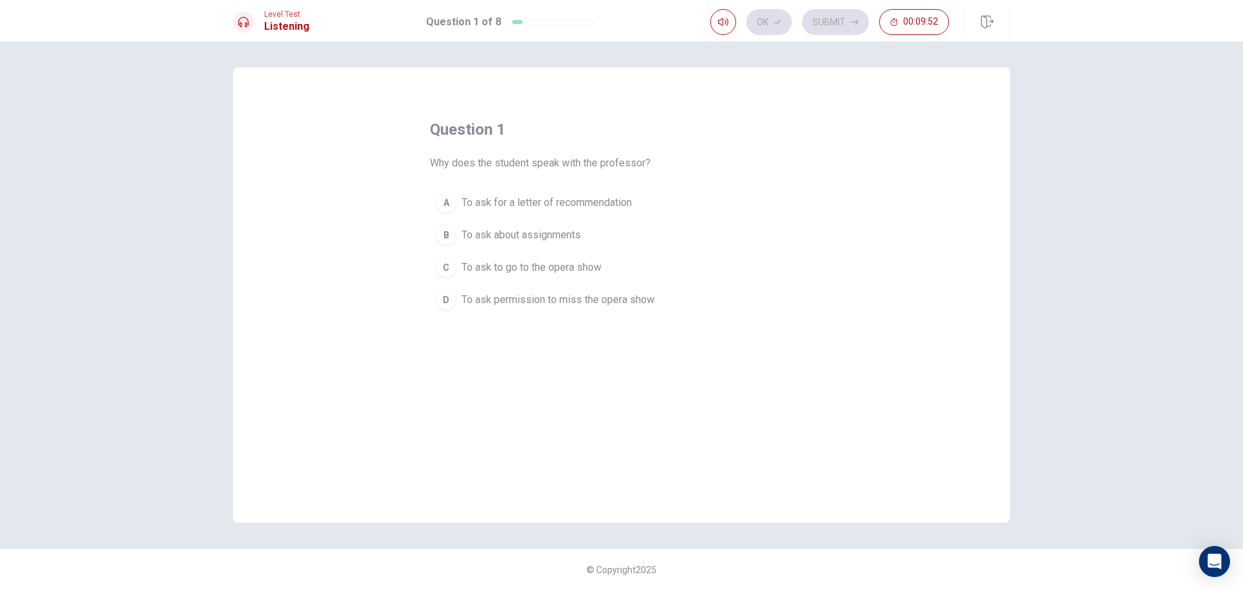
click at [458, 267] on button "C To ask to go to the opera show" at bounding box center [621, 267] width 383 height 32
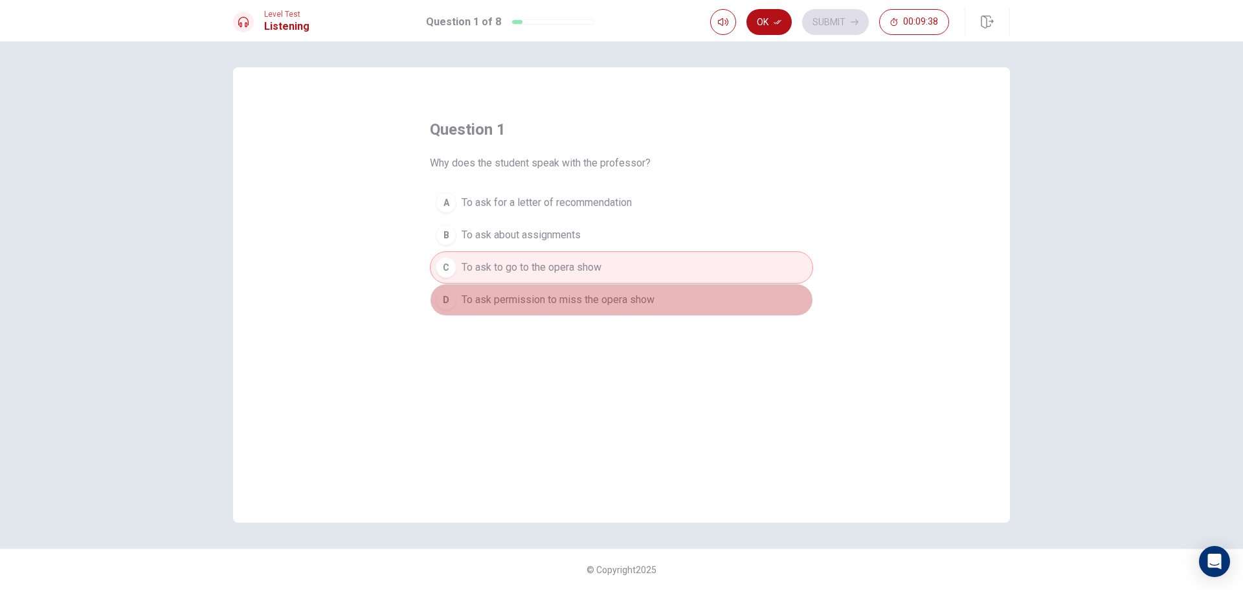
click at [506, 304] on span "To ask permission to miss the opera show" at bounding box center [558, 300] width 193 height 16
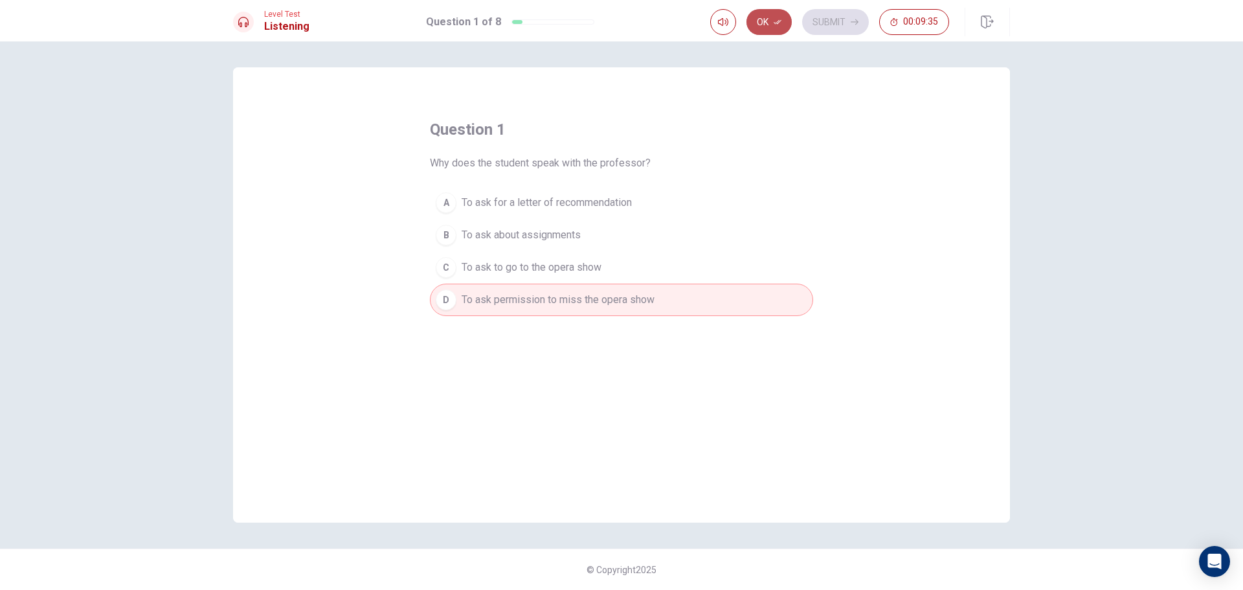
click at [772, 21] on button "Ok" at bounding box center [769, 22] width 45 height 26
click at [836, 30] on button "Submit" at bounding box center [835, 22] width 67 height 26
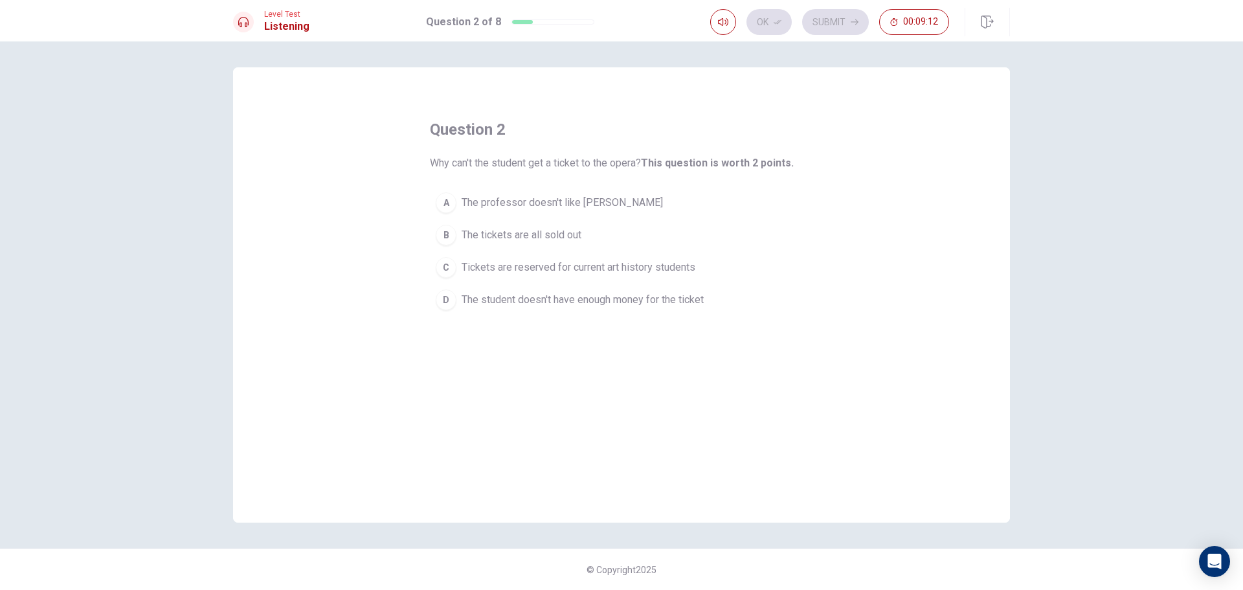
click at [696, 260] on span "Tickets are reserved for current art history students" at bounding box center [579, 268] width 234 height 16
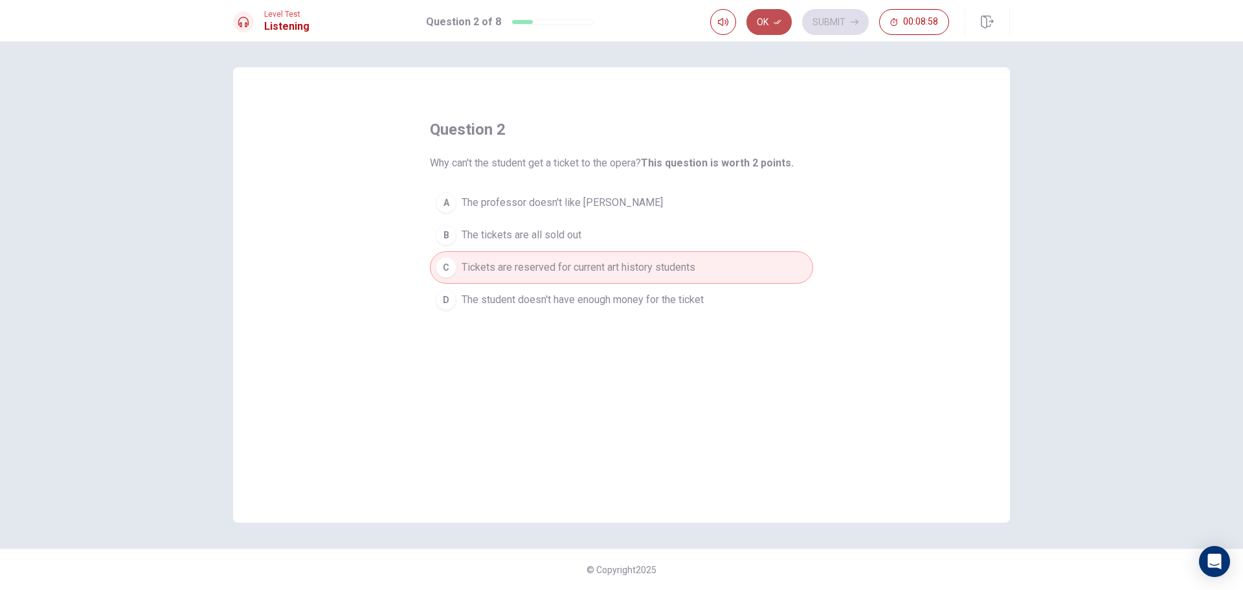
click at [777, 27] on button "Ok" at bounding box center [769, 22] width 45 height 26
click at [809, 22] on button "Submit" at bounding box center [835, 22] width 67 height 26
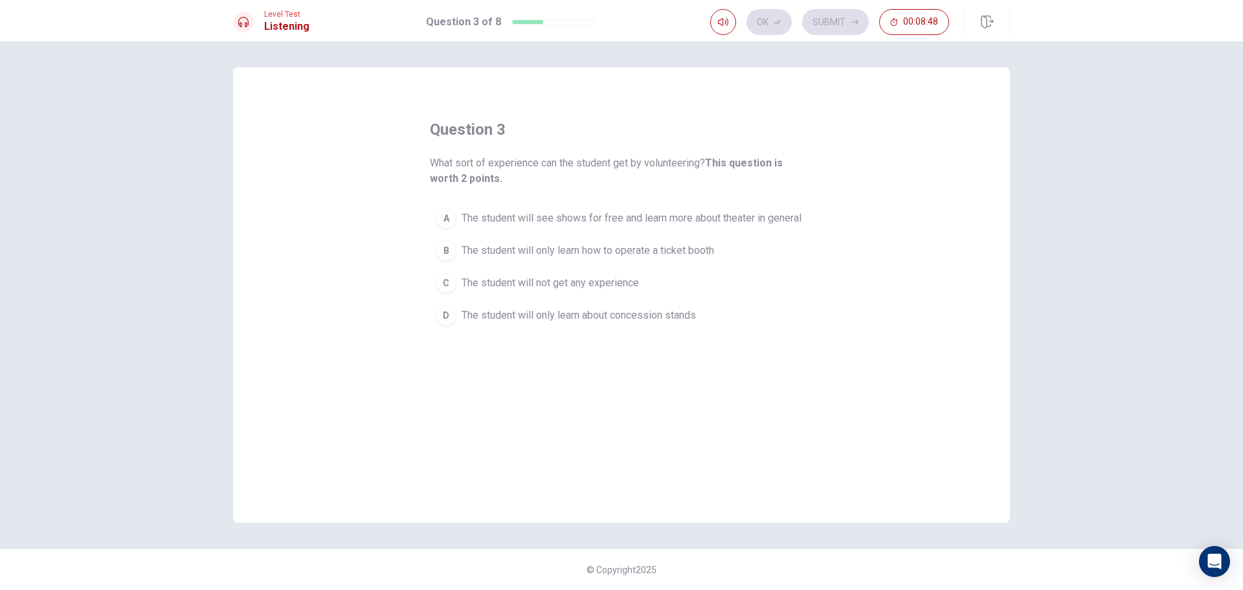
click at [591, 215] on span "The student will see shows for free and learn more about theater in general" at bounding box center [632, 218] width 340 height 16
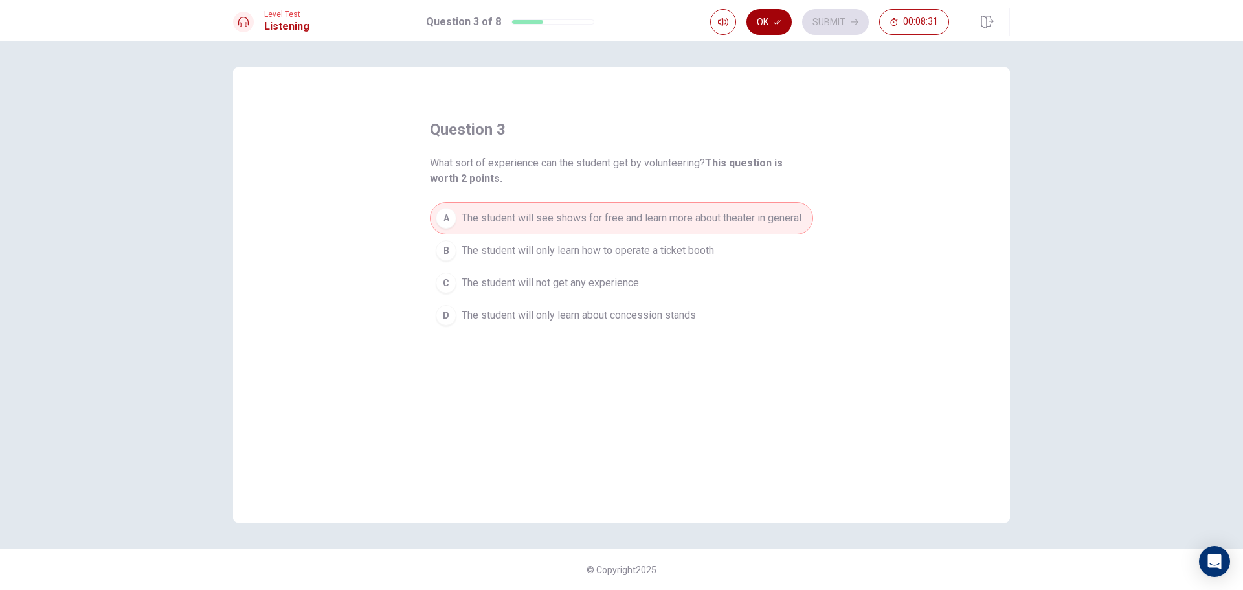
click at [767, 19] on button "Ok" at bounding box center [769, 22] width 45 height 26
click at [841, 28] on button "Submit" at bounding box center [835, 22] width 67 height 26
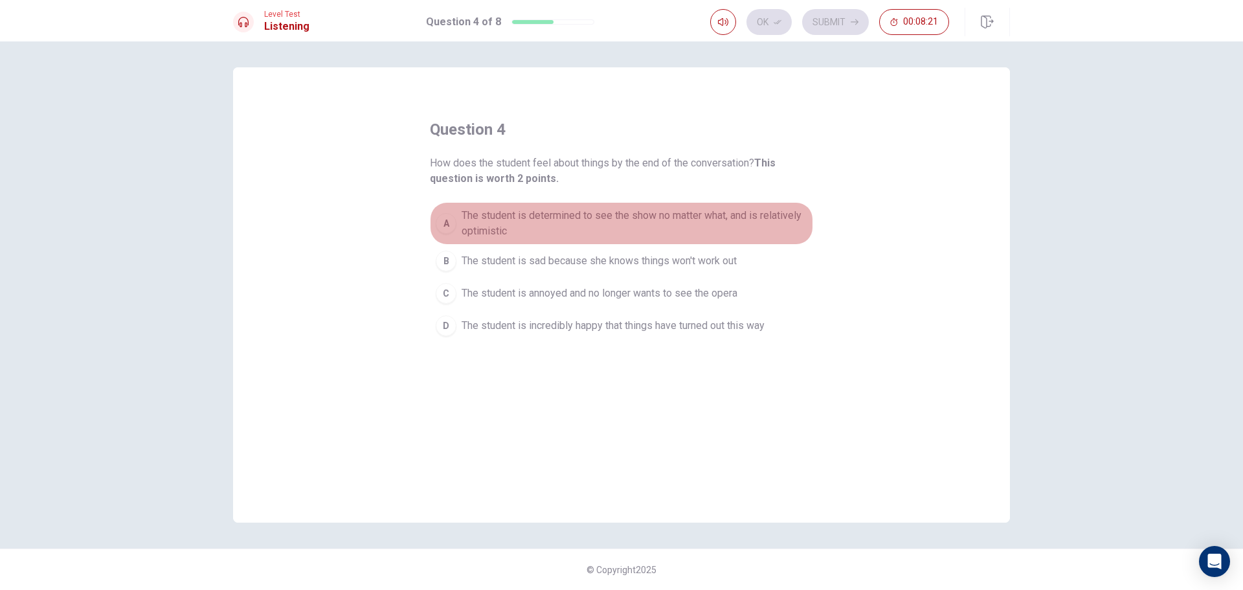
click at [737, 225] on span "The student is determined to see the show no matter what, and is relatively opt…" at bounding box center [635, 223] width 346 height 31
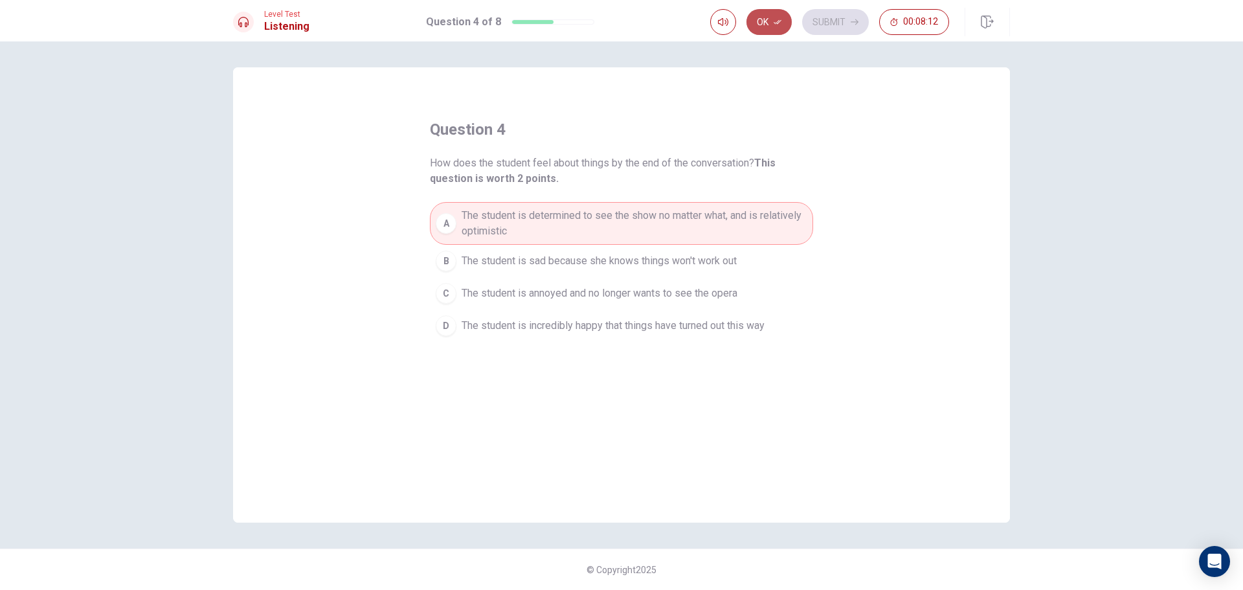
click at [765, 24] on button "Ok" at bounding box center [769, 22] width 45 height 26
click at [853, 20] on icon "button" at bounding box center [855, 22] width 8 height 8
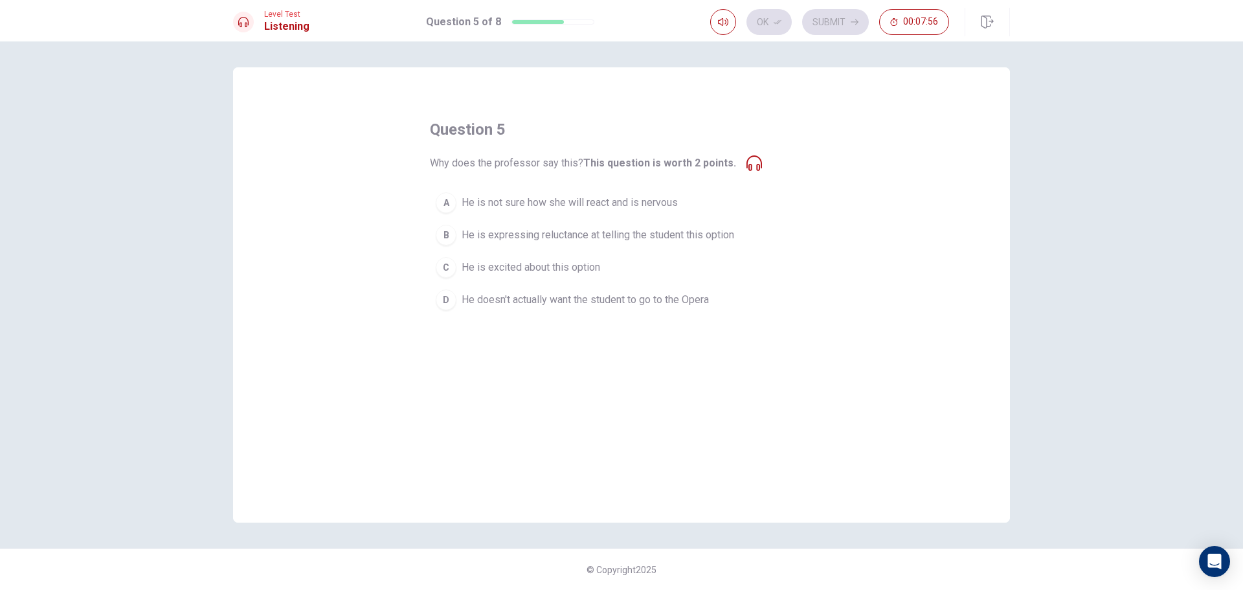
click at [712, 238] on span "He is expressing reluctance at telling the student this option" at bounding box center [598, 235] width 273 height 16
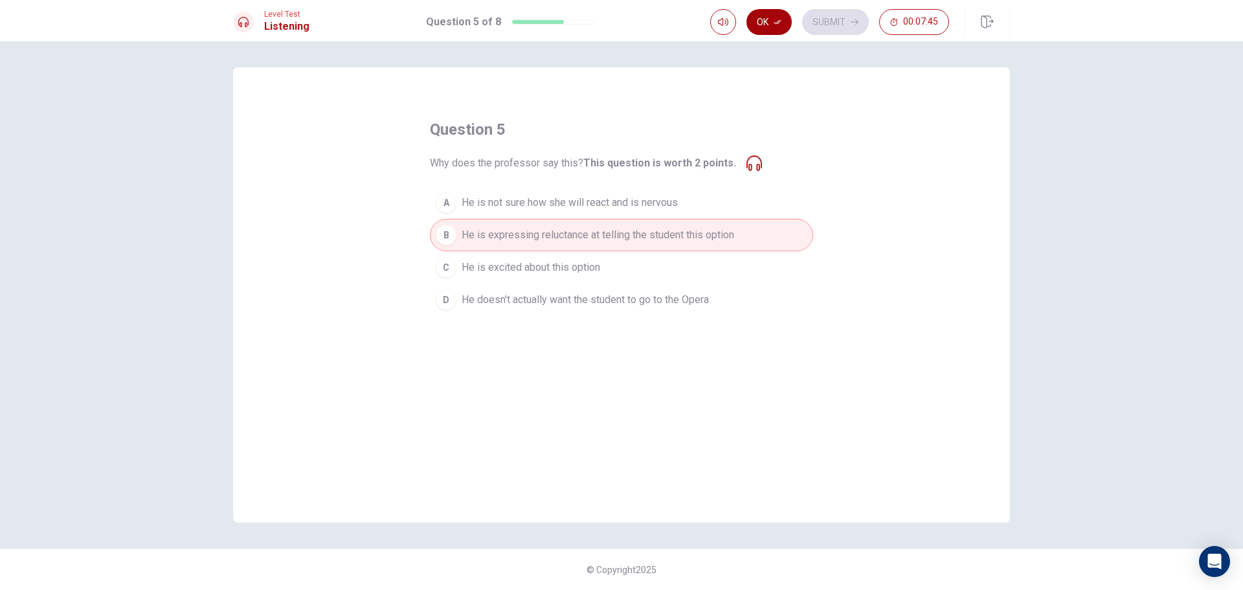
click at [780, 15] on button "Ok" at bounding box center [769, 22] width 45 height 26
click at [825, 21] on button "Submit" at bounding box center [835, 22] width 67 height 26
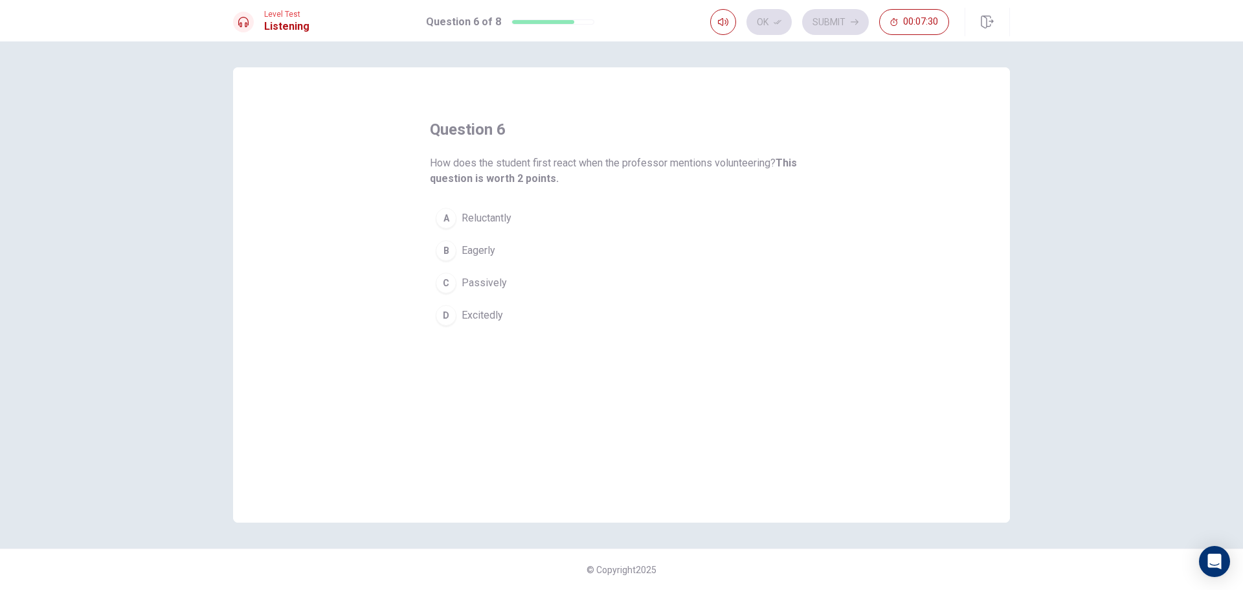
click at [522, 320] on button "D Excitedly" at bounding box center [621, 315] width 383 height 32
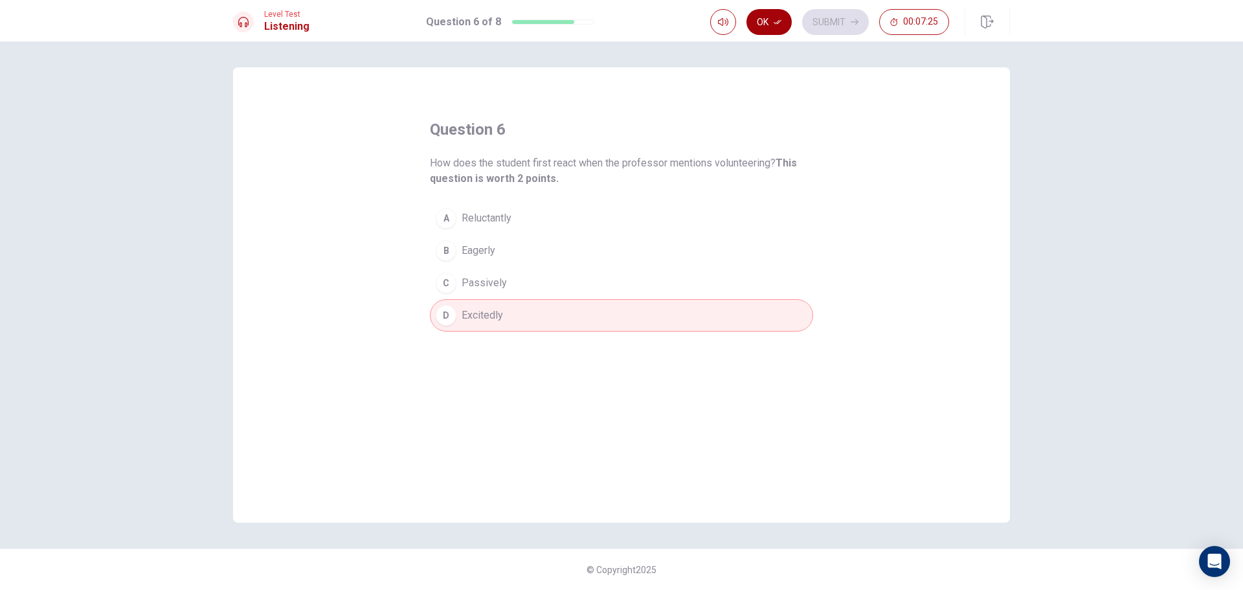
click at [777, 21] on icon "button" at bounding box center [778, 22] width 8 height 8
click at [841, 28] on button "Submit" at bounding box center [835, 22] width 67 height 26
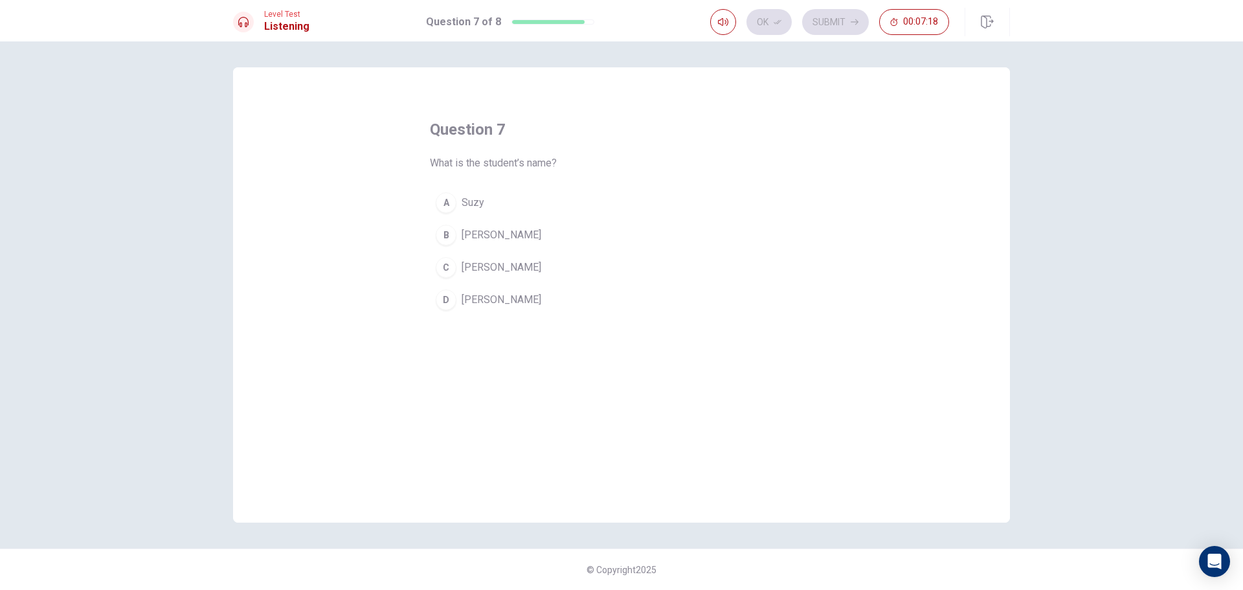
click at [530, 267] on button "C [PERSON_NAME]" at bounding box center [621, 267] width 383 height 32
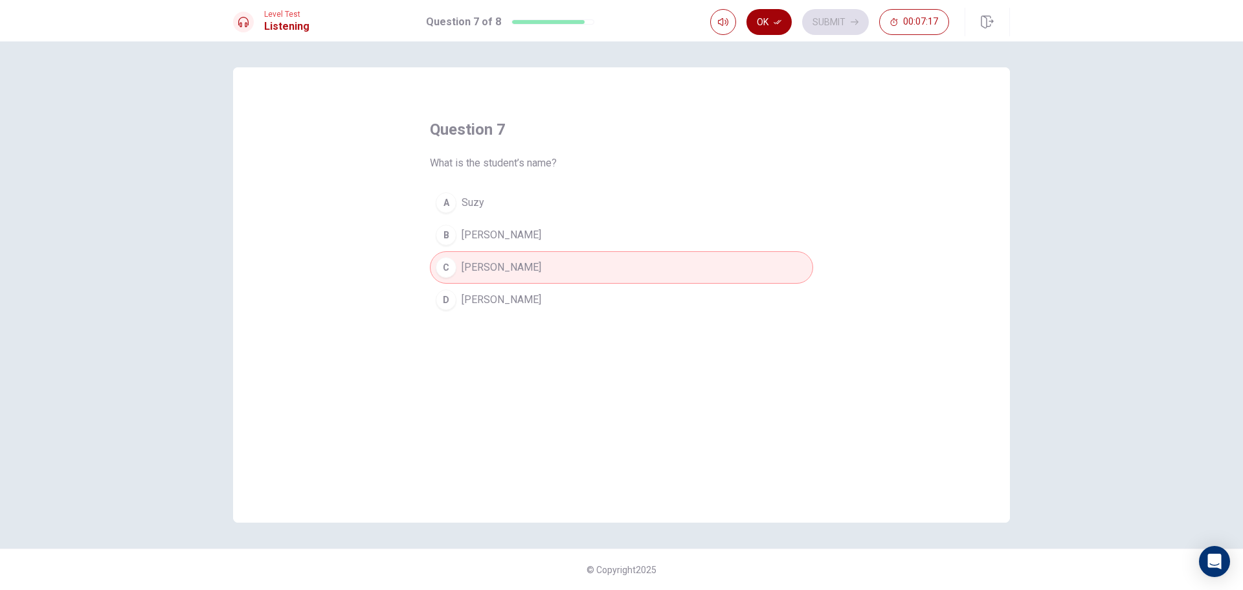
click at [780, 28] on button "Ok" at bounding box center [769, 22] width 45 height 26
click at [861, 21] on button "Submit" at bounding box center [835, 22] width 67 height 26
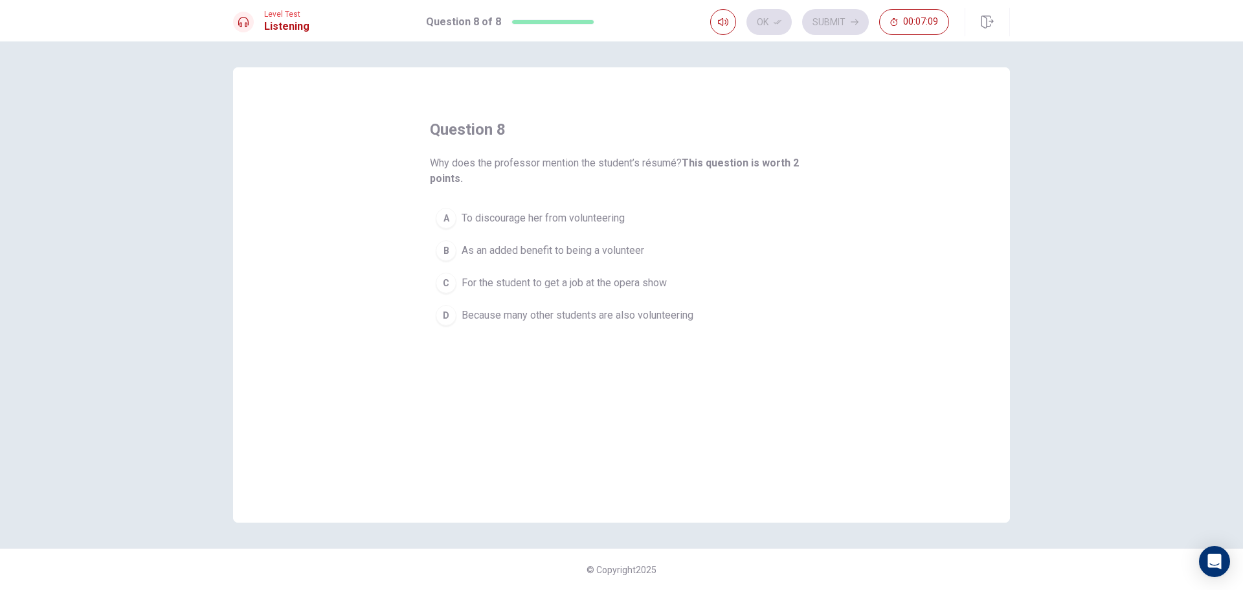
drag, startPoint x: 643, startPoint y: 164, endPoint x: 673, endPoint y: 161, distance: 30.0
click at [673, 161] on span "Why does the professor mention the student’s résumé? This question is worth 2 p…" at bounding box center [621, 170] width 383 height 31
click at [663, 280] on span "For the student to get a job at the opera show" at bounding box center [564, 283] width 205 height 16
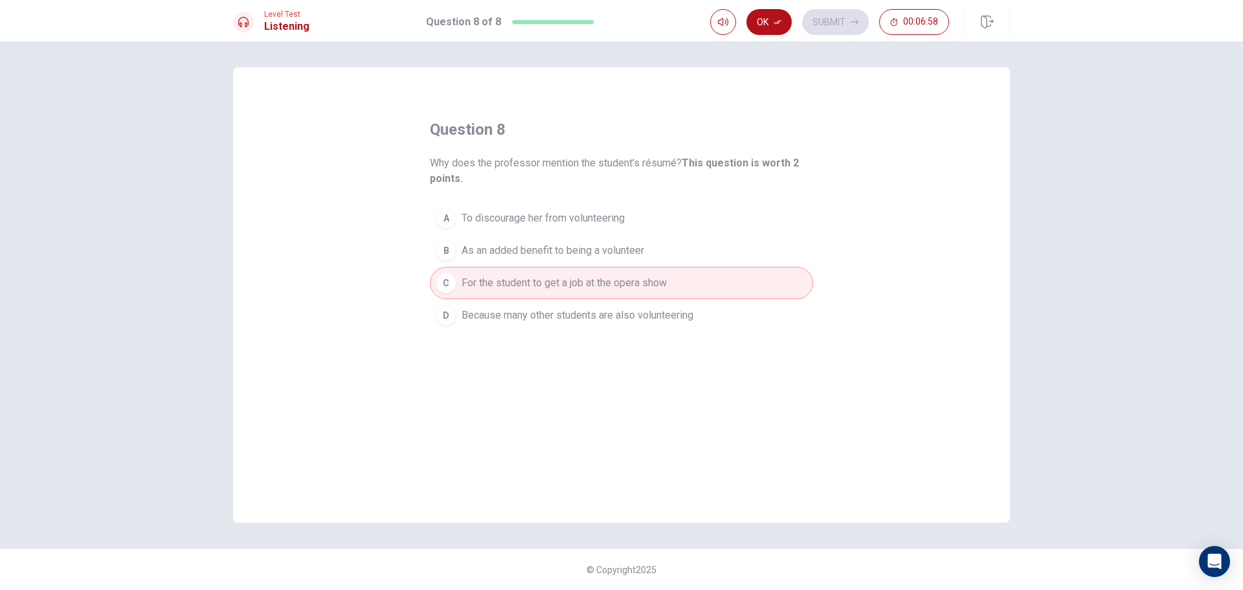
click at [534, 317] on span "Because many other students are also volunteering" at bounding box center [578, 316] width 232 height 16
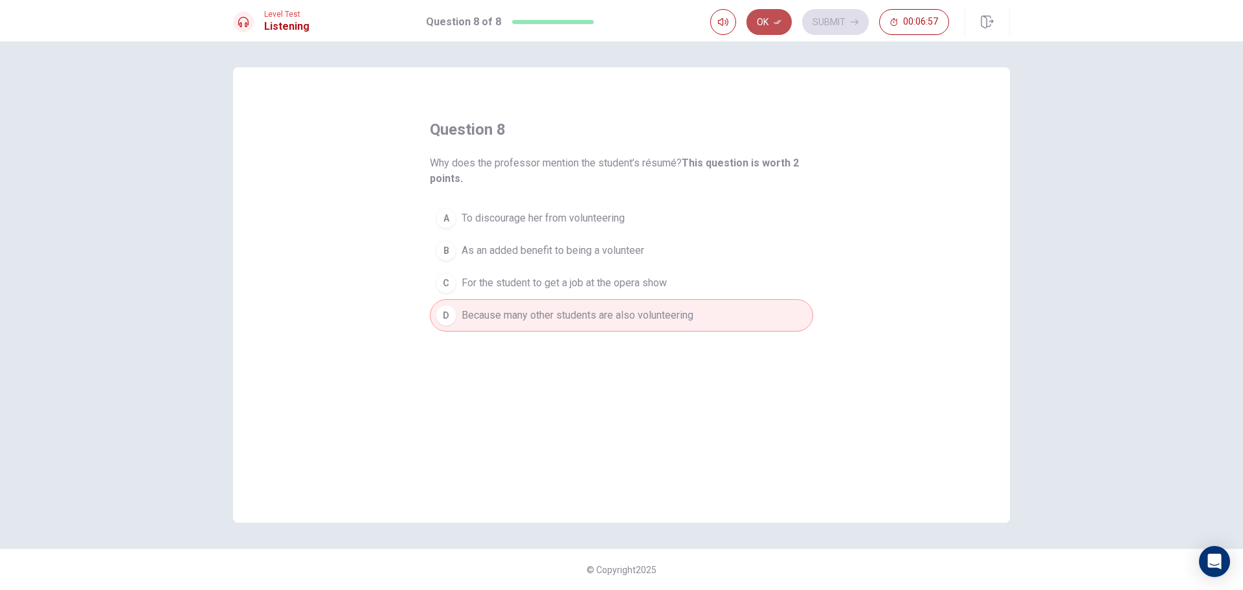
click at [765, 23] on button "Ok" at bounding box center [769, 22] width 45 height 26
click at [840, 22] on button "Submit" at bounding box center [835, 22] width 67 height 26
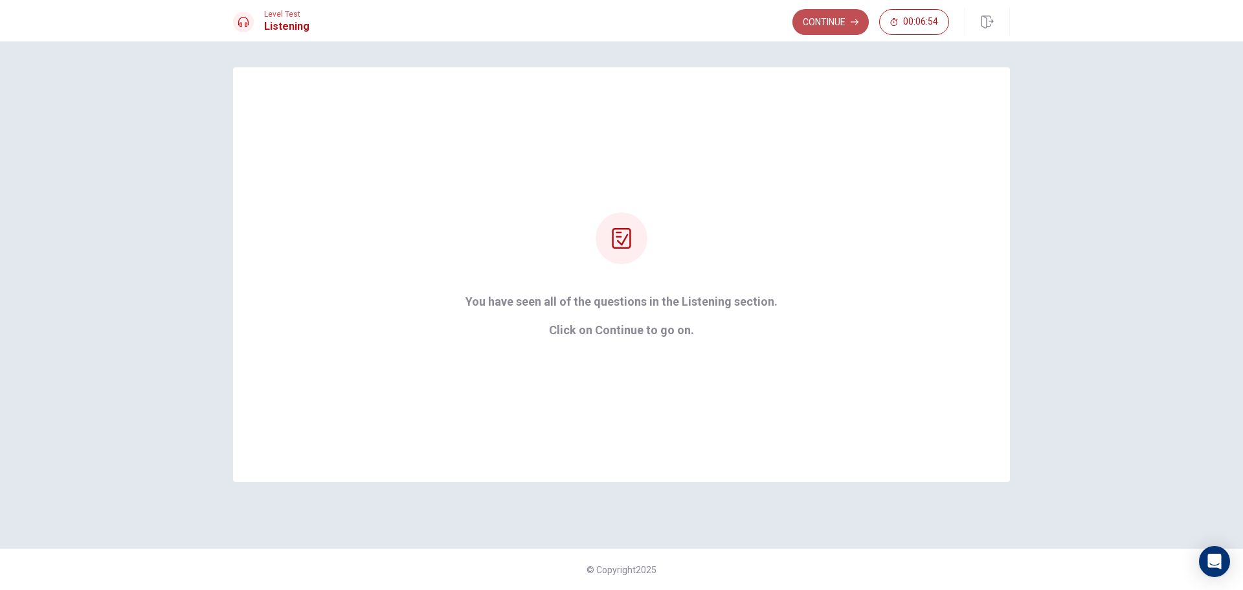
click at [839, 16] on button "Continue" at bounding box center [831, 22] width 76 height 26
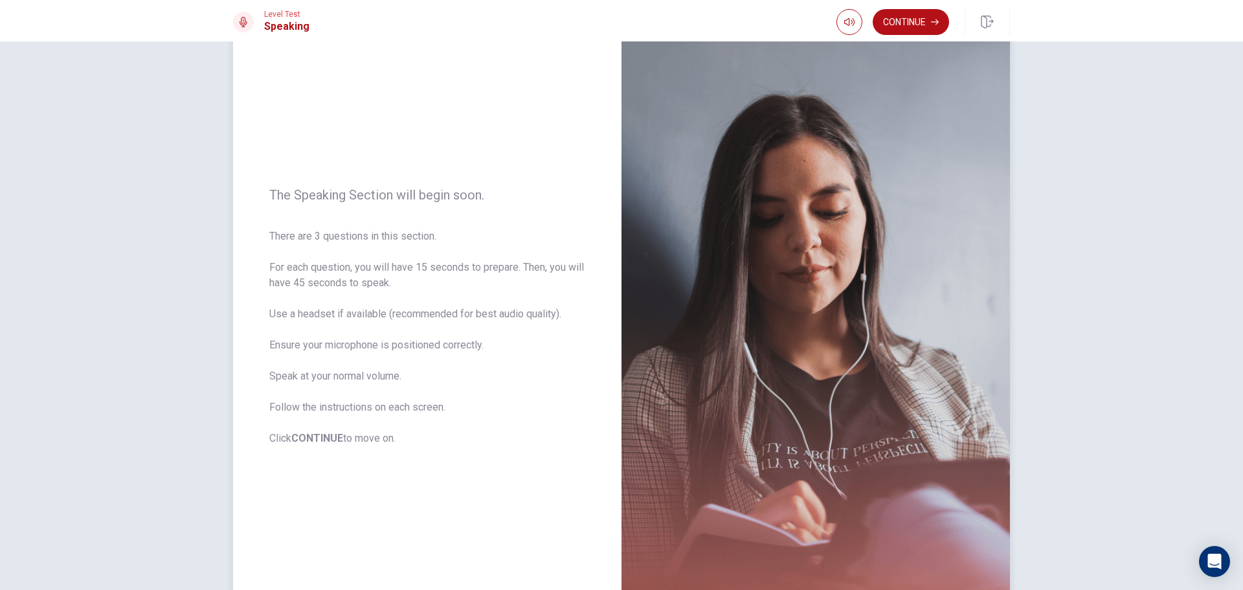
scroll to position [65, 0]
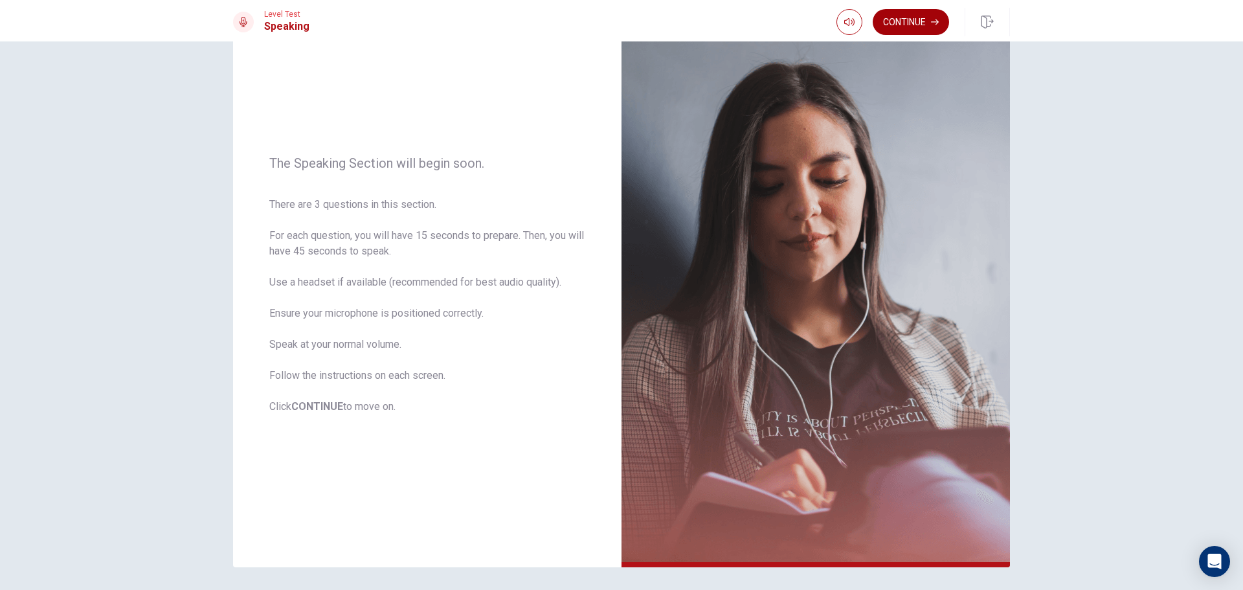
click at [903, 21] on button "Continue" at bounding box center [911, 22] width 76 height 26
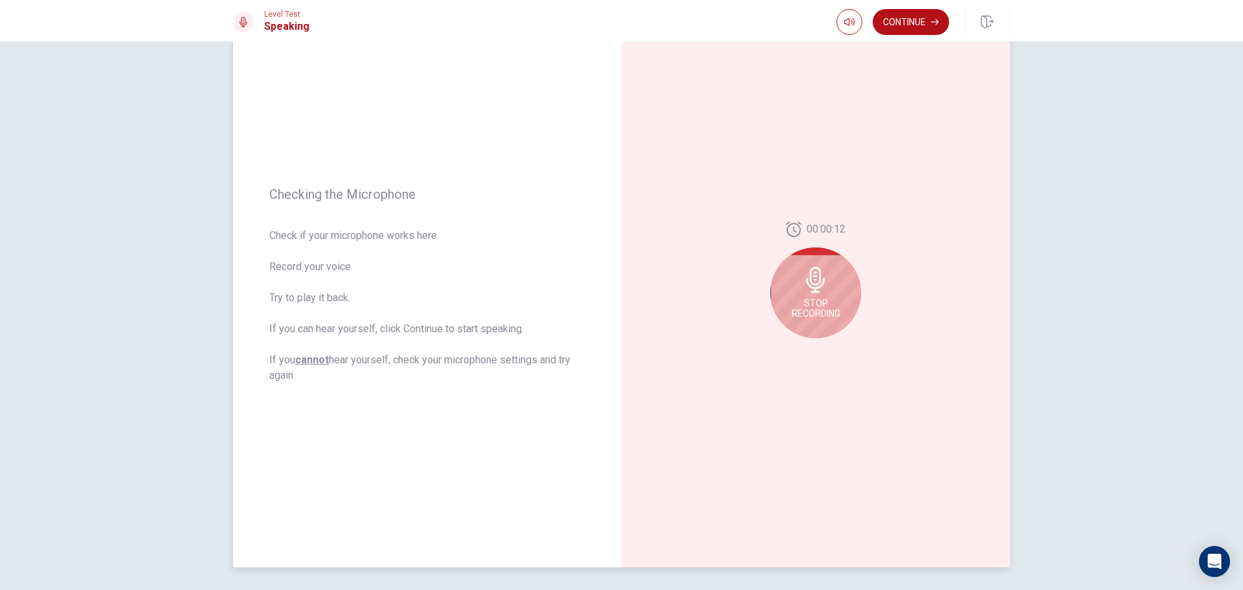
click at [832, 284] on div "Stop Recording" at bounding box center [816, 292] width 91 height 91
click at [828, 284] on icon at bounding box center [819, 284] width 26 height 26
click at [799, 271] on div at bounding box center [816, 283] width 91 height 91
click at [827, 347] on icon "Play Audio" at bounding box center [830, 349] width 6 height 8
click at [806, 282] on icon at bounding box center [819, 284] width 26 height 26
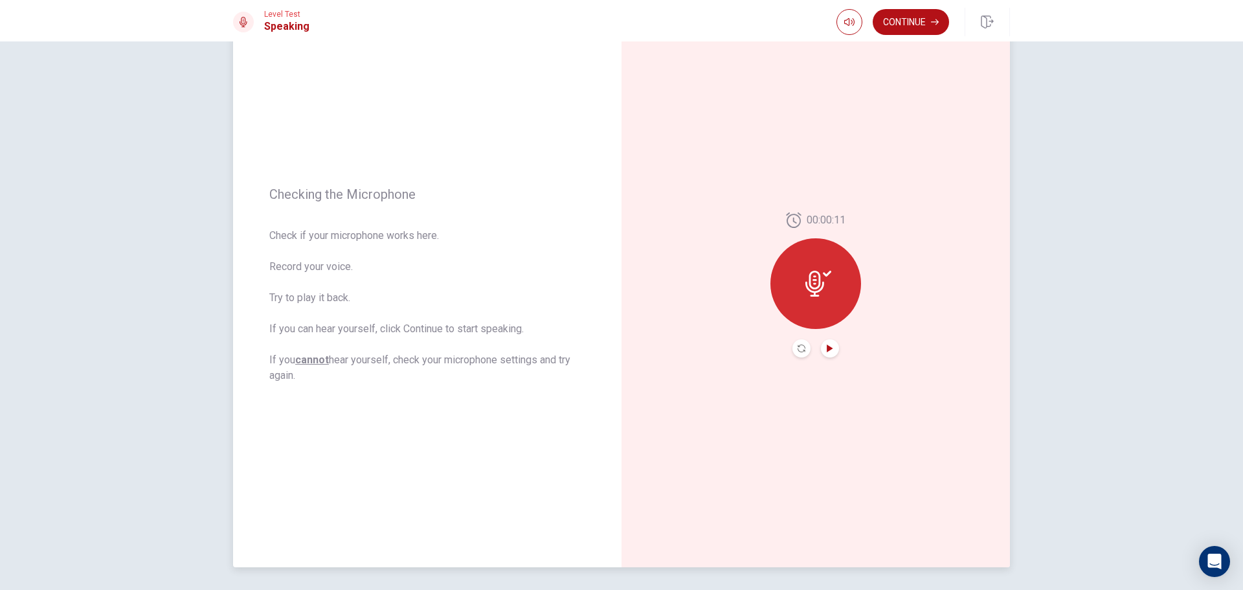
drag, startPoint x: 815, startPoint y: 277, endPoint x: 805, endPoint y: 313, distance: 37.5
click at [816, 294] on icon at bounding box center [819, 284] width 26 height 26
click at [801, 348] on icon "Record Again" at bounding box center [802, 349] width 8 height 8
click at [800, 348] on icon "Record Again" at bounding box center [802, 349] width 8 height 8
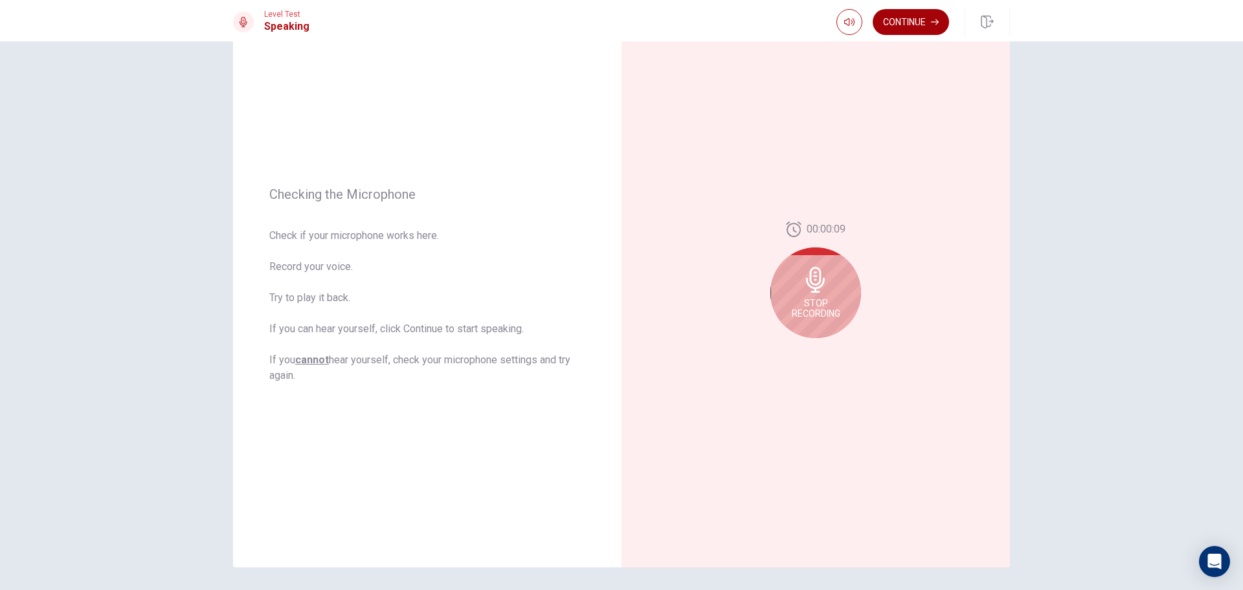
click at [901, 25] on button "Continue" at bounding box center [911, 22] width 76 height 26
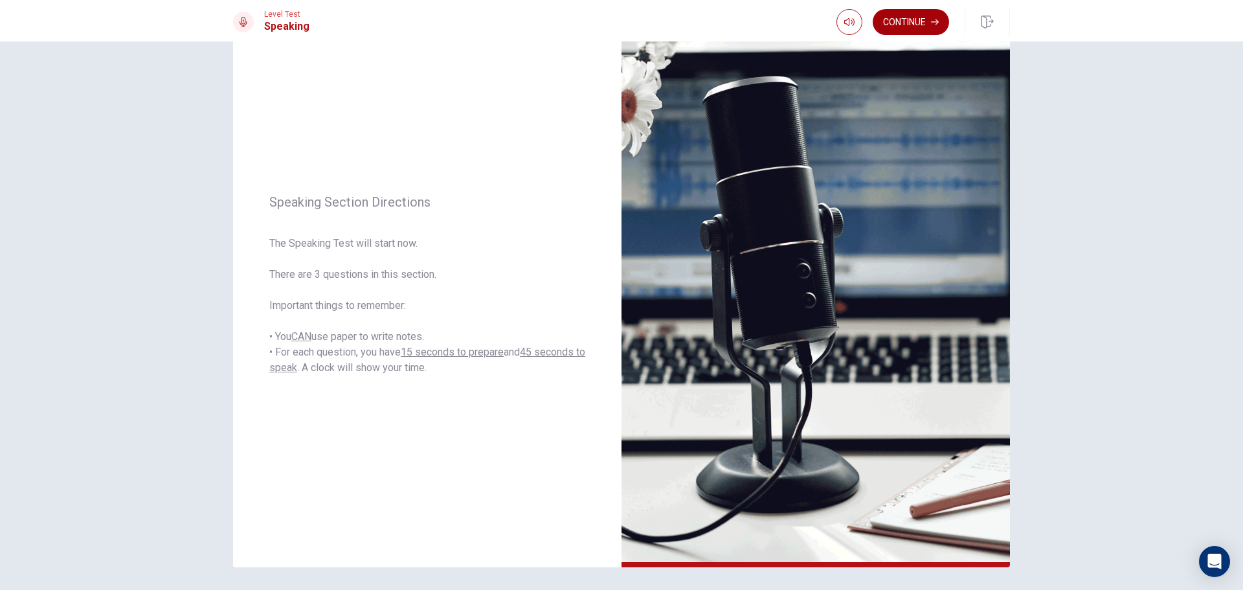
click at [901, 14] on button "Continue" at bounding box center [911, 22] width 76 height 26
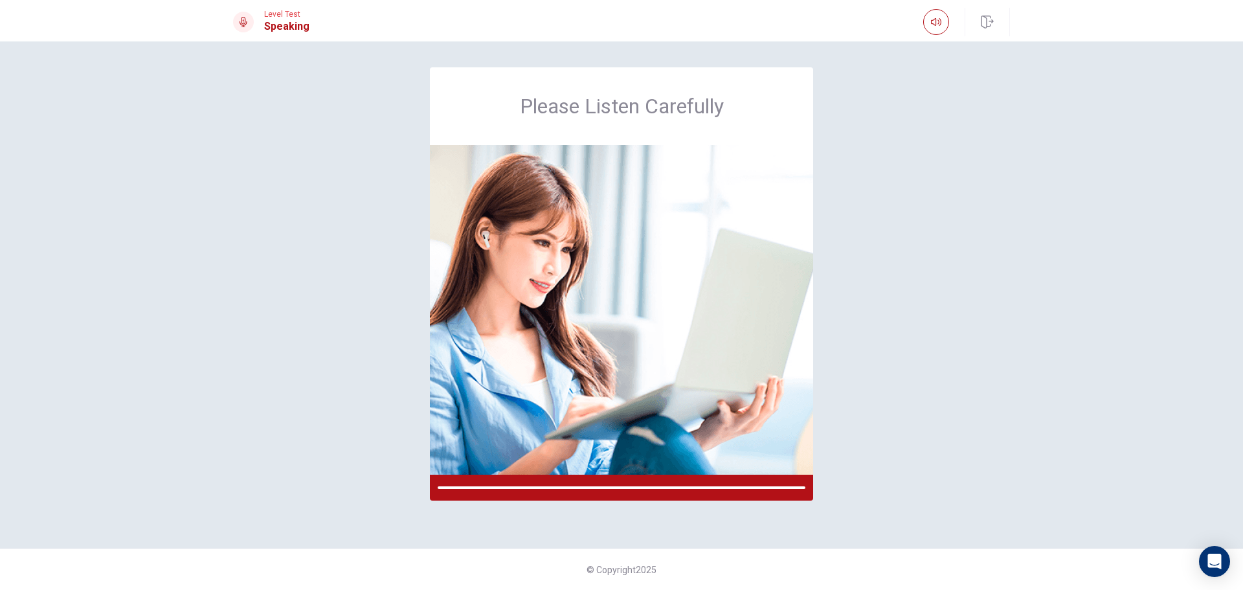
scroll to position [0, 0]
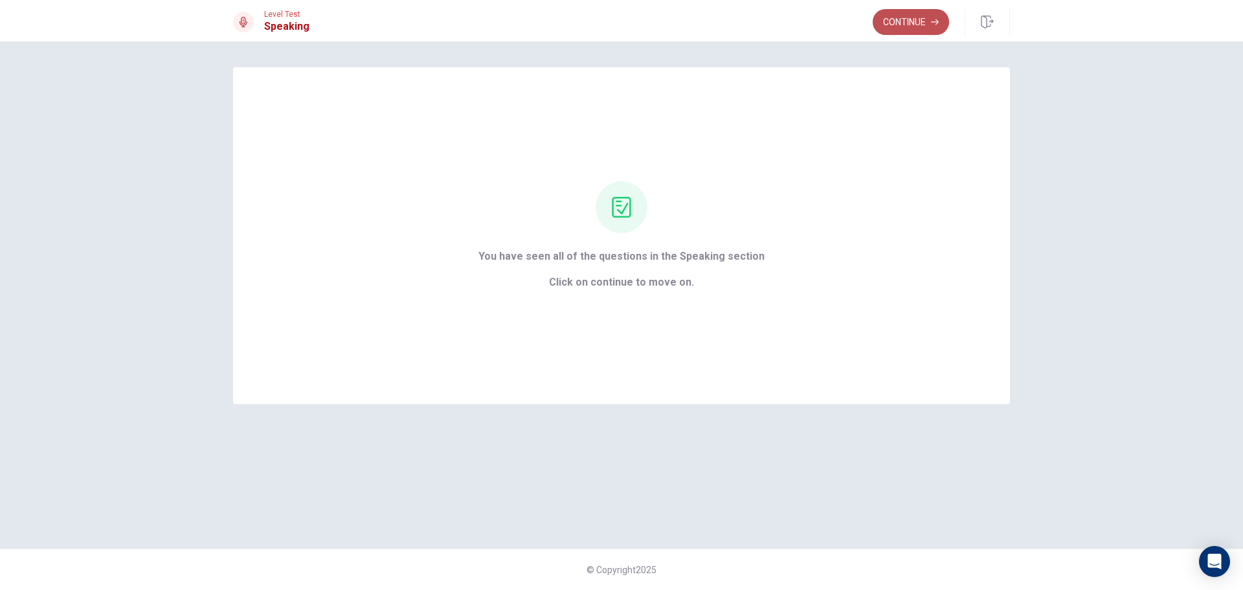
click at [905, 25] on button "Continue" at bounding box center [911, 22] width 76 height 26
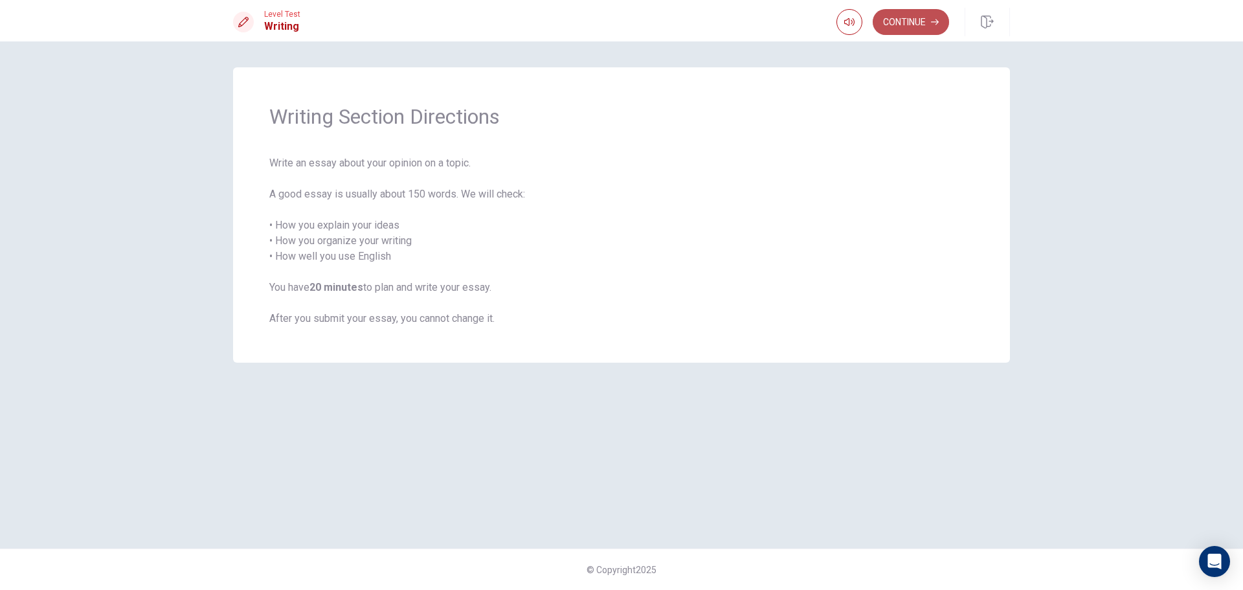
click at [883, 20] on button "Continue" at bounding box center [911, 22] width 76 height 26
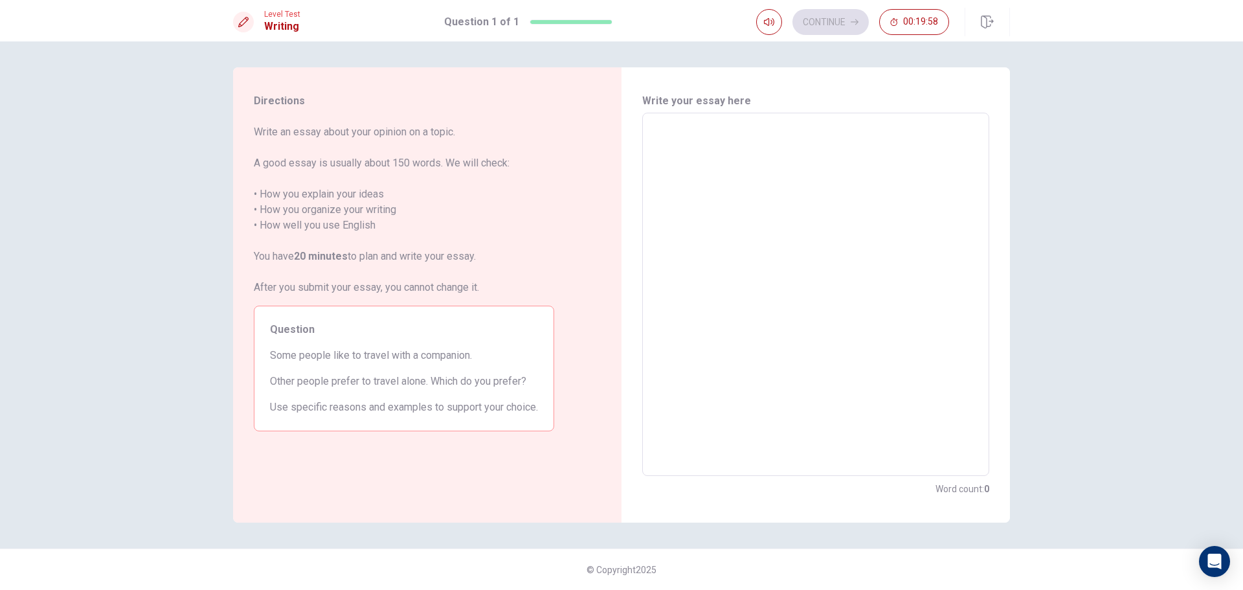
click at [738, 152] on textarea at bounding box center [816, 295] width 329 height 342
type textarea "b"
type textarea "x"
type textarea "be"
type textarea "x"
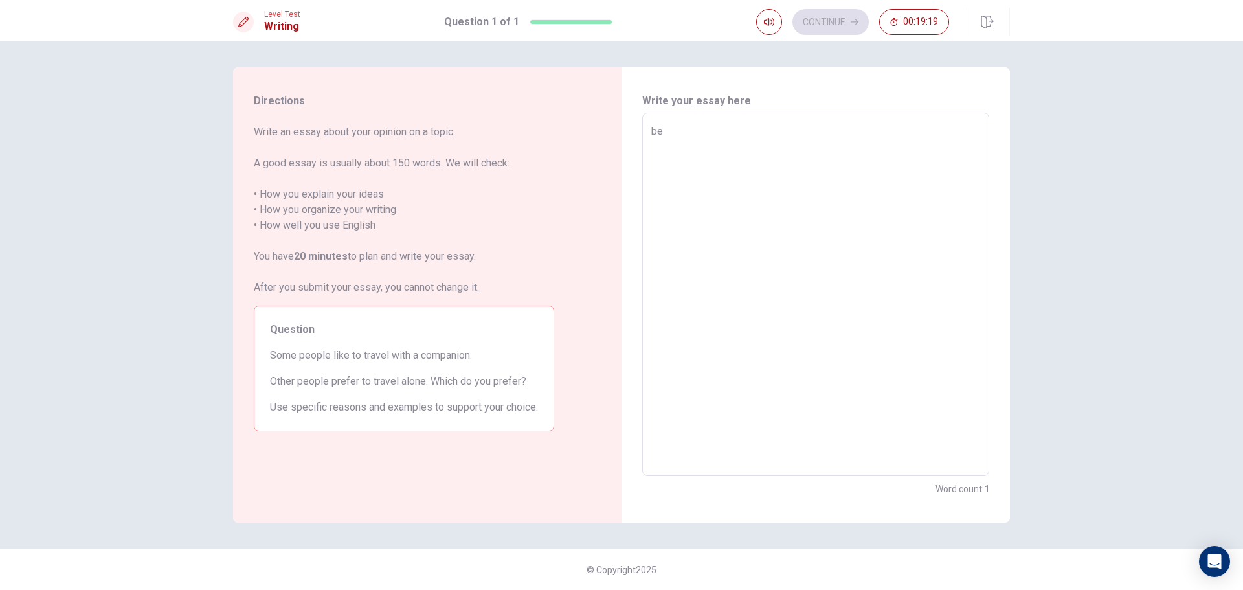
type textarea "bec"
type textarea "x"
type textarea "beca"
type textarea "x"
type textarea "becau"
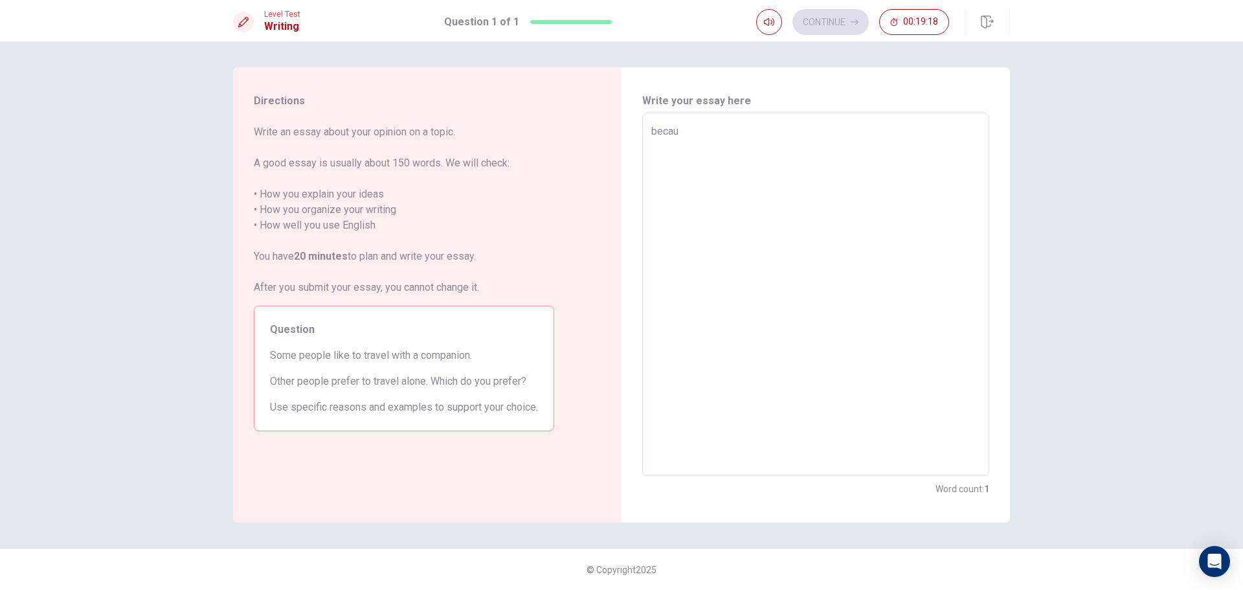
type textarea "x"
type textarea "becaus"
type textarea "x"
type textarea "because"
type textarea "x"
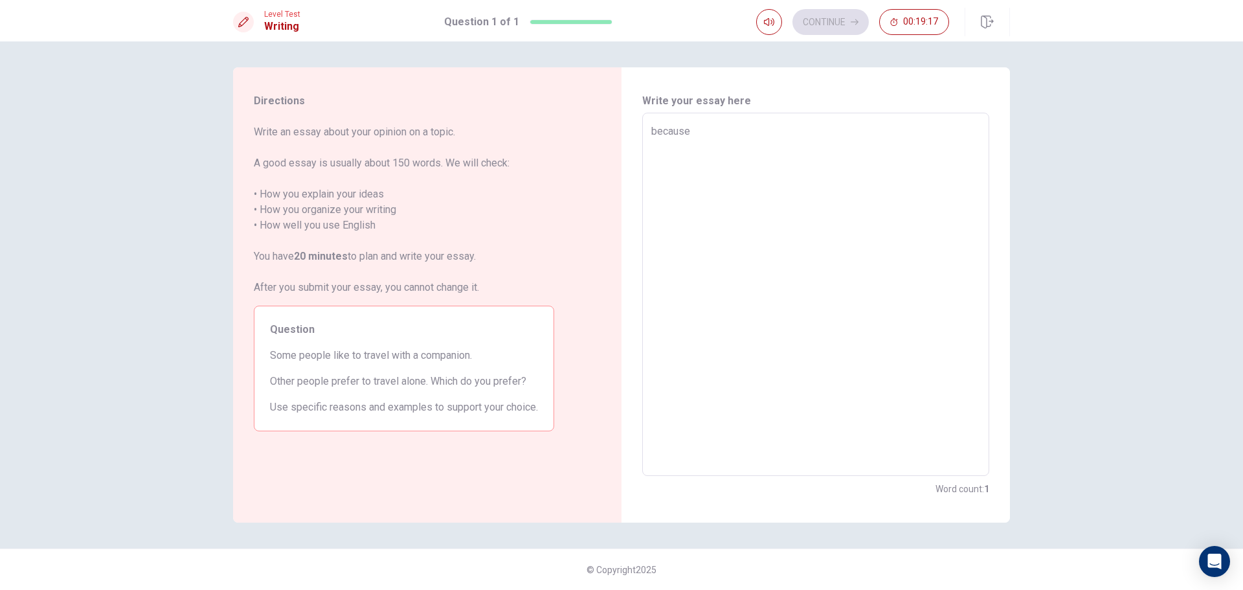
type textarea "because"
type textarea "x"
type textarea "because T"
type textarea "x"
type textarea "because Th"
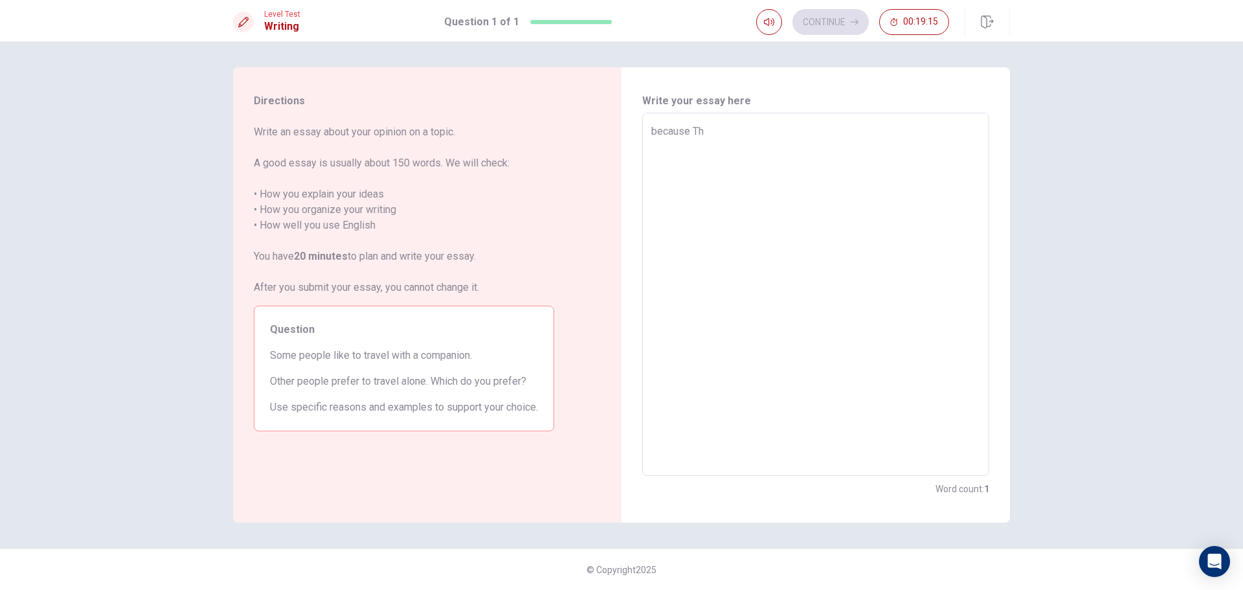
type textarea "x"
type textarea "because The"
type textarea "x"
type textarea "because They"
type textarea "x"
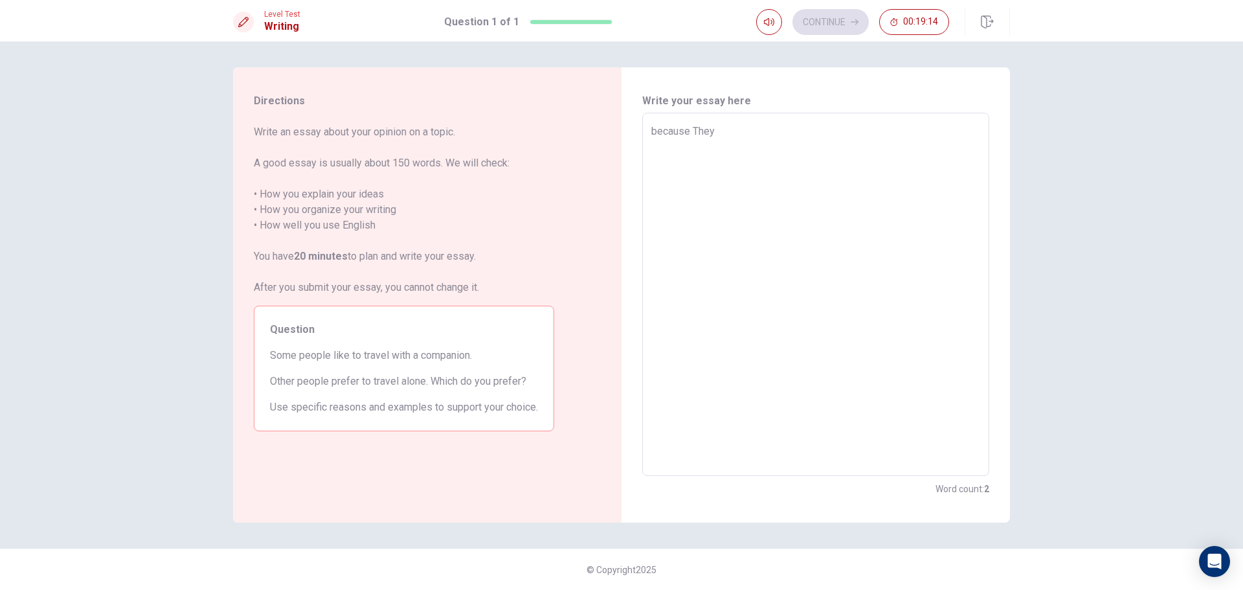
type textarea "because They"
click at [656, 133] on textarea "because They" at bounding box center [816, 295] width 329 height 342
type textarea "x"
type textarea "ecause They"
type textarea "x"
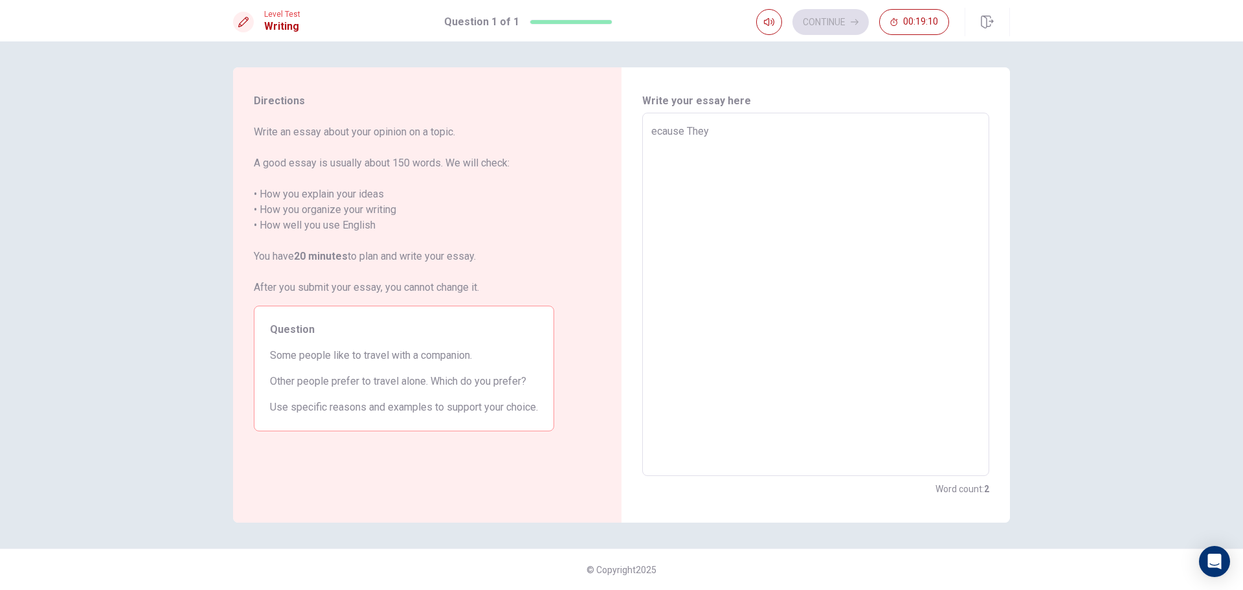
type textarea "Because They"
type textarea "x"
type textarea "Because They"
click at [715, 118] on div "Because They x ​" at bounding box center [815, 294] width 347 height 363
click at [743, 135] on textarea "Because They" at bounding box center [816, 295] width 329 height 342
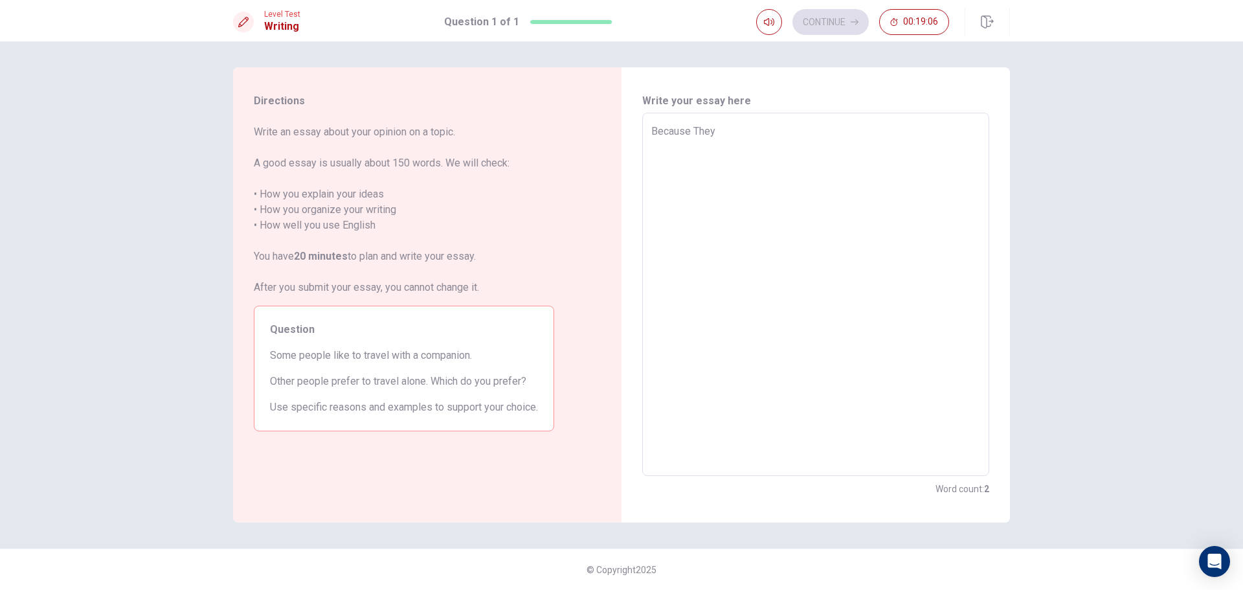
type textarea "x"
type textarea "Because They"
type textarea "x"
type textarea "Because The"
type textarea "x"
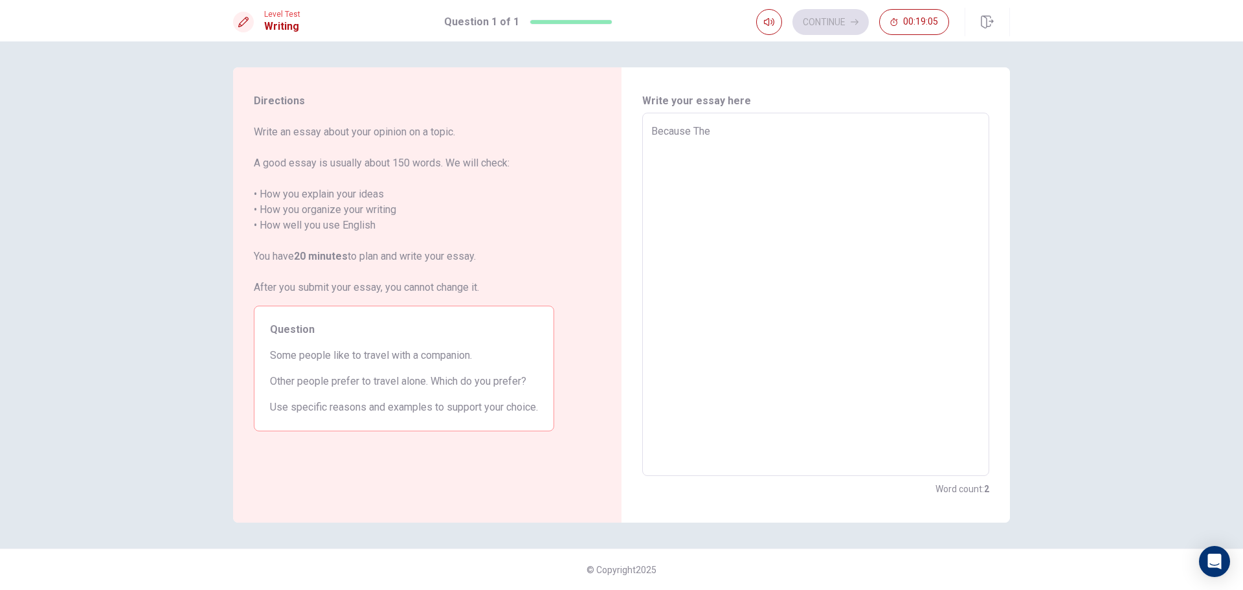
type textarea "Because Th"
type textarea "x"
type textarea "Because T"
type textarea "x"
type textarea "Because"
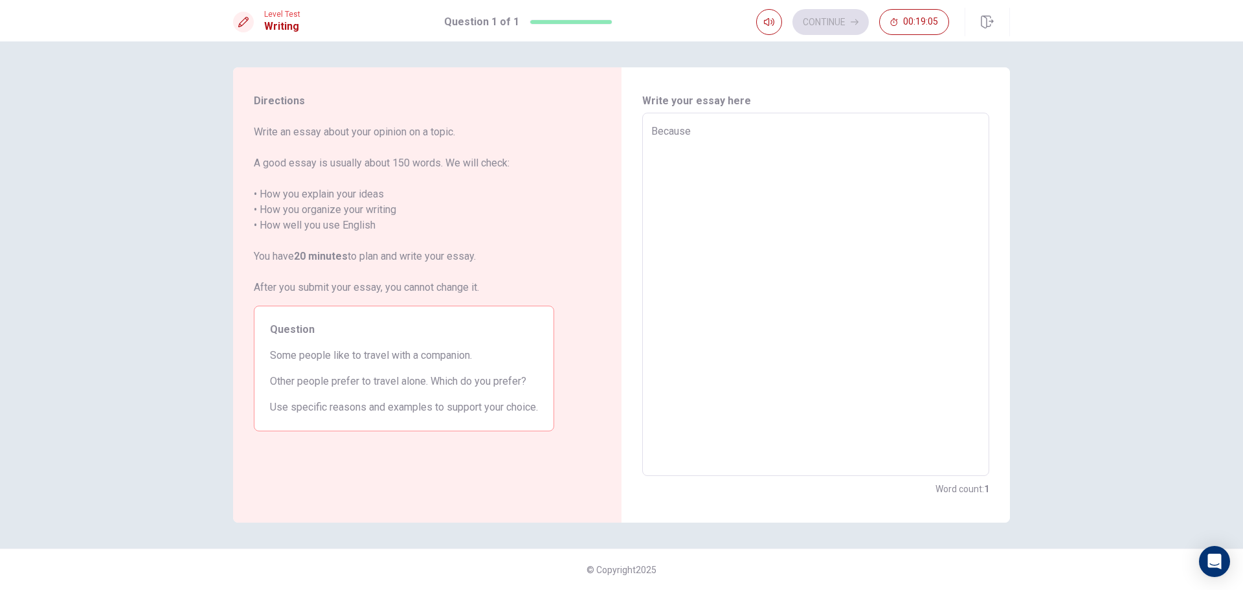
type textarea "x"
type textarea "Because s"
type textarea "x"
type textarea "Because so"
type textarea "x"
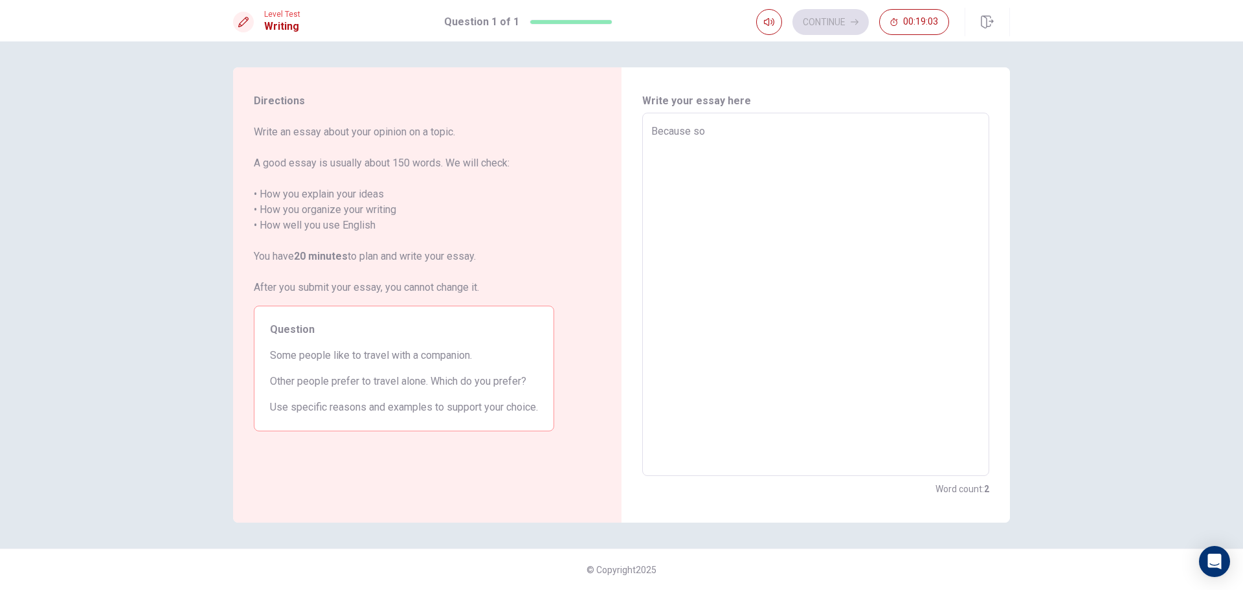
type textarea "Because som"
type textarea "x"
type textarea "Because some"
type textarea "x"
type textarea "Because some"
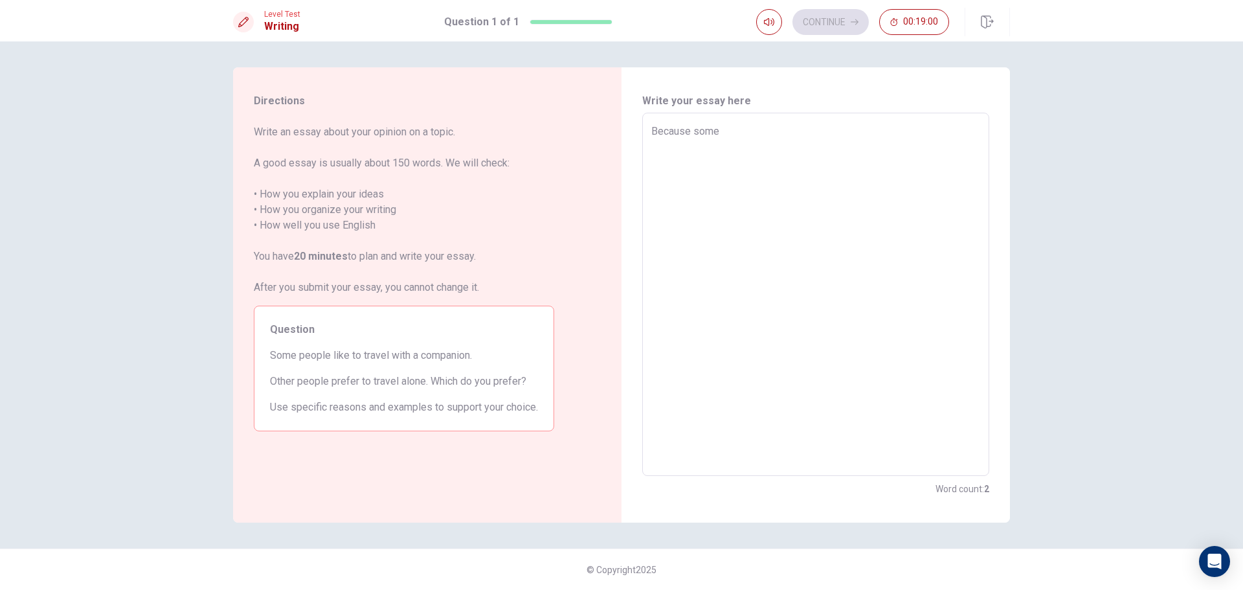
type textarea "x"
type textarea "Because some p"
type textarea "x"
type textarea "Because some pe"
type textarea "x"
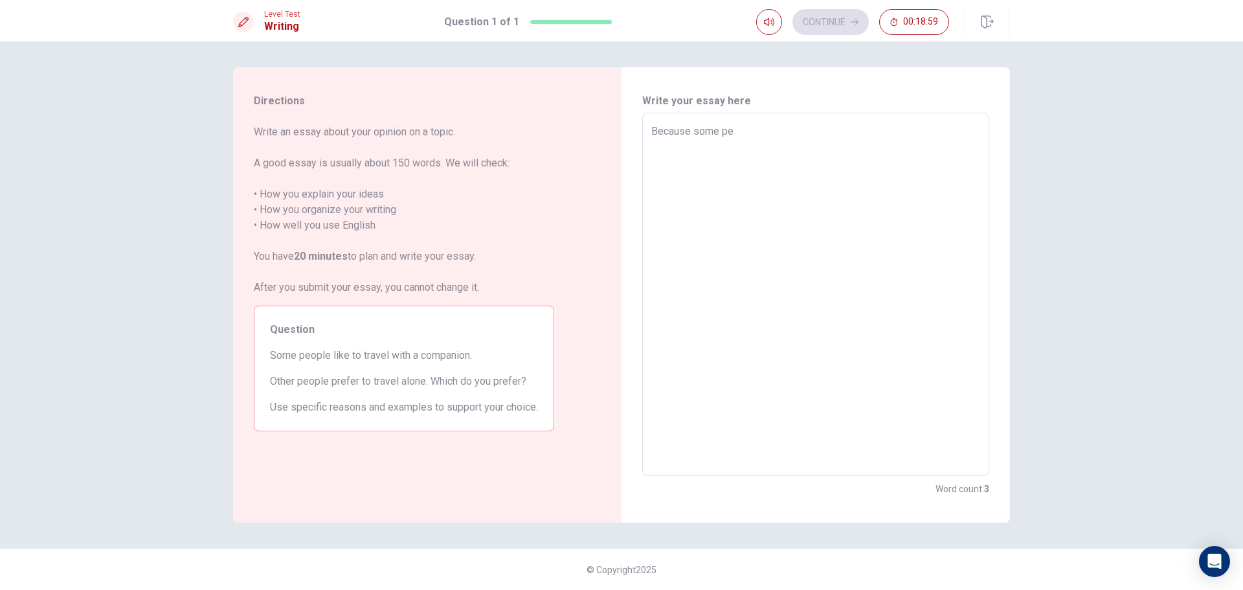
type textarea "Because some peo"
type textarea "x"
type textarea "Because some peop"
type textarea "x"
type textarea "Because some peopl"
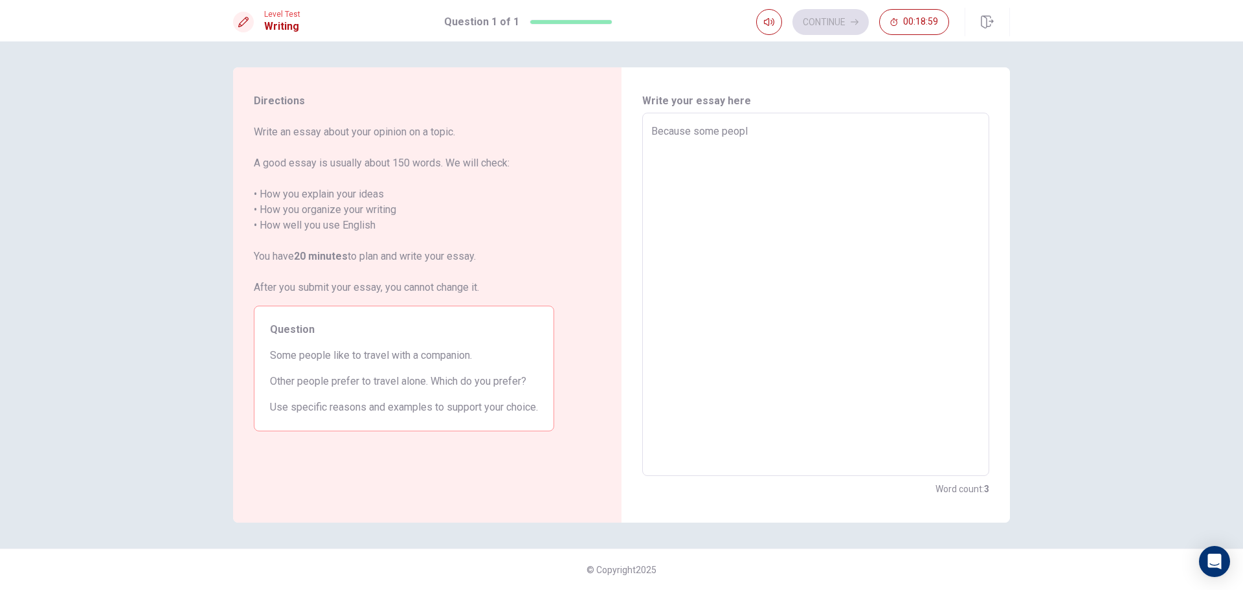
type textarea "x"
type textarea "Because some people"
type textarea "x"
type textarea "Because some people"
type textarea "x"
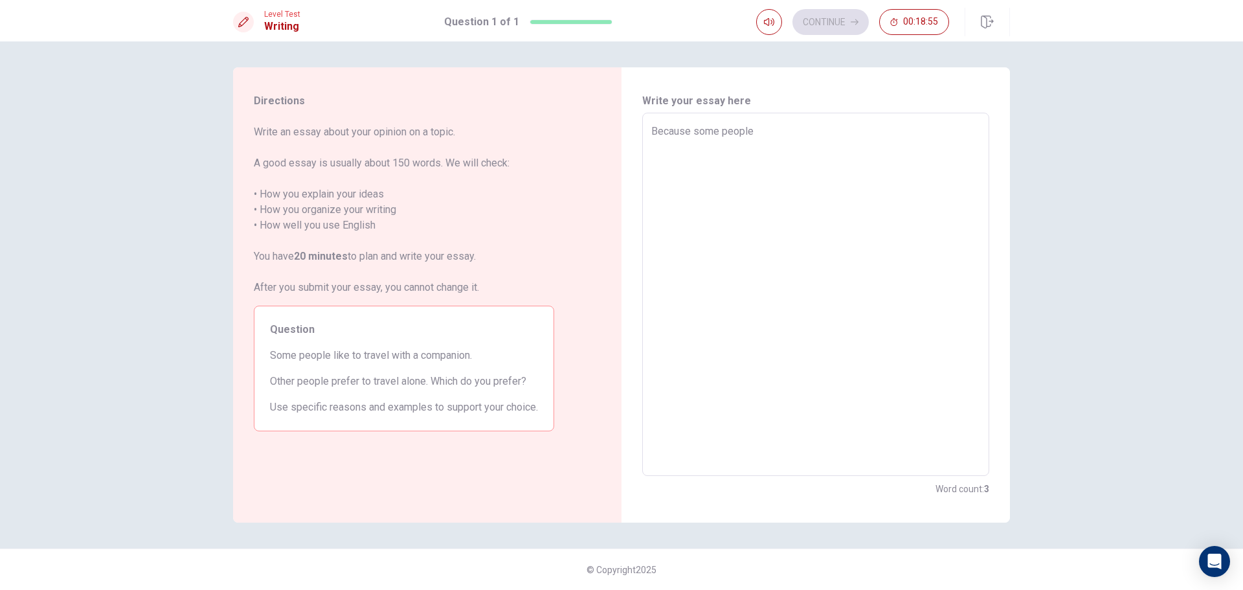
type textarea "Because some people l"
type textarea "x"
type textarea "Because some people li"
type textarea "x"
type textarea "Because some people lik"
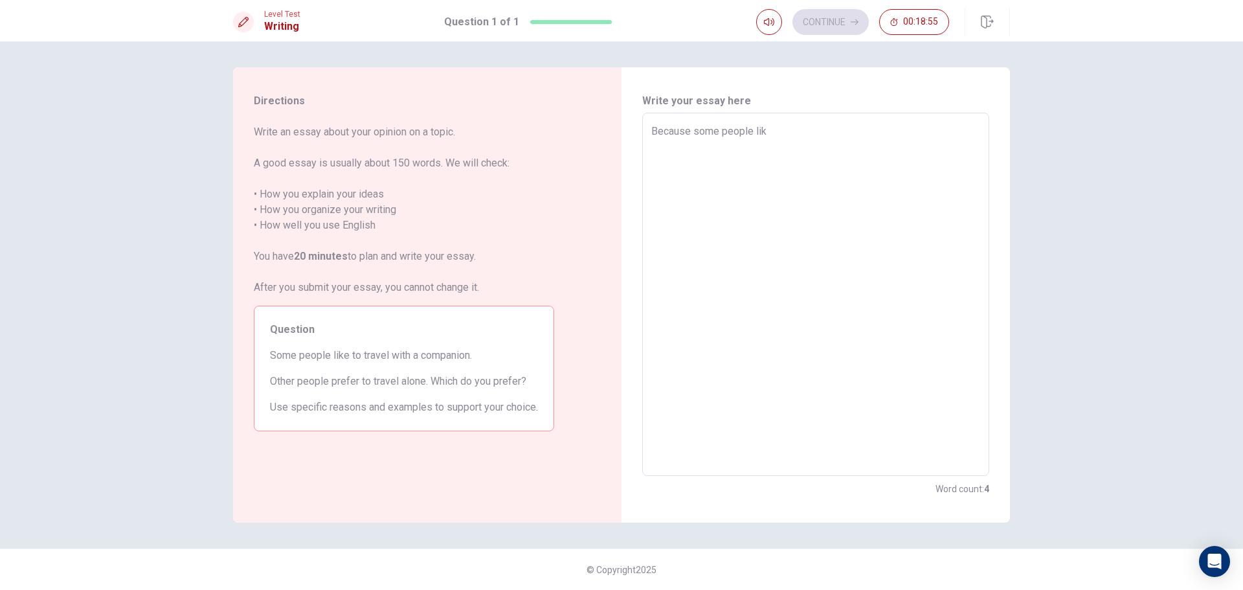
type textarea "x"
type textarea "Because some people like"
type textarea "x"
type textarea "Because some people like"
type textarea "x"
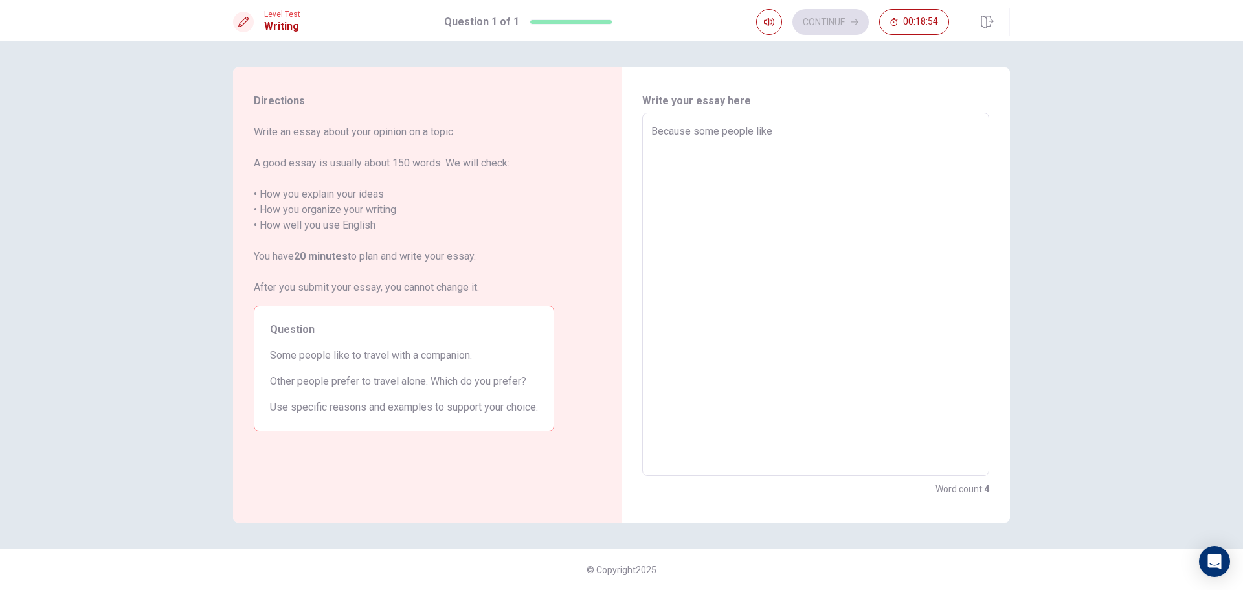
type textarea "Because some people like t"
type textarea "x"
type textarea "Because some people like to"
type textarea "x"
type textarea "Because some people like to"
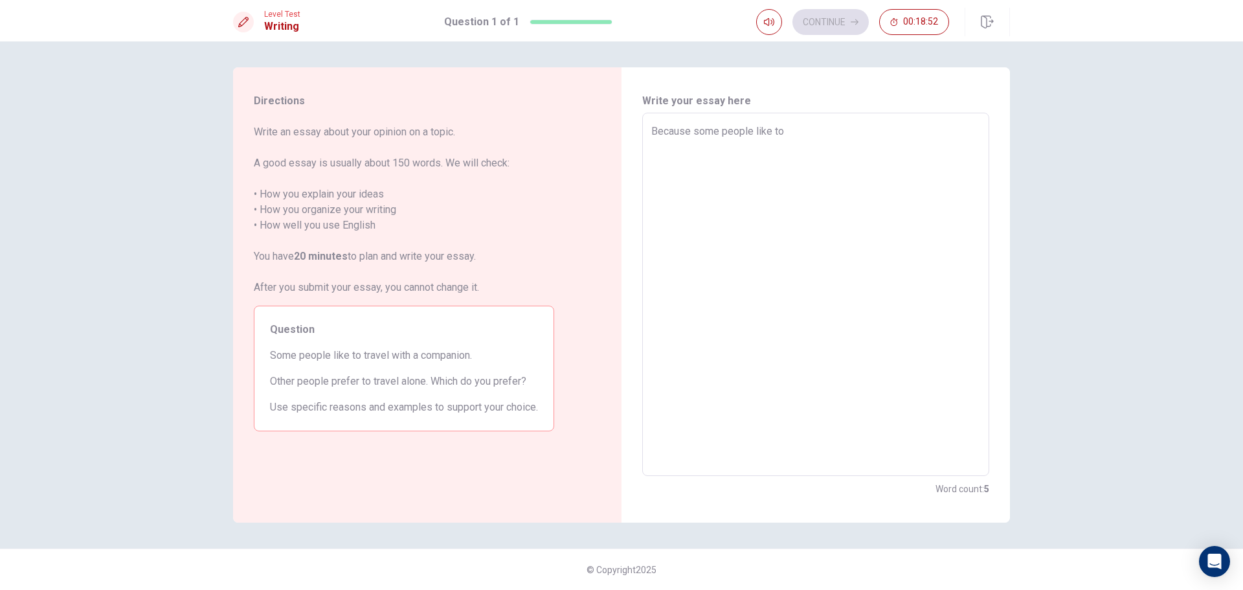
type textarea "x"
type textarea "Because some people like to t"
type textarea "x"
type textarea "Because some people like to tr"
type textarea "x"
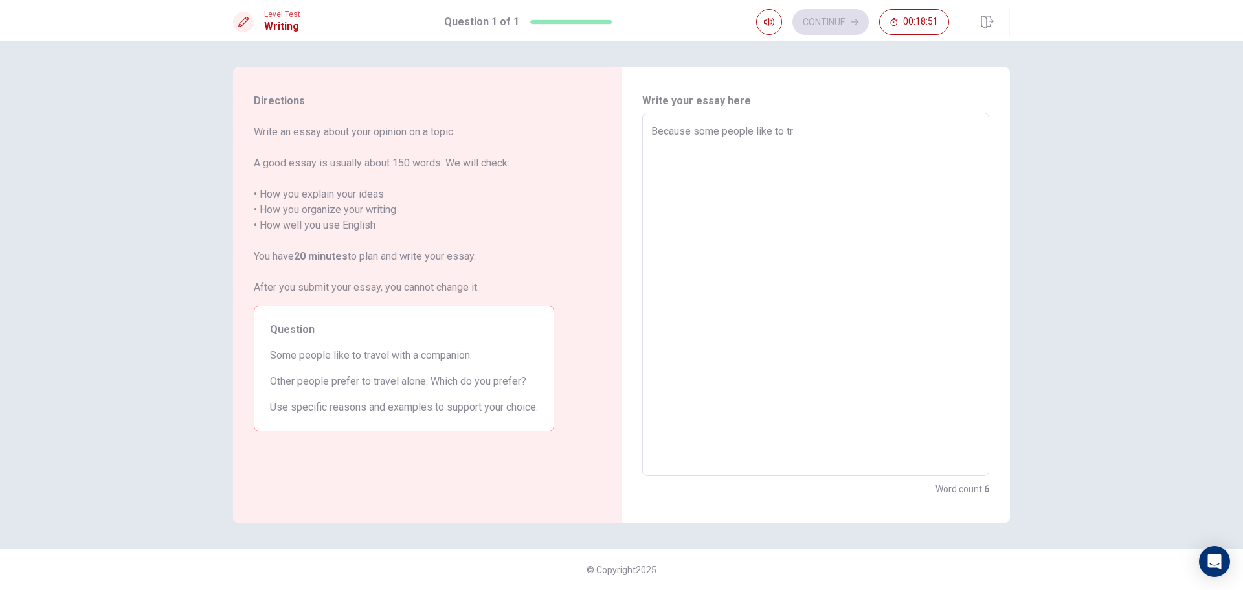
type textarea "Because some people like to tra"
type textarea "x"
type textarea "Because some people like to trav"
type textarea "x"
type textarea "Because some people like to trave"
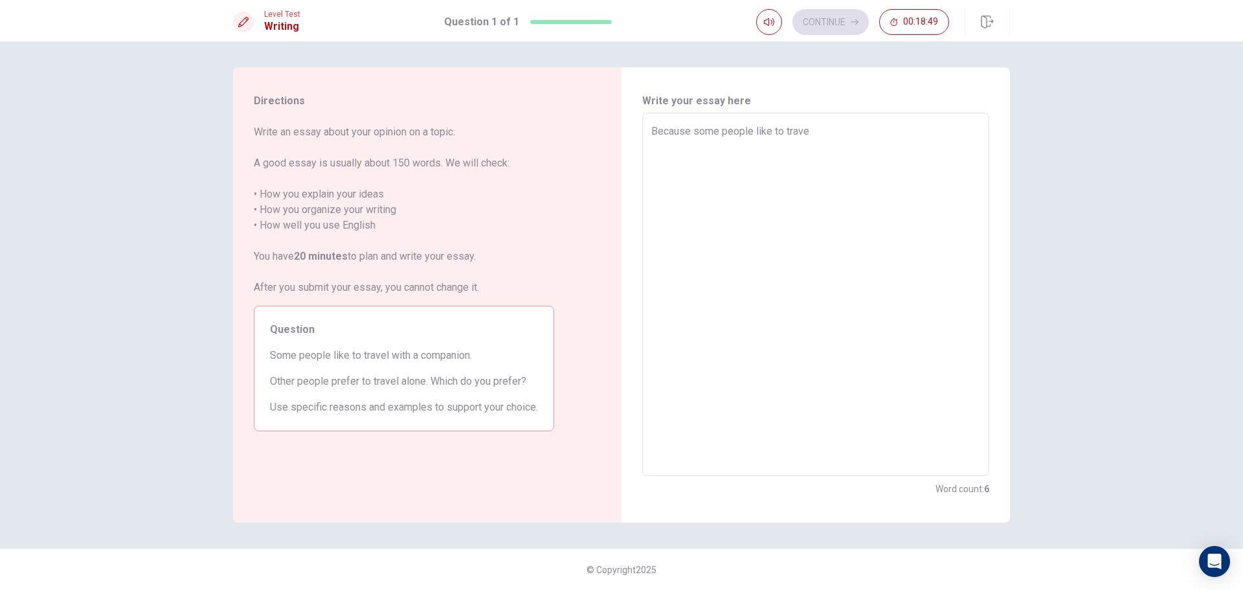
type textarea "x"
type textarea "Because some people like to travel"
type textarea "x"
type textarea "Because some people like to travel"
type textarea "x"
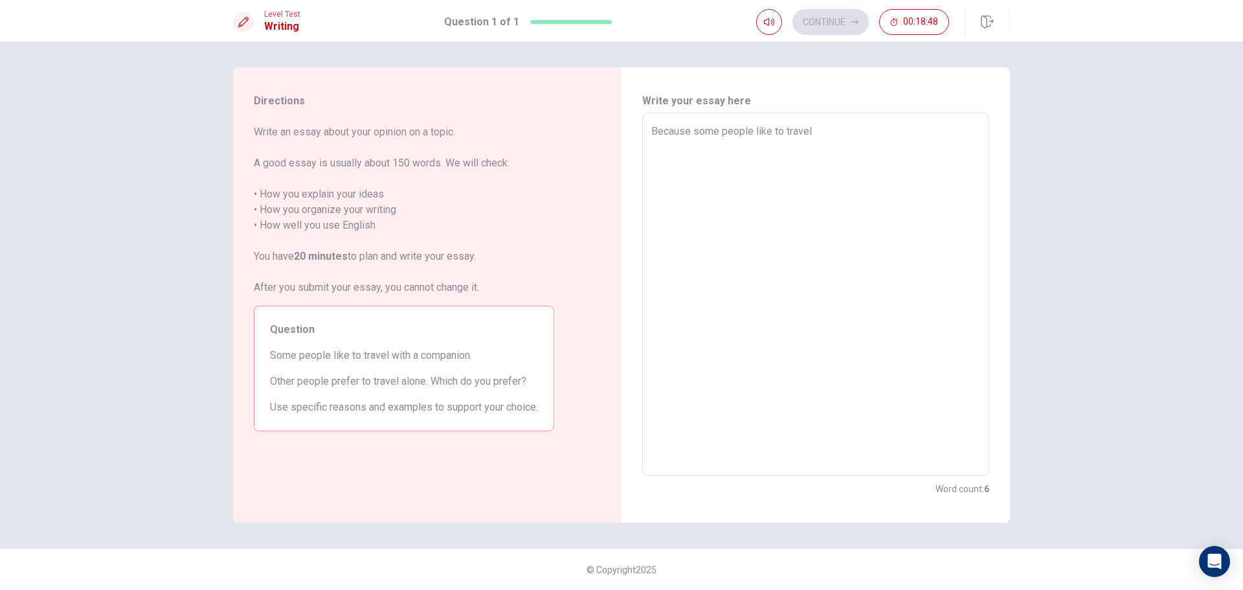
type textarea "Because some people like to travel a"
type textarea "x"
type textarea "Because some people like to travel al"
type textarea "x"
type textarea "Because some people like to travel alo"
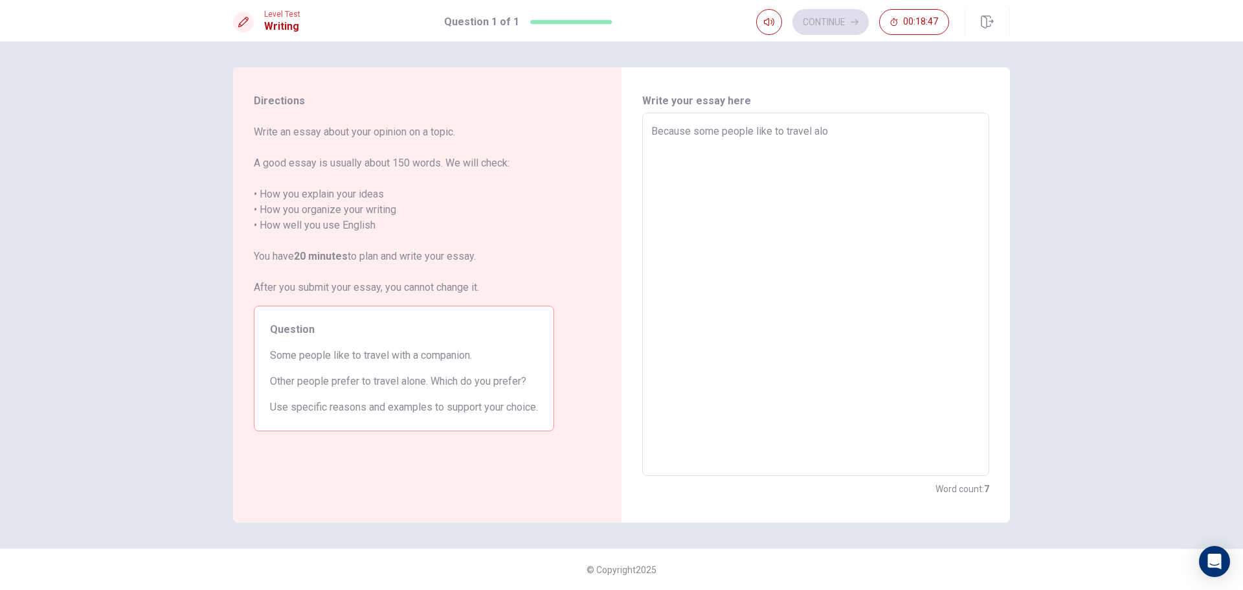
type textarea "x"
type textarea "Because some people like to travel alon"
type textarea "x"
type textarea "Because some people like to travel alone"
click at [699, 132] on textarea "Because some people like to travel alone" at bounding box center [816, 295] width 329 height 342
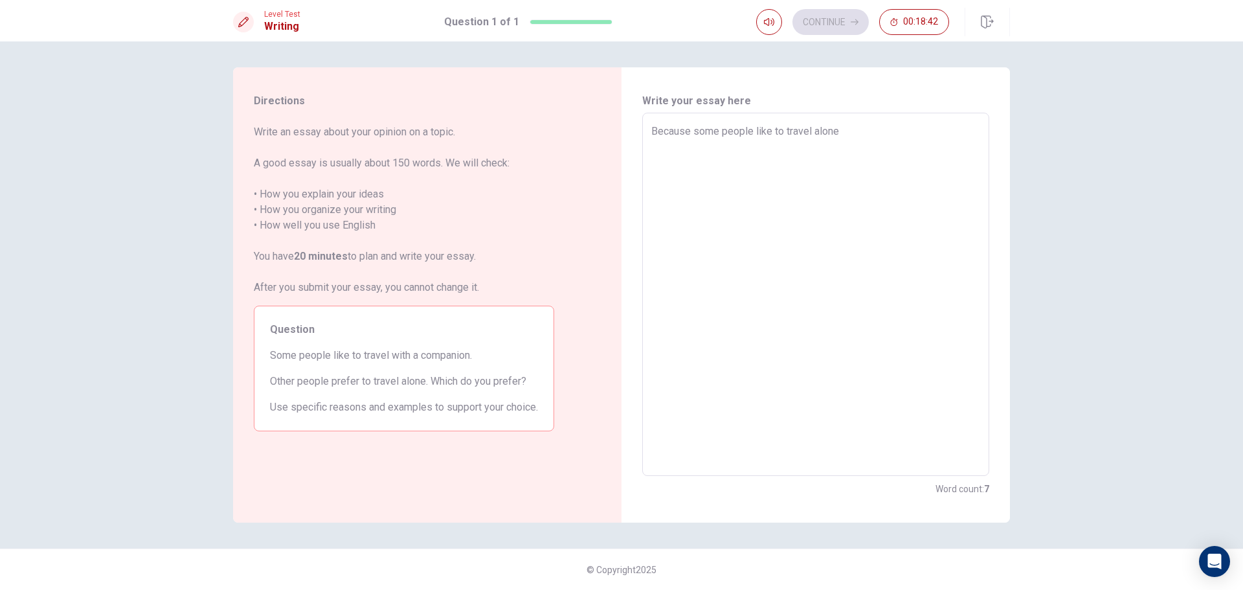
type textarea "x"
type textarea "Because ome people like to travel alone"
type textarea "x"
type textarea "Becauseome people like to travel alone"
type textarea "x"
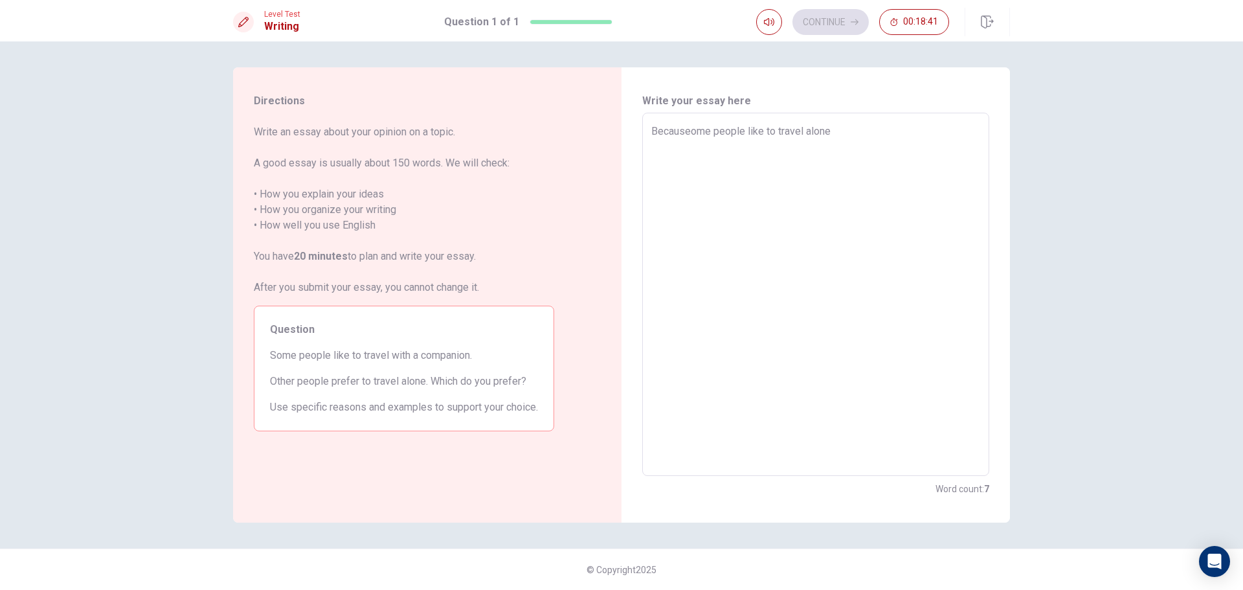
type textarea "Becausome people like to travel alone"
type textarea "x"
type textarea "Becauome people like to travel alone"
type textarea "x"
type textarea "Becaome people like to travel alone"
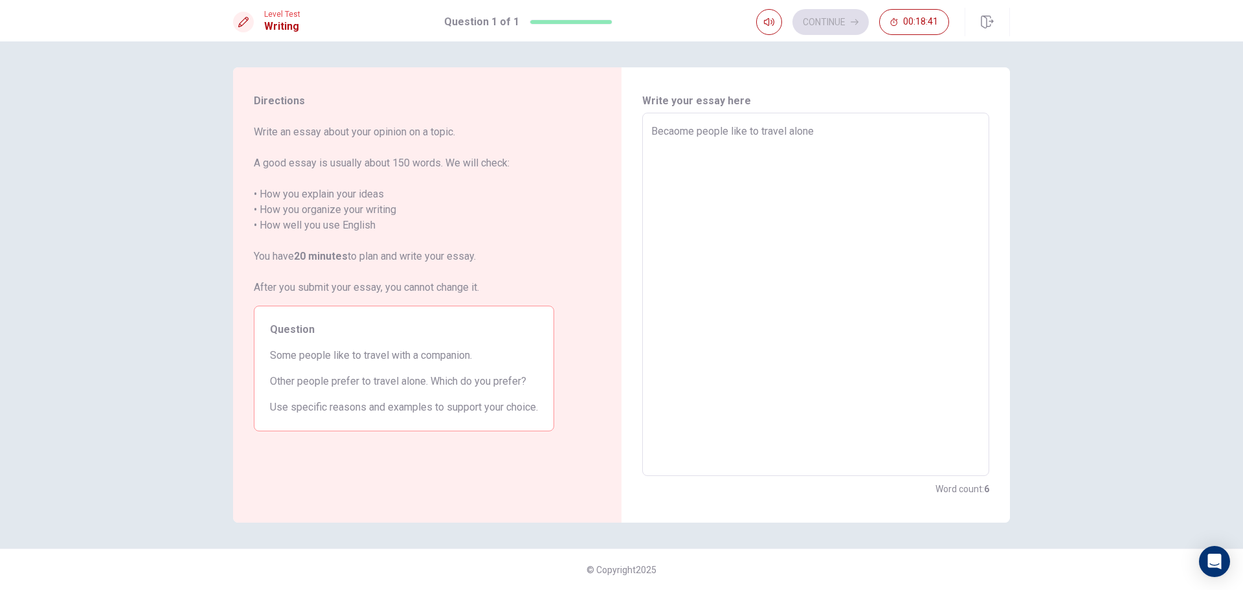
type textarea "x"
type textarea "Become people like to travel alone"
type textarea "x"
type textarea "Beome people like to travel alone"
type textarea "x"
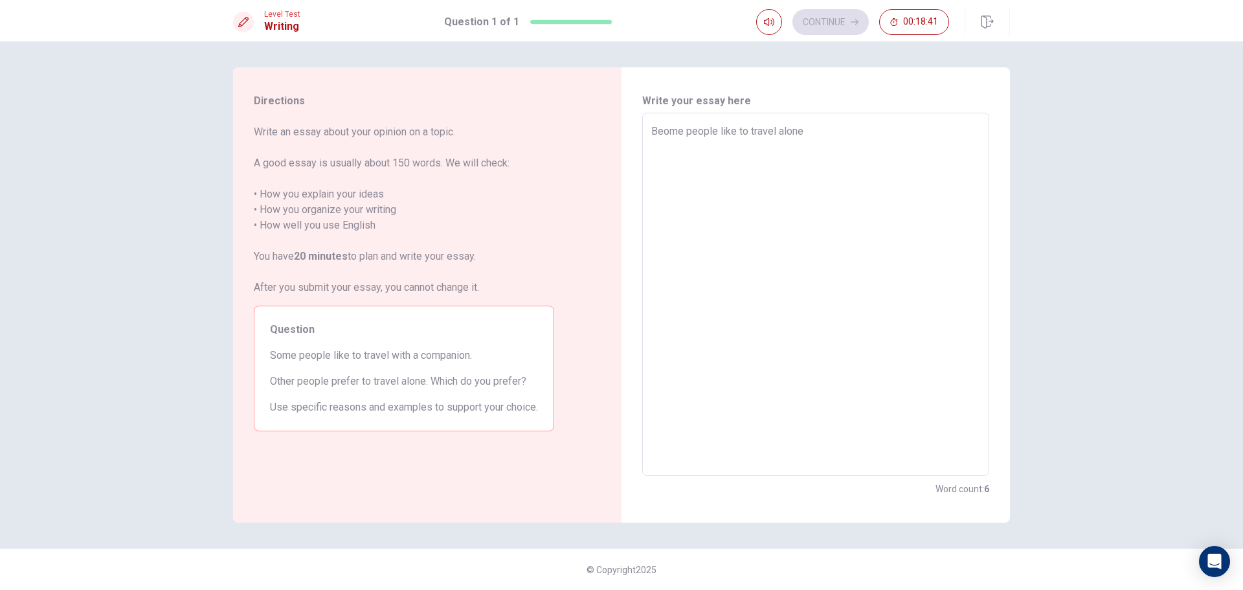
type textarea "Bome people like to travel alone"
type textarea "x"
type textarea "ome people like to travel alone"
type textarea "x"
type textarea "Some people like to travel alone"
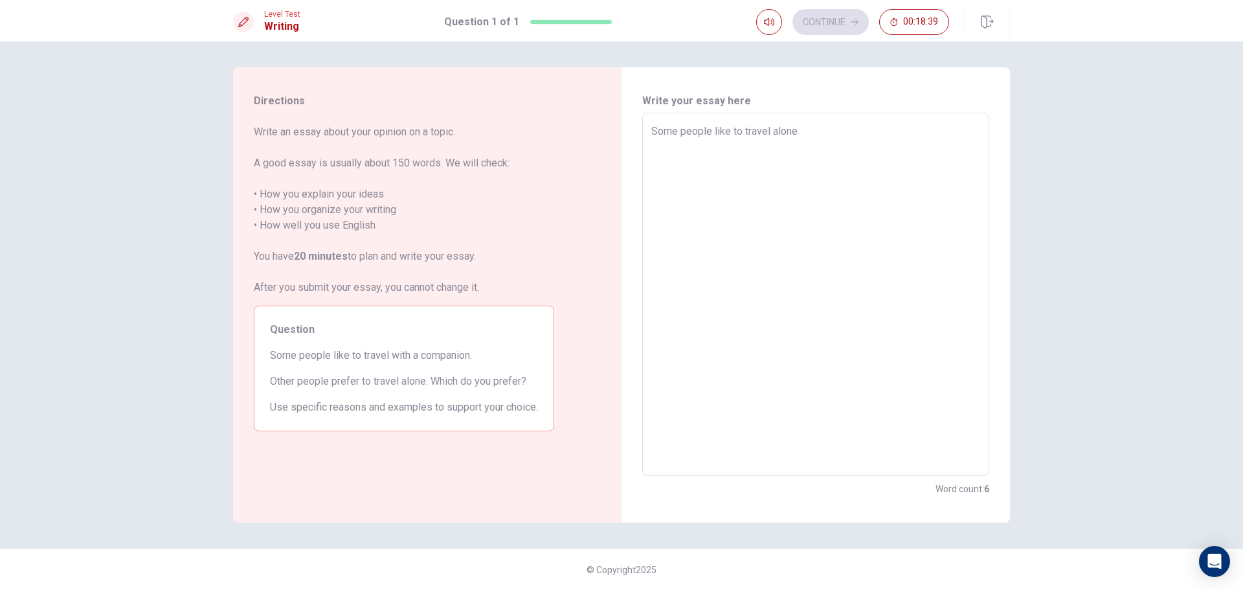
type textarea "x"
click at [810, 128] on textarea "Some people like to travel alone" at bounding box center [816, 295] width 329 height 342
type textarea "Some people like to travel alone"
type textarea "x"
type textarea "Some people like to travel alone b"
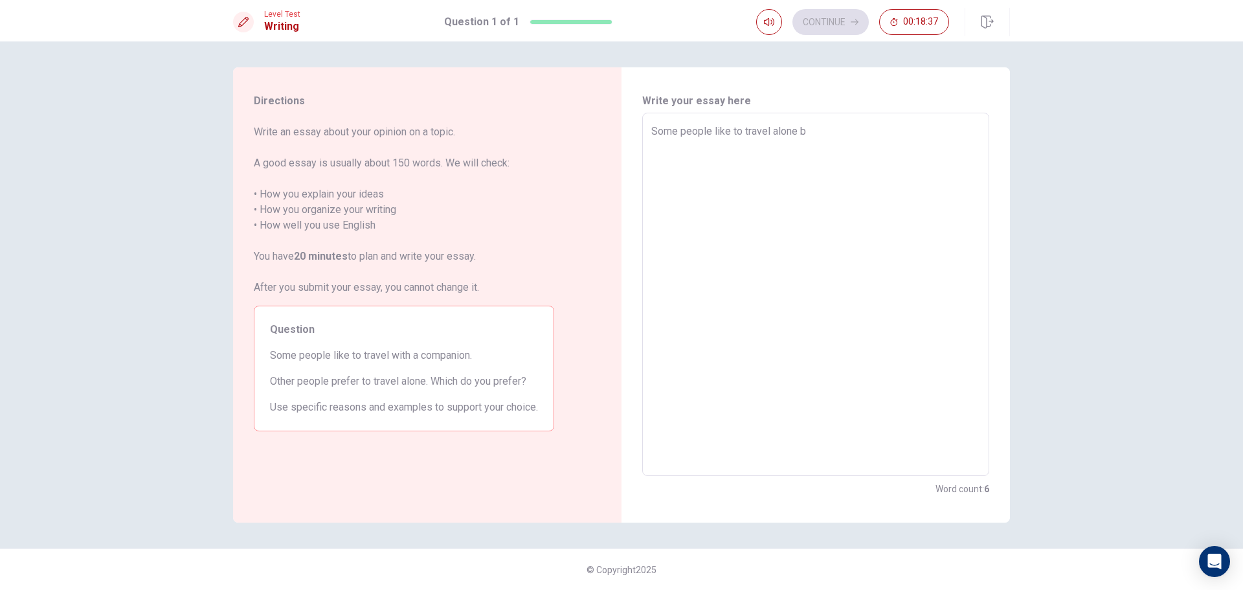
type textarea "x"
type textarea "Some people like to travel alone be"
type textarea "x"
type textarea "Some people like to travel alone bec"
type textarea "x"
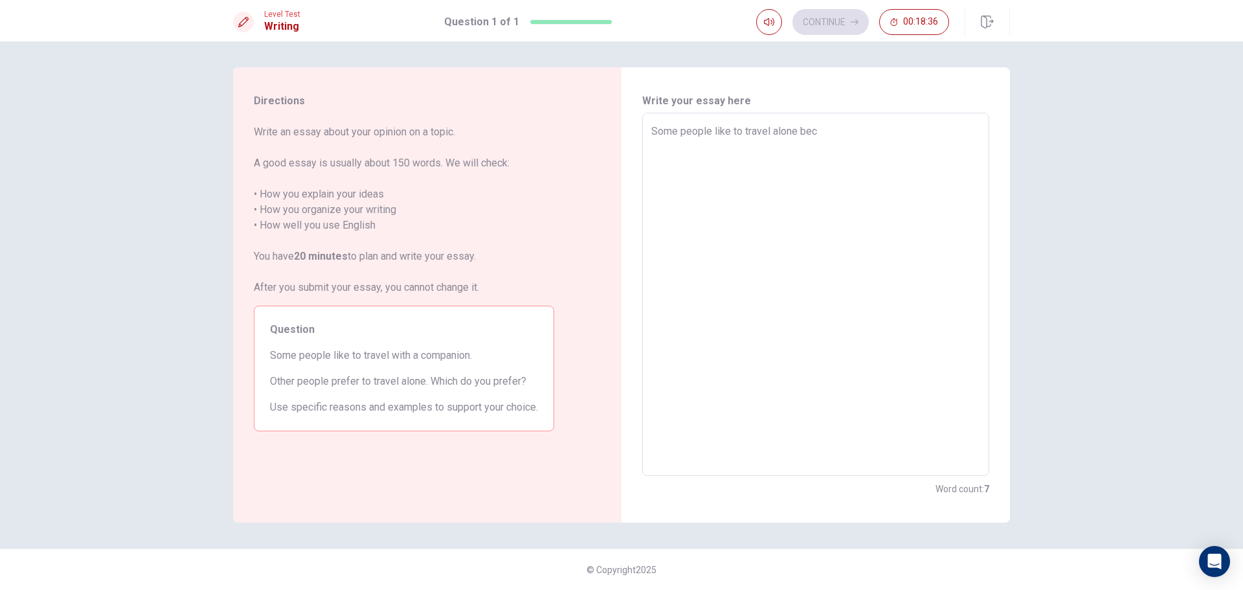
type textarea "Some people like to travel alone beca"
type textarea "x"
type textarea "Some people like to travel alone becau"
type textarea "x"
type textarea "Some people like to travel alone becaus"
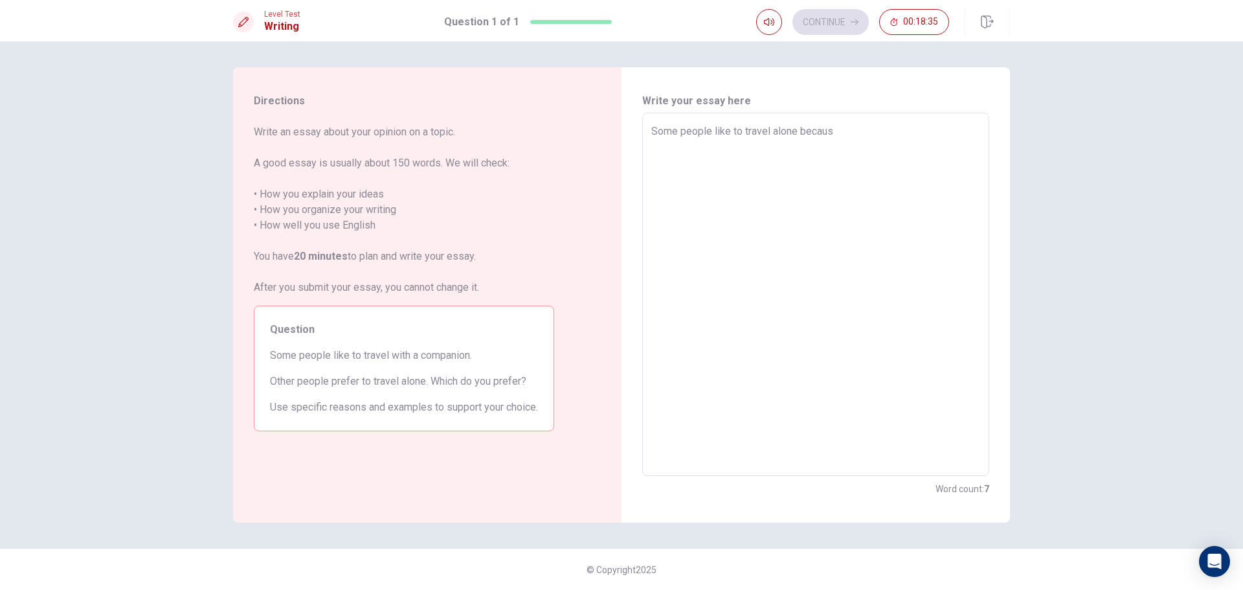
type textarea "x"
type textarea "Some people like to travel alone because"
type textarea "x"
type textarea "Some people like to travel alone because"
type textarea "x"
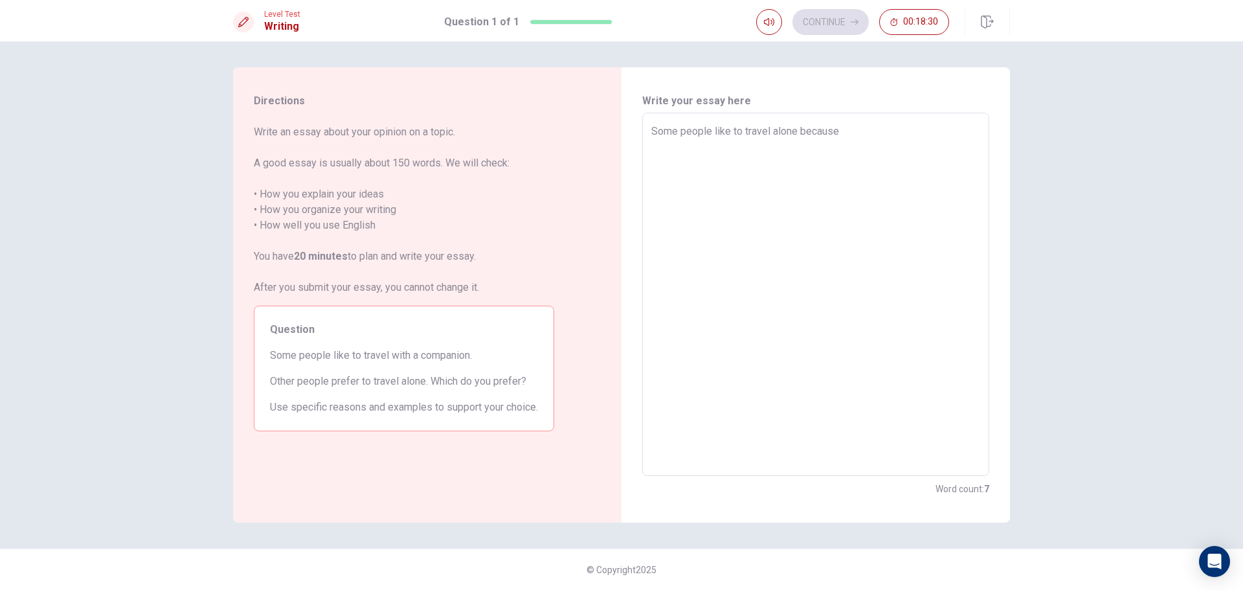
type textarea "Some people like to travel alone because i"
type textarea "x"
type textarea "Some people like to travel alone because it"
type textarea "x"
type textarea "Some people like to travel alone because it"
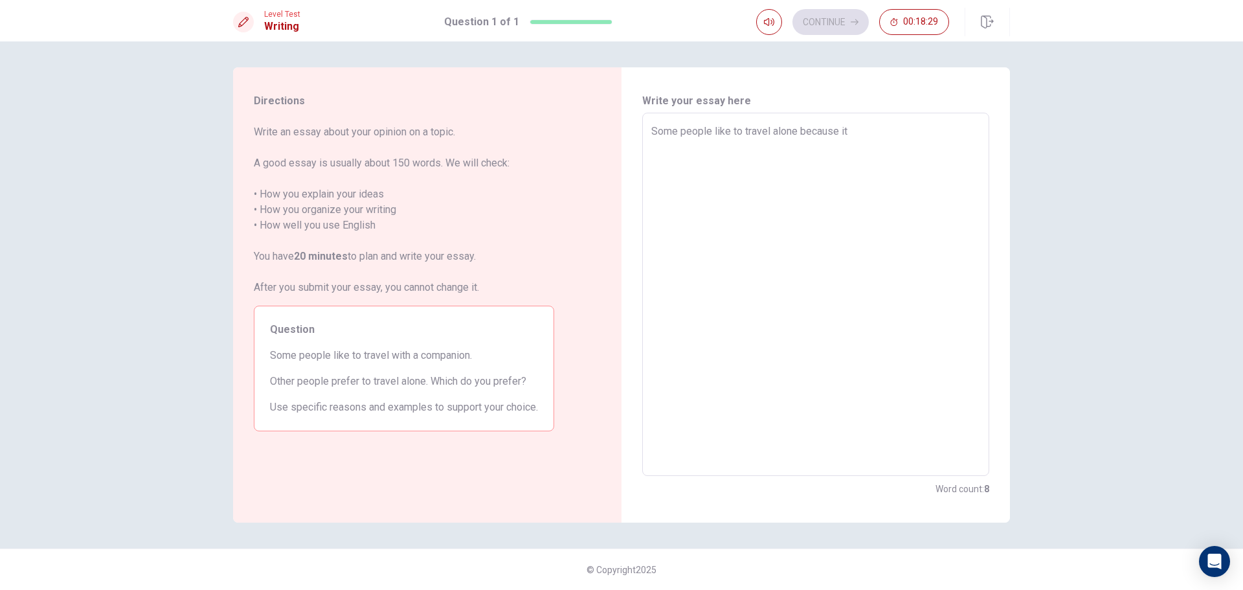
type textarea "x"
type textarea "Some people like to travel alone because it h"
type textarea "x"
type textarea "Some people like to travel alone because it ha"
type textarea "x"
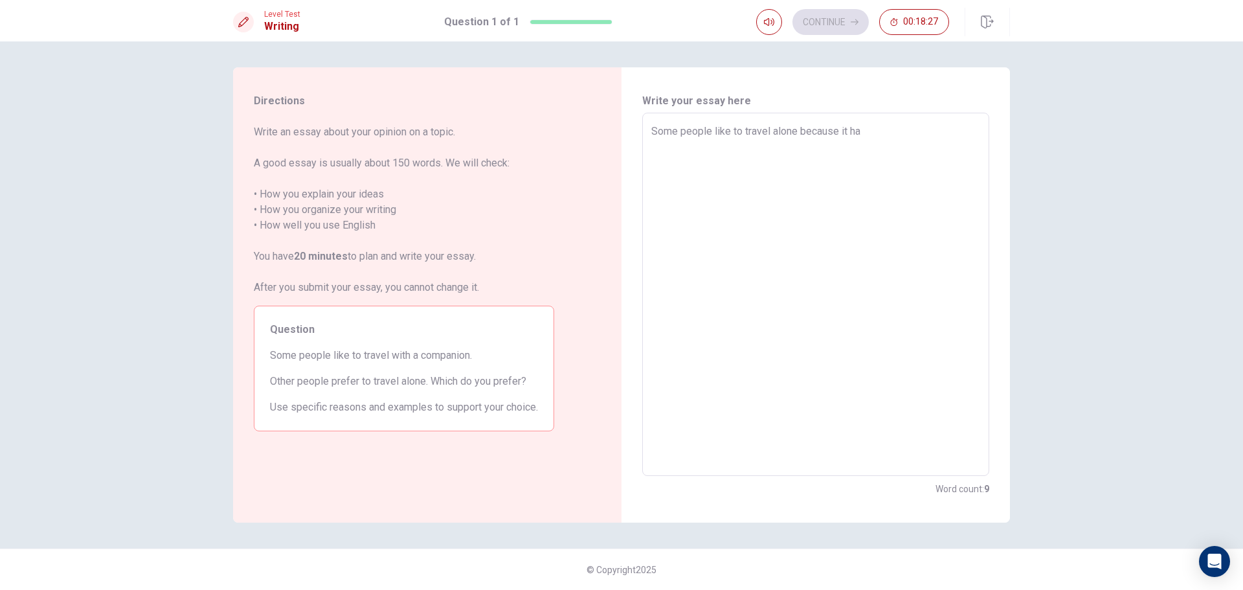
type textarea "Some people like to travel alone because it hav"
type textarea "x"
type textarea "Some people like to travel alone because it have"
type textarea "x"
type textarea "Some people like to travel alone because it have"
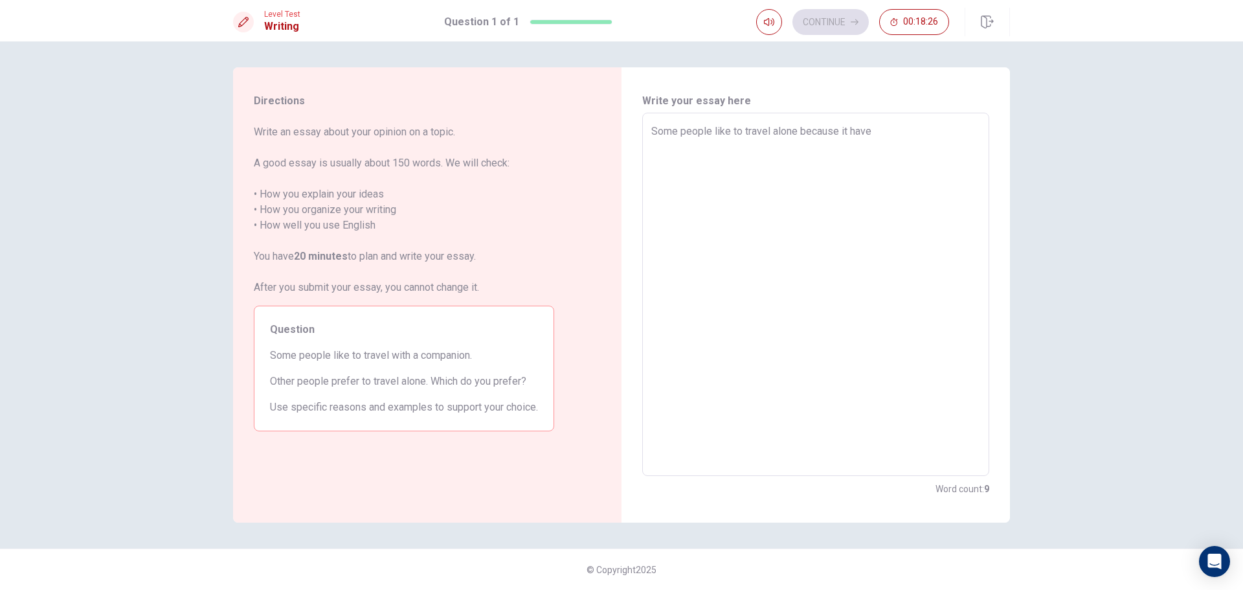
type textarea "x"
type textarea "Some people like to travel alone because it have a"
type textarea "x"
type textarea "Some people like to travel alone because it have a"
type textarea "x"
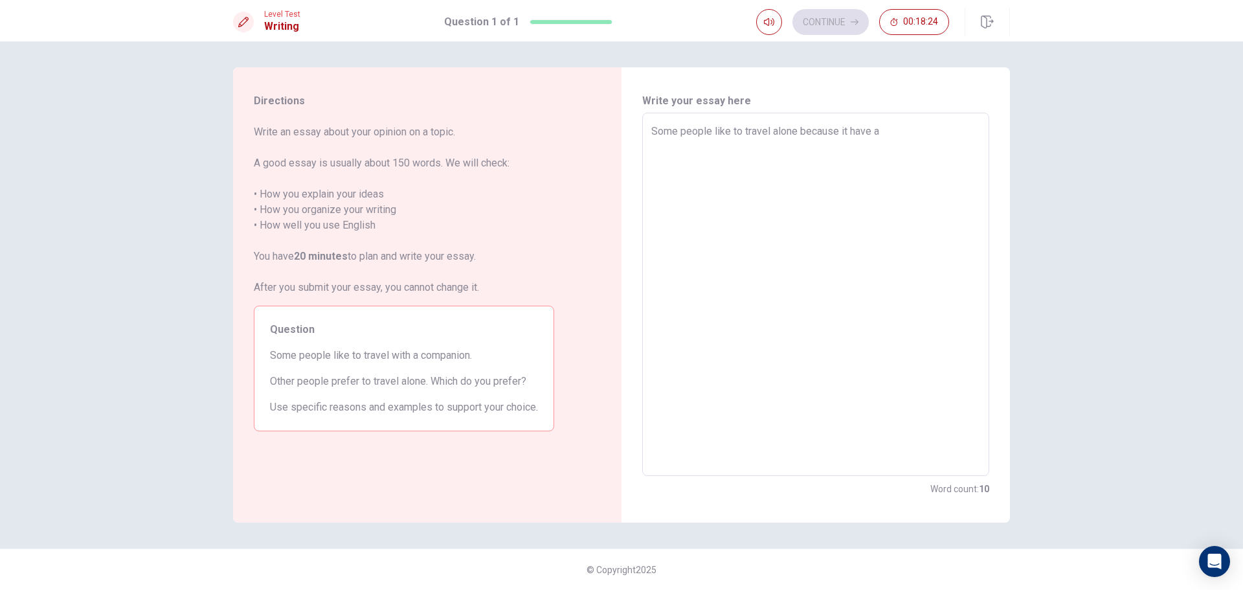
type textarea "Some people like to travel alone because it have a l"
type textarea "x"
type textarea "Some people like to travel alone because it have a lo"
type textarea "x"
type textarea "Some people like to travel alone because it have a lot"
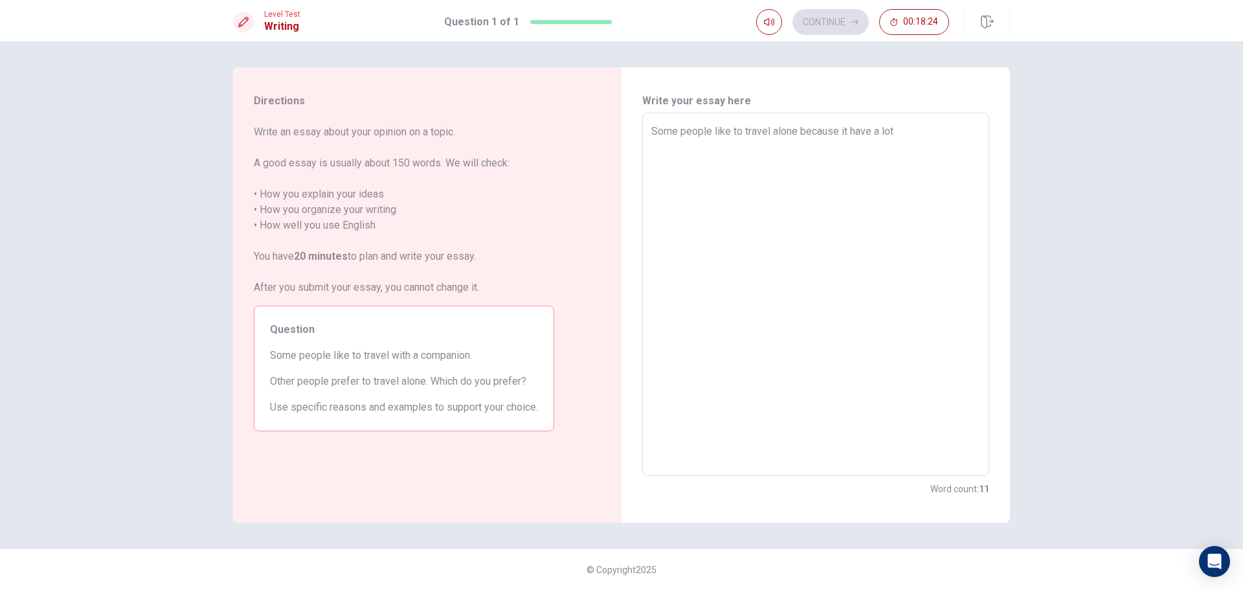
type textarea "x"
type textarea "Some people like to travel alone because it have a lot"
type textarea "x"
type textarea "Some people like to travel alone because it have a lot o"
type textarea "x"
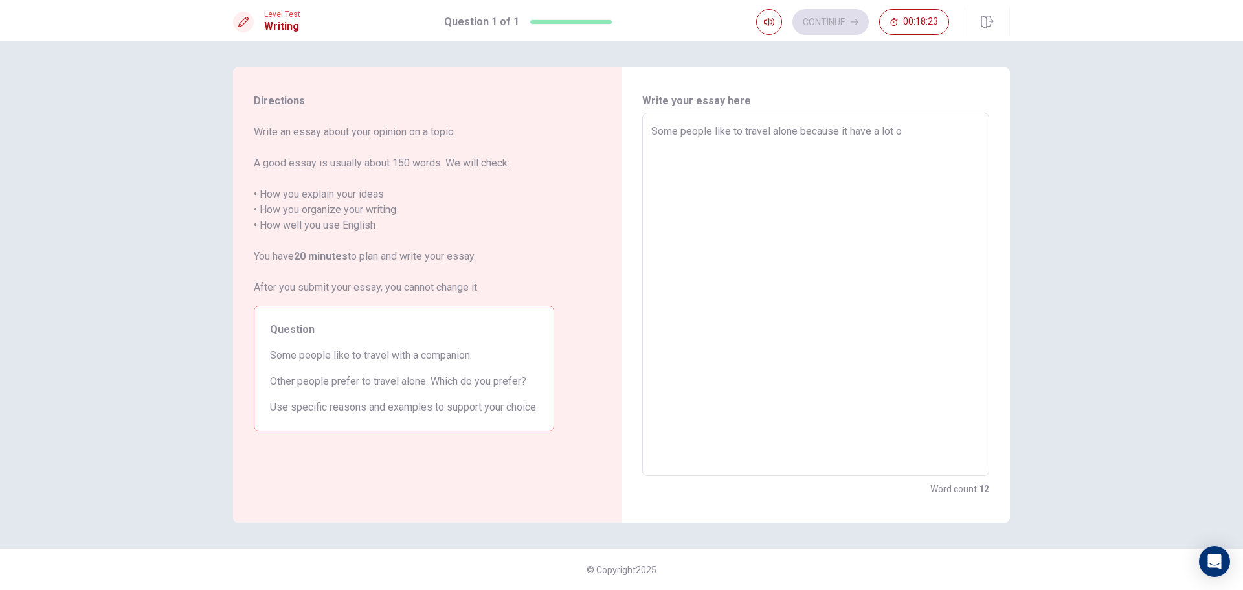
type textarea "Some people like to travel alone because it have a lot of"
type textarea "x"
type textarea "Some people like to travel alone because it have a lot of"
type textarea "x"
type textarea "Some people like to travel alone because it have a lot of s"
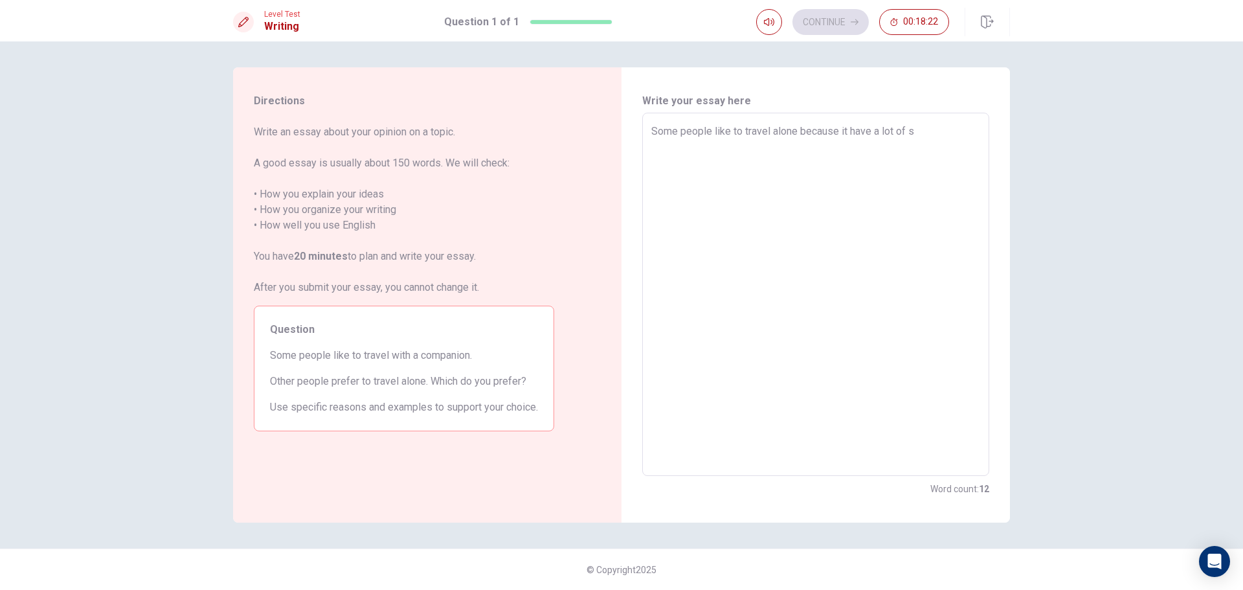
type textarea "x"
type textarea "Some people like to travel alone because it have a lot of se"
type textarea "x"
type textarea "Some people like to travel alone because it have a lot of sea"
type textarea "x"
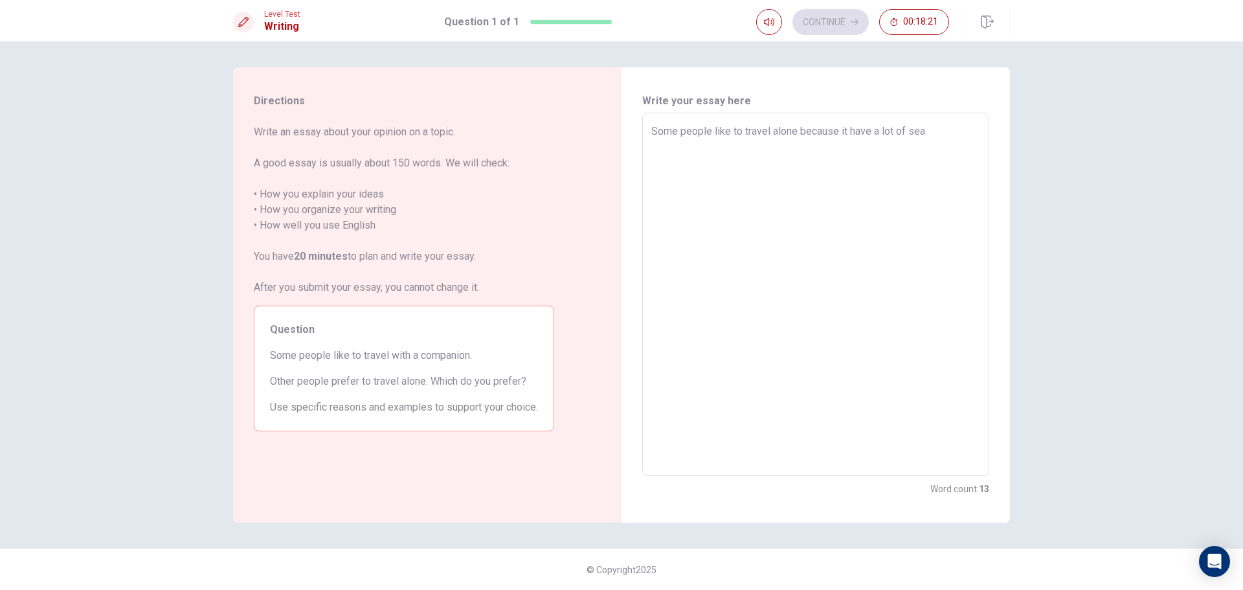
type textarea "Some people like to travel alone because it have a lot of se"
type textarea "x"
type textarea "Some people like to travel alone because it have a lot of s"
type textarea "x"
type textarea "Some people like to travel alone because it have a lot of"
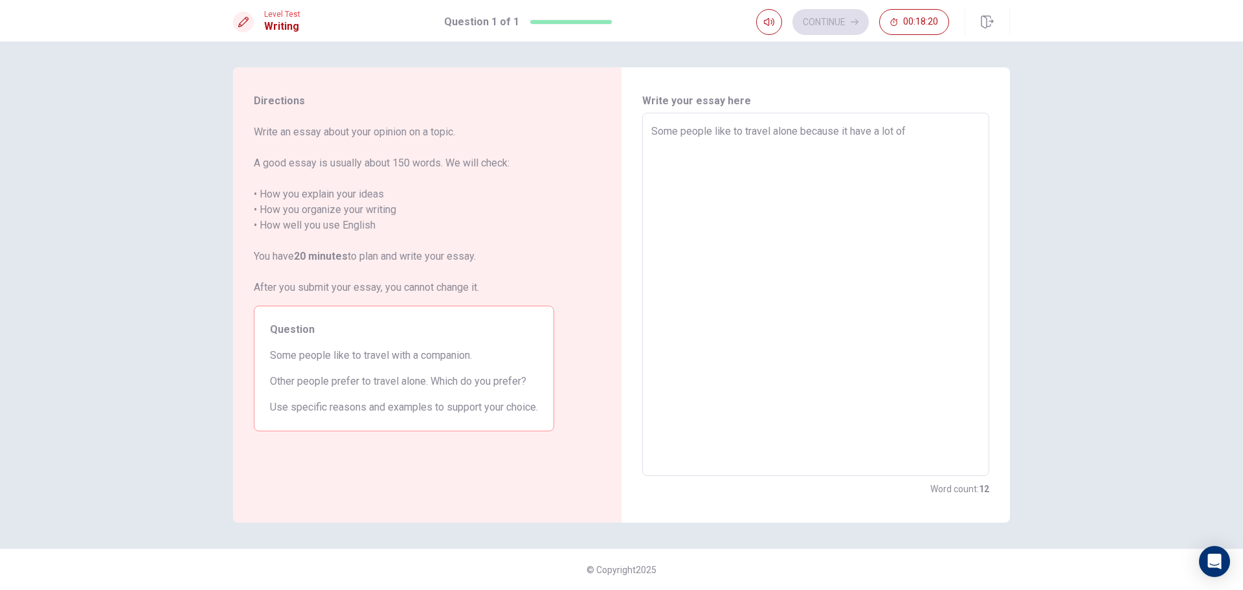
type textarea "x"
type textarea "Some people like to travel alone because it have a lot of r"
type textarea "x"
type textarea "Some people like to travel alone because it have a lot of re"
type textarea "x"
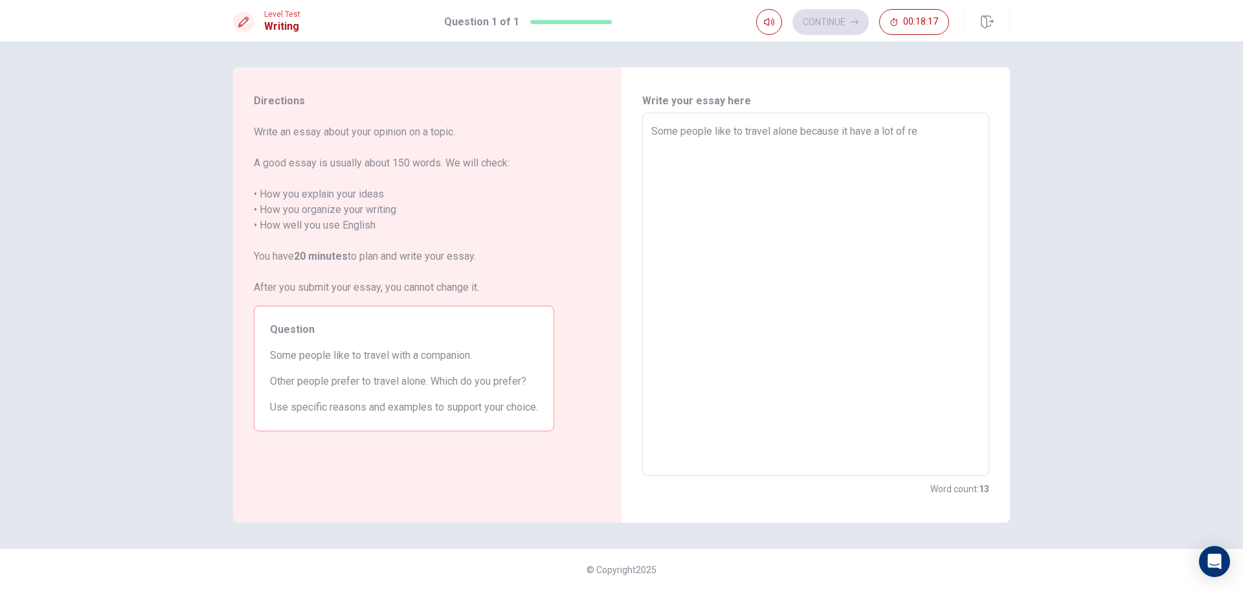
type textarea "Some people like to travel alone because it have a lot of rea"
type textarea "x"
type textarea "Some people like to travel alone because it have a lot of reas"
type textarea "x"
type textarea "Some people like to travel alone because it have a lot of reaso"
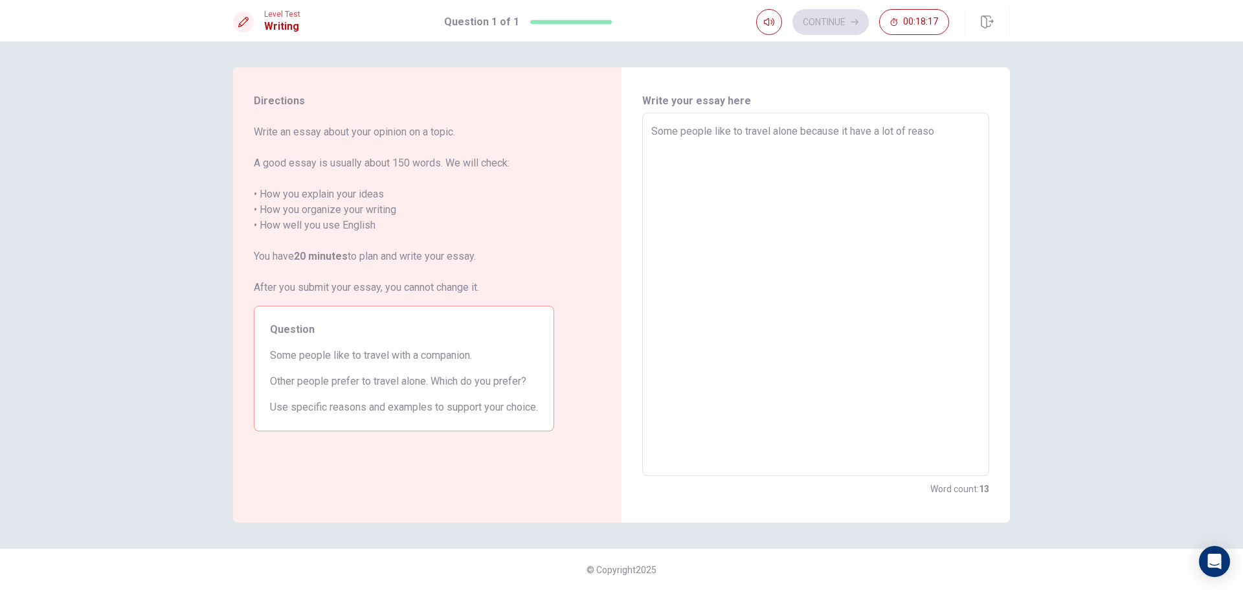
type textarea "x"
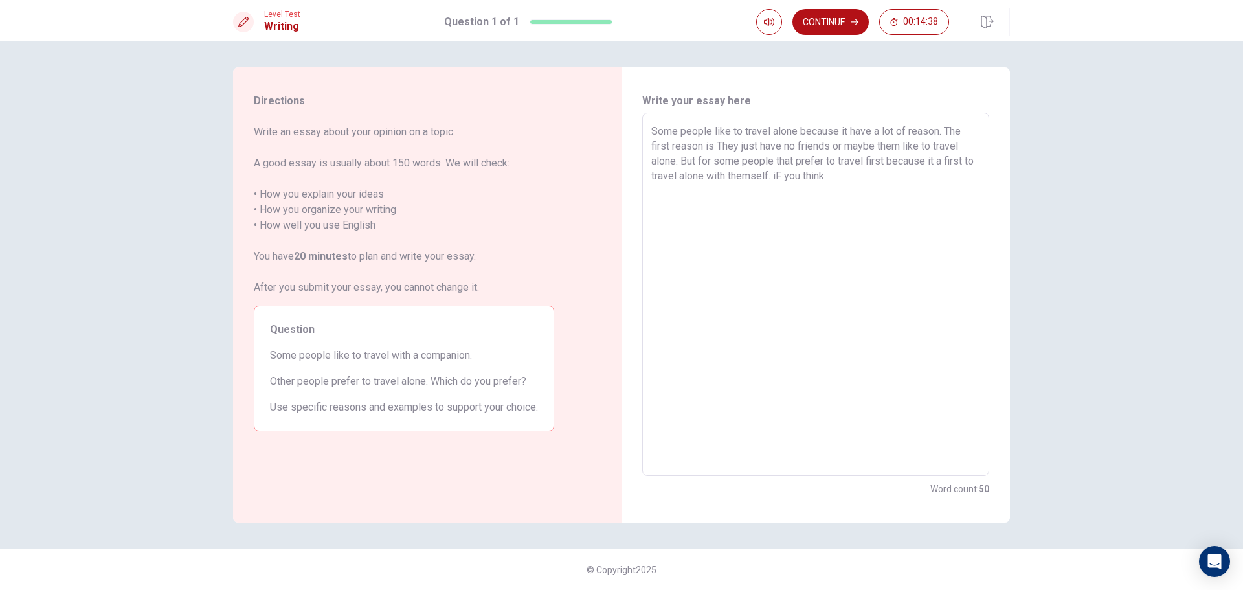
click at [795, 177] on textarea "Some people like to travel alone because it have a lot of reason. The first rea…" at bounding box center [816, 295] width 329 height 342
click at [861, 175] on textarea "Some people like to travel alone because it have a lot of reason. The first rea…" at bounding box center [816, 295] width 329 height 342
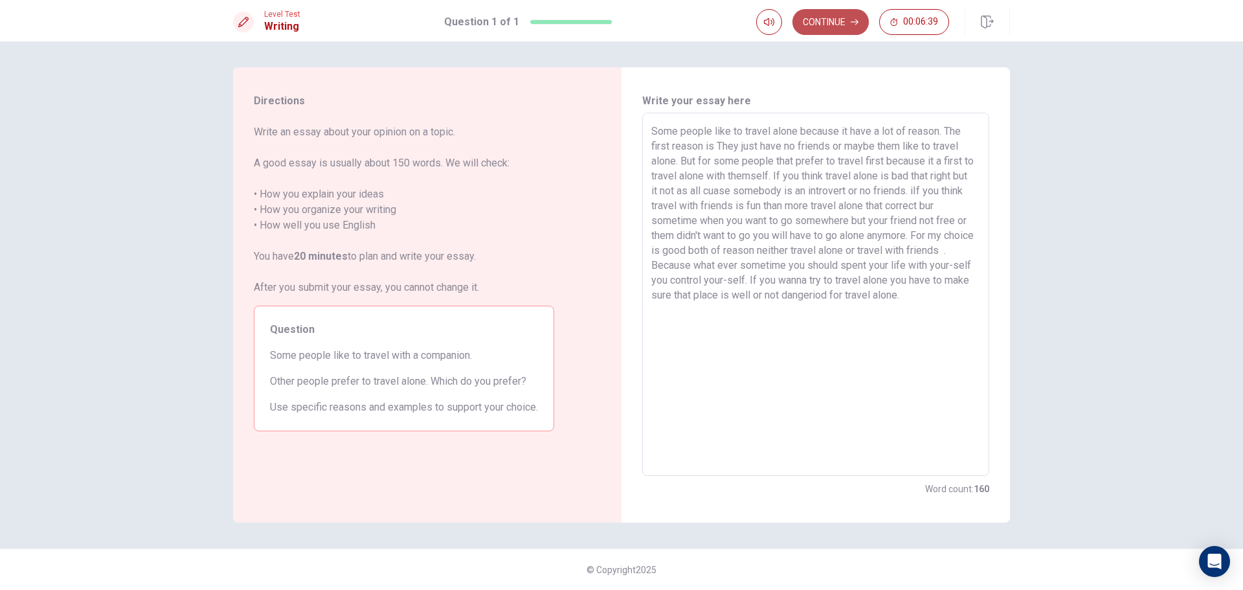
click at [852, 28] on button "Continue" at bounding box center [831, 22] width 76 height 26
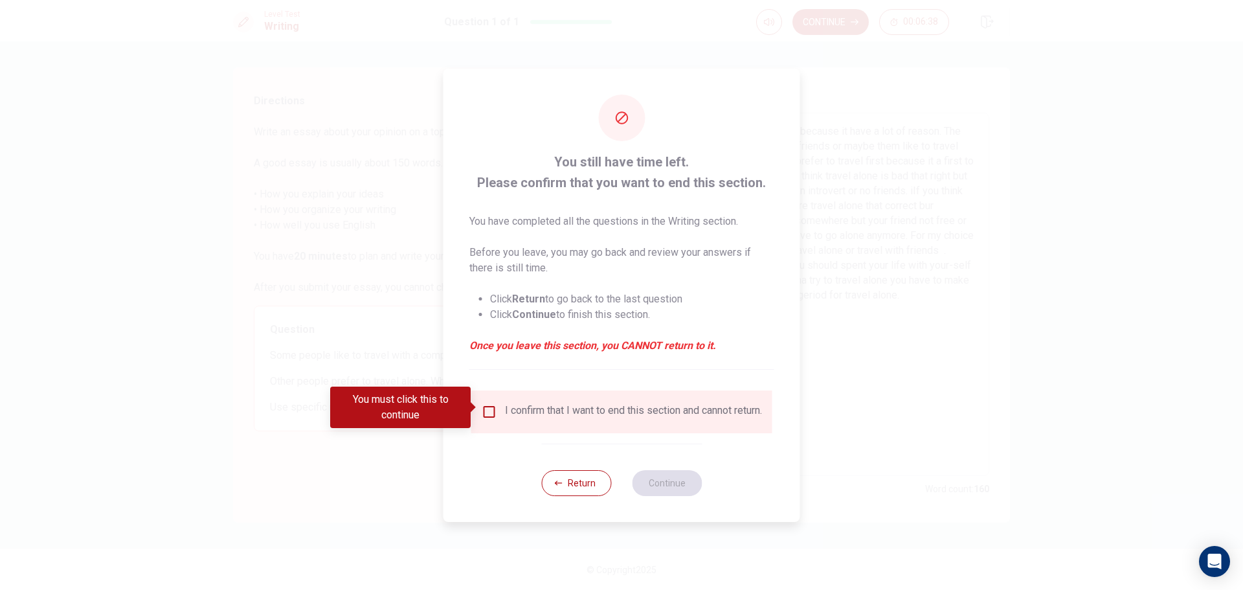
click at [508, 404] on div "I confirm that I want to end this section and cannot return." at bounding box center [633, 412] width 257 height 16
click at [482, 404] on input "You must click this to continue" at bounding box center [490, 412] width 16 height 16
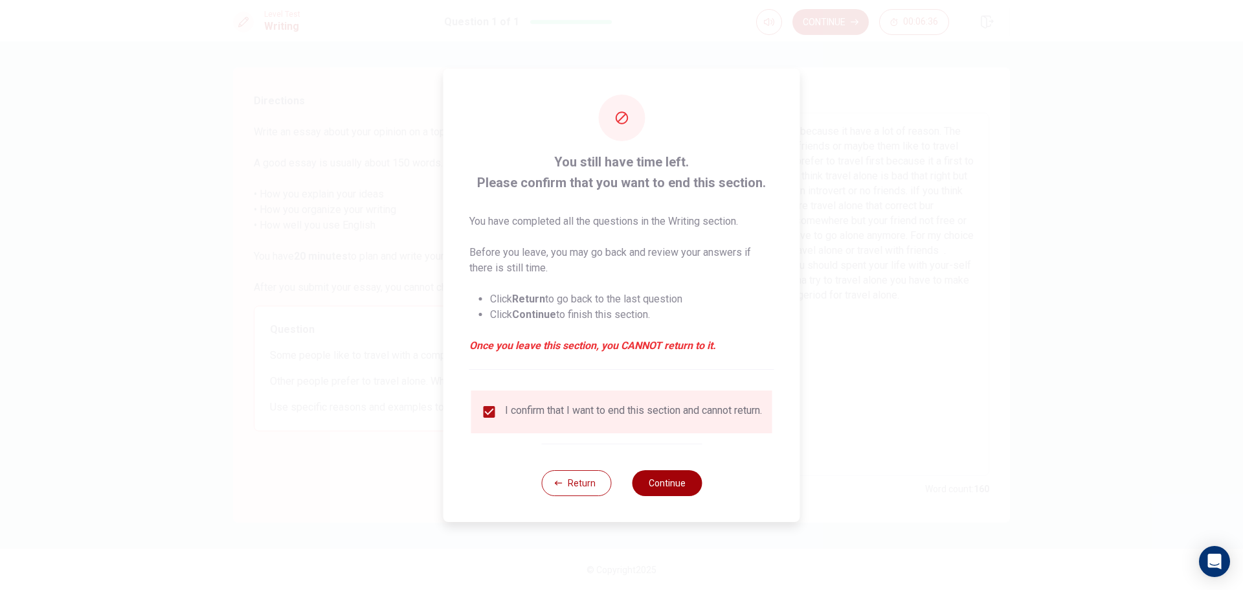
click at [667, 479] on button "Continue" at bounding box center [667, 483] width 70 height 26
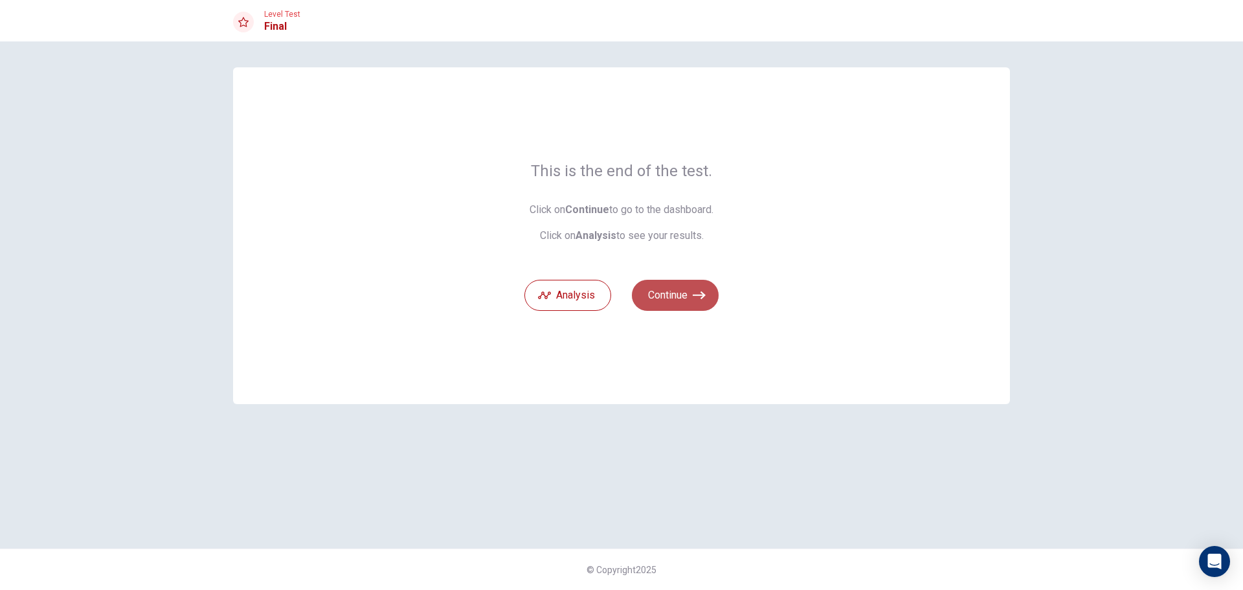
click at [710, 300] on button "Continue" at bounding box center [675, 295] width 87 height 31
